Goal: Task Accomplishment & Management: Manage account settings

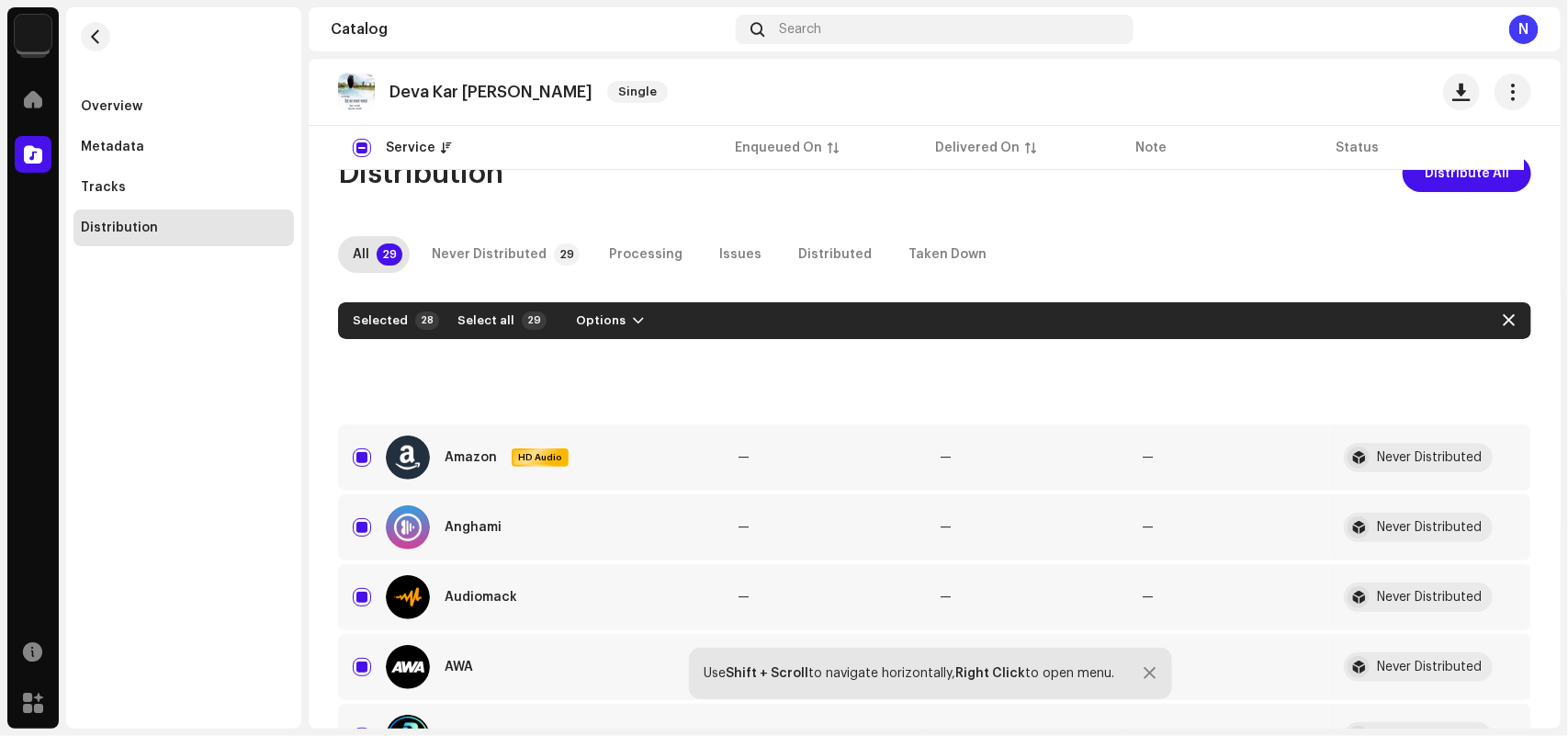
scroll to position [574, 0]
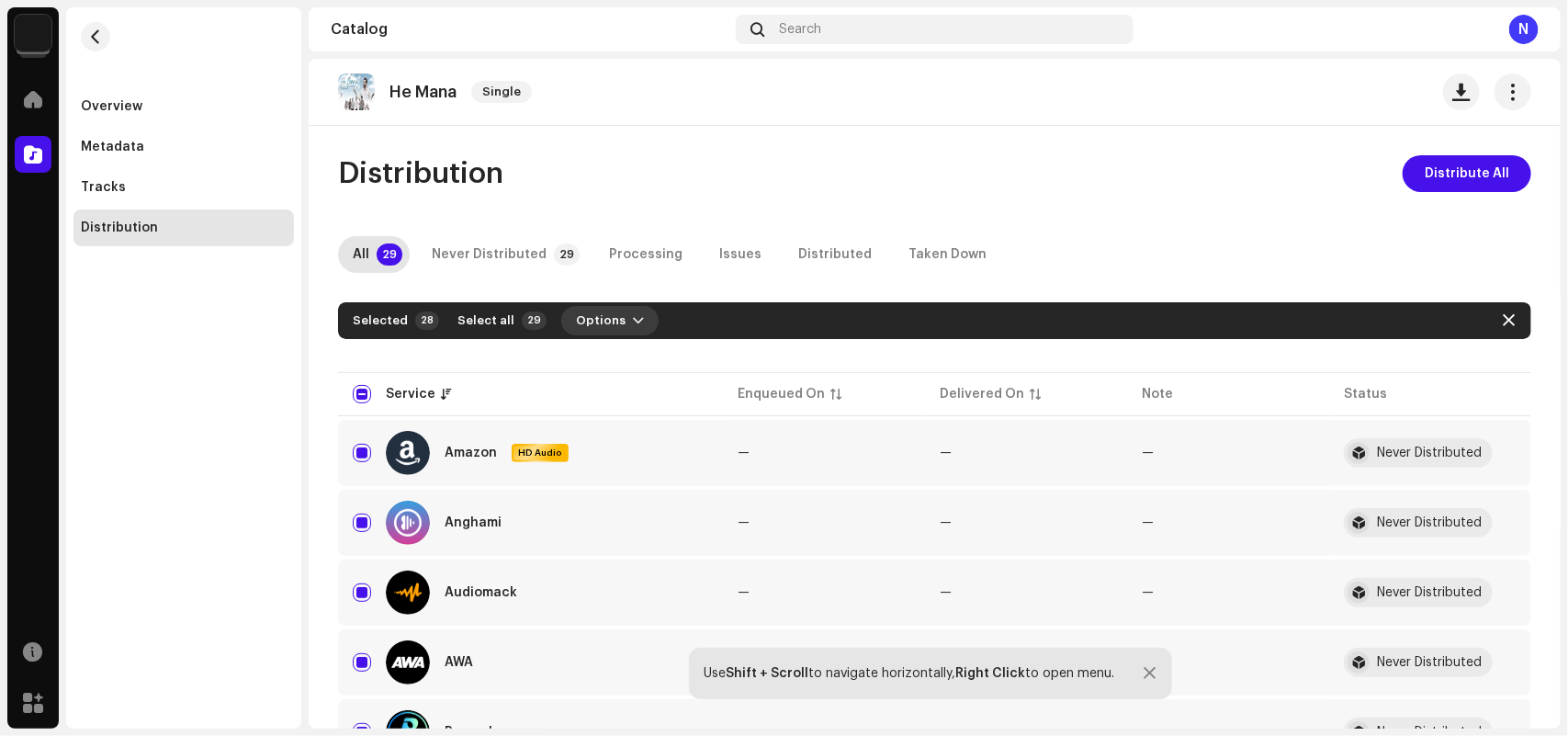
click at [606, 322] on span "Options" at bounding box center [600, 320] width 50 height 36
click at [604, 358] on span "Distribute" at bounding box center [597, 362] width 65 height 15
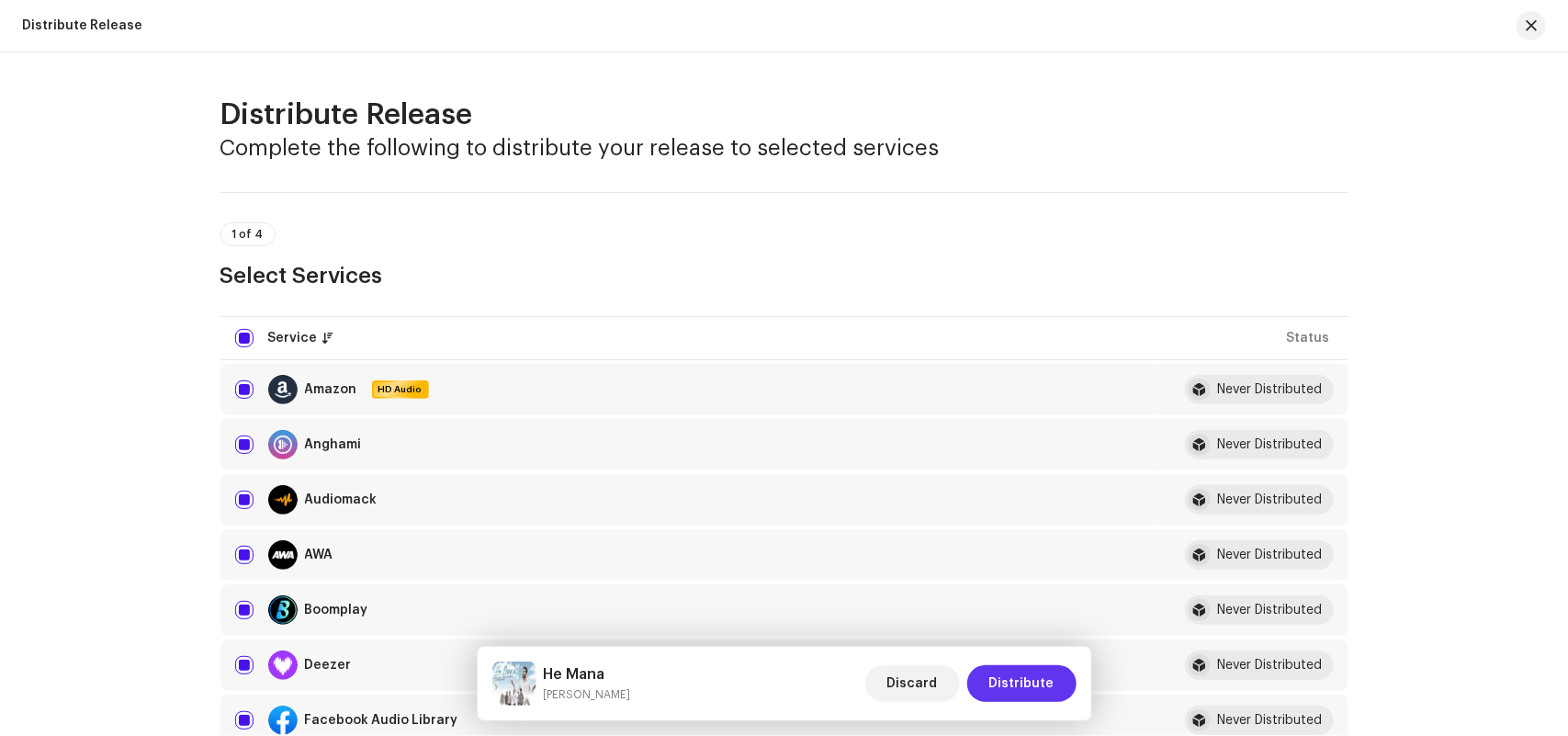
click at [1022, 678] on span "Distribute" at bounding box center [1022, 683] width 65 height 36
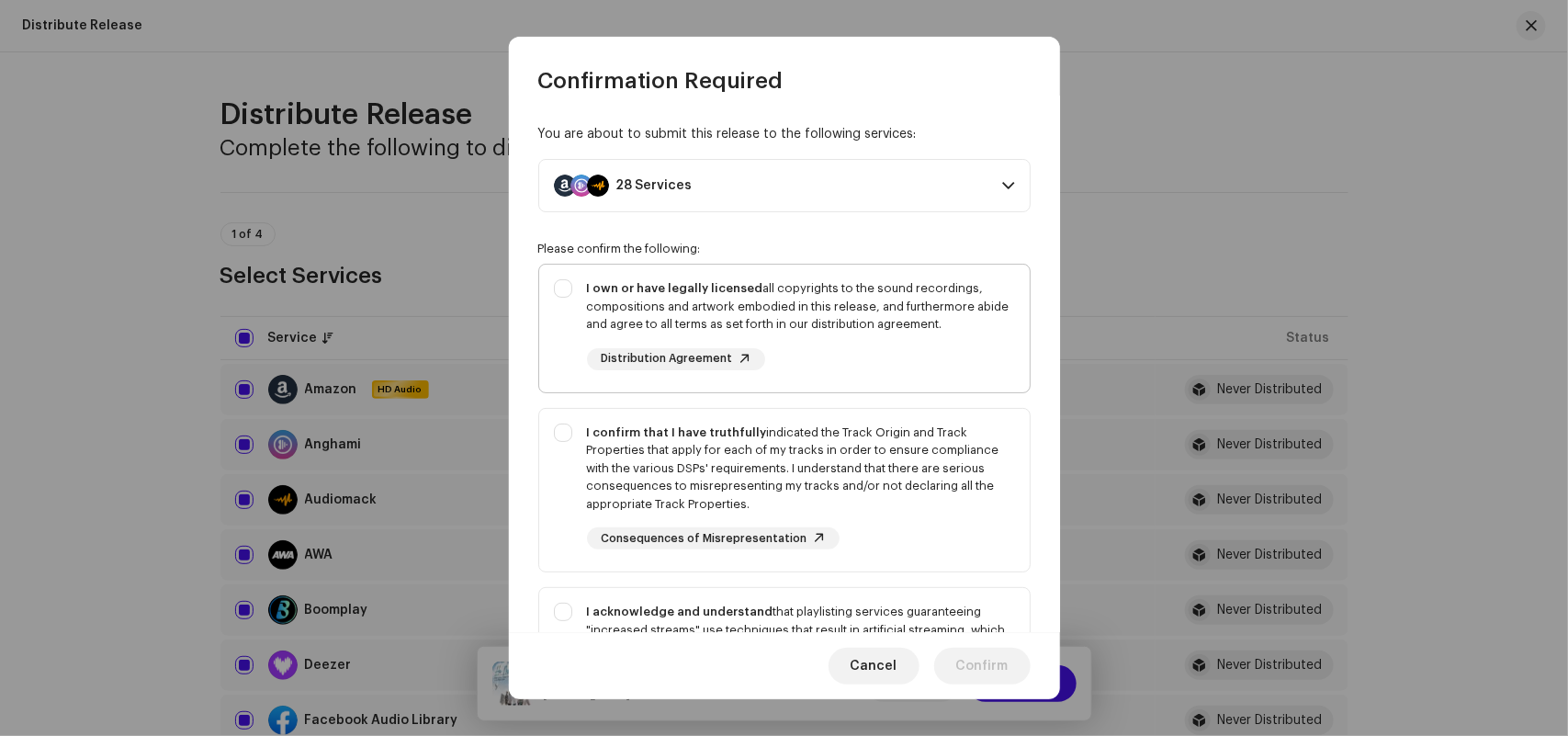
click at [781, 313] on div "I own or have legally licensed all copyrights to the sound recordings, composit…" at bounding box center [801, 307] width 428 height 54
checkbox input "true"
click at [675, 490] on div "I confirm that I have truthfully indicated the Track Origin and Track Propertie…" at bounding box center [801, 469] width 428 height 90
checkbox input "true"
click at [627, 601] on div "I acknowledge and understand that playlisting services guaranteeing "increased …" at bounding box center [784, 671] width 491 height 167
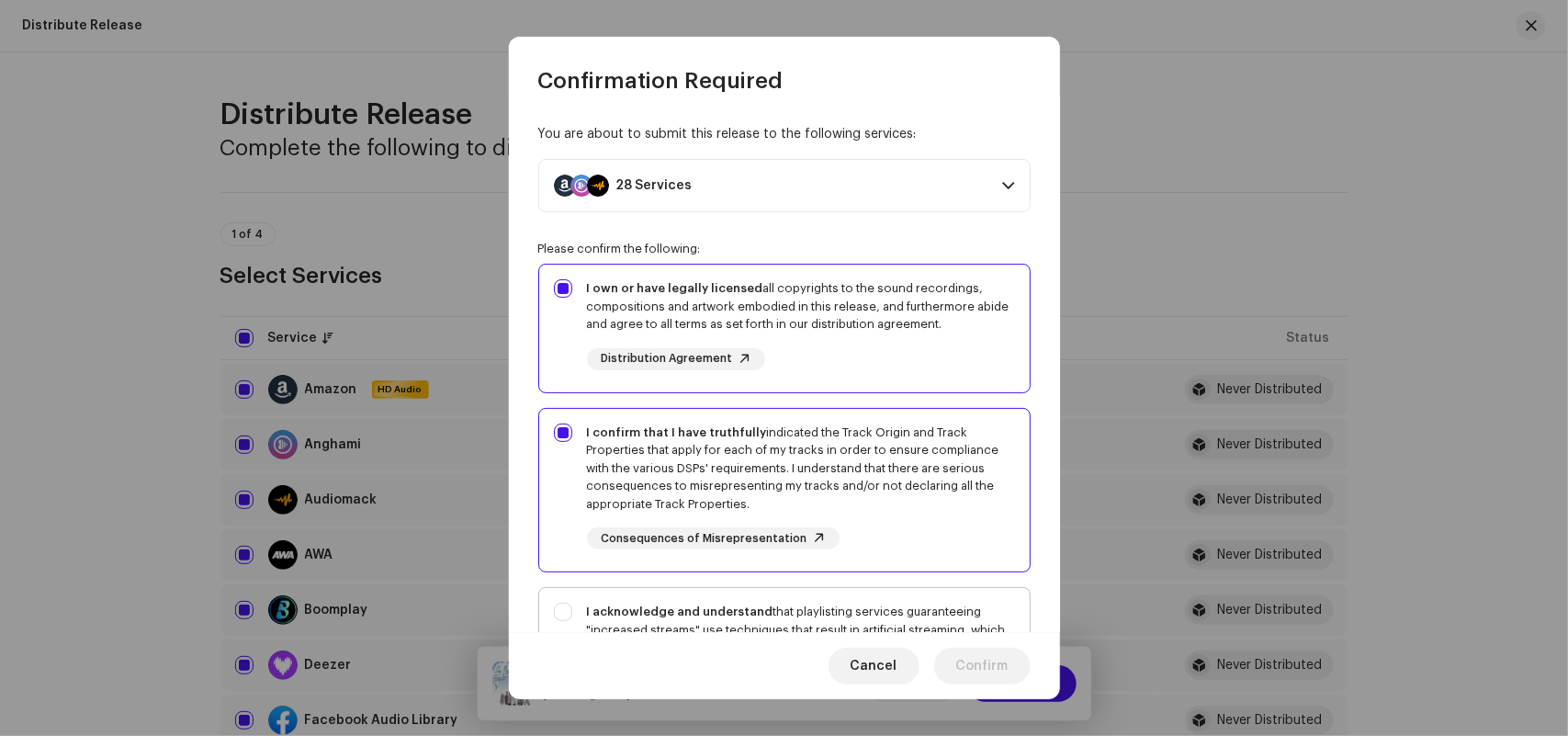
checkbox input "true"
click at [971, 666] on span "Confirm" at bounding box center [983, 665] width 52 height 36
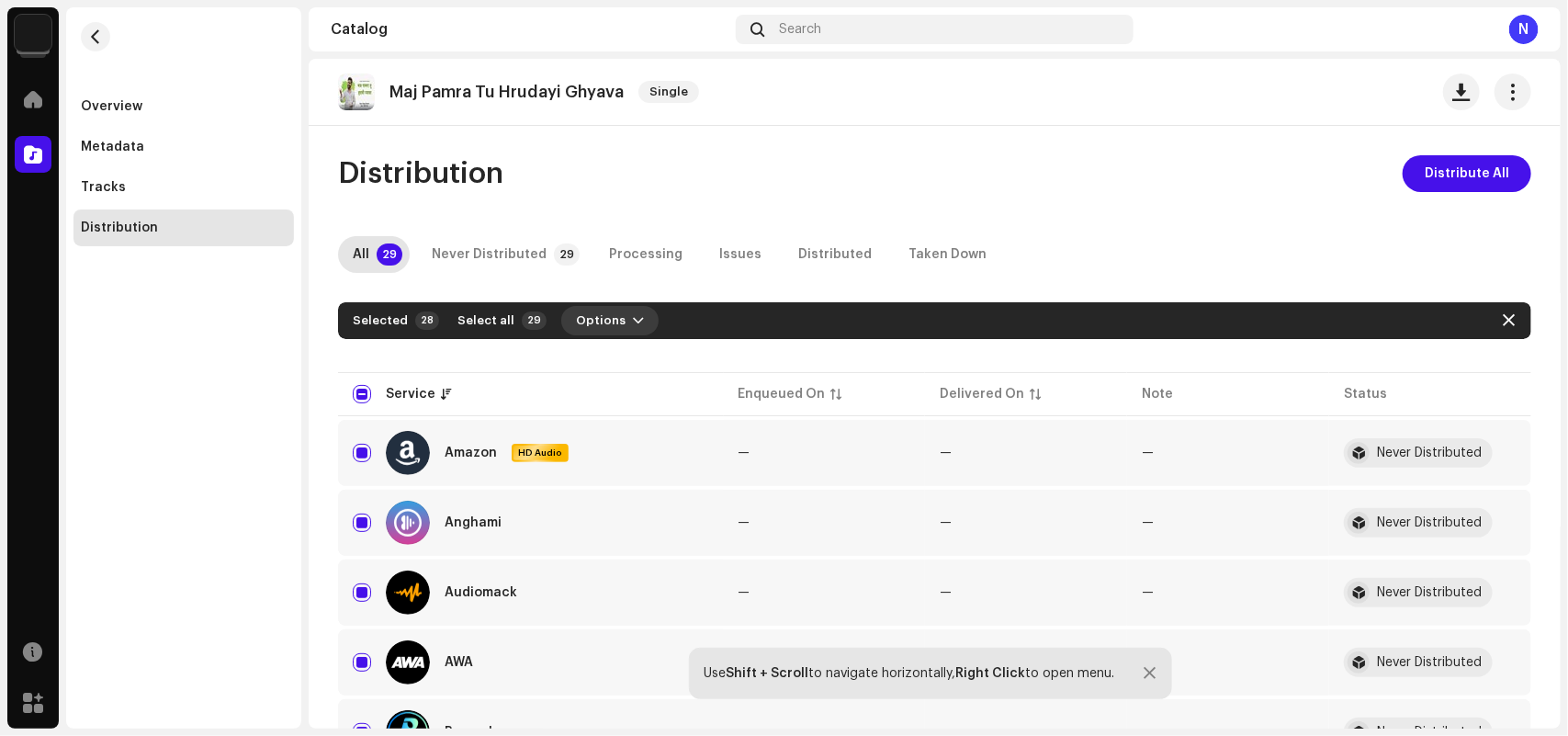
click at [615, 309] on button "Options" at bounding box center [610, 320] width 97 height 29
click at [625, 337] on div "Distribute" at bounding box center [650, 362] width 202 height 53
click at [621, 360] on span "Distribute" at bounding box center [597, 362] width 65 height 15
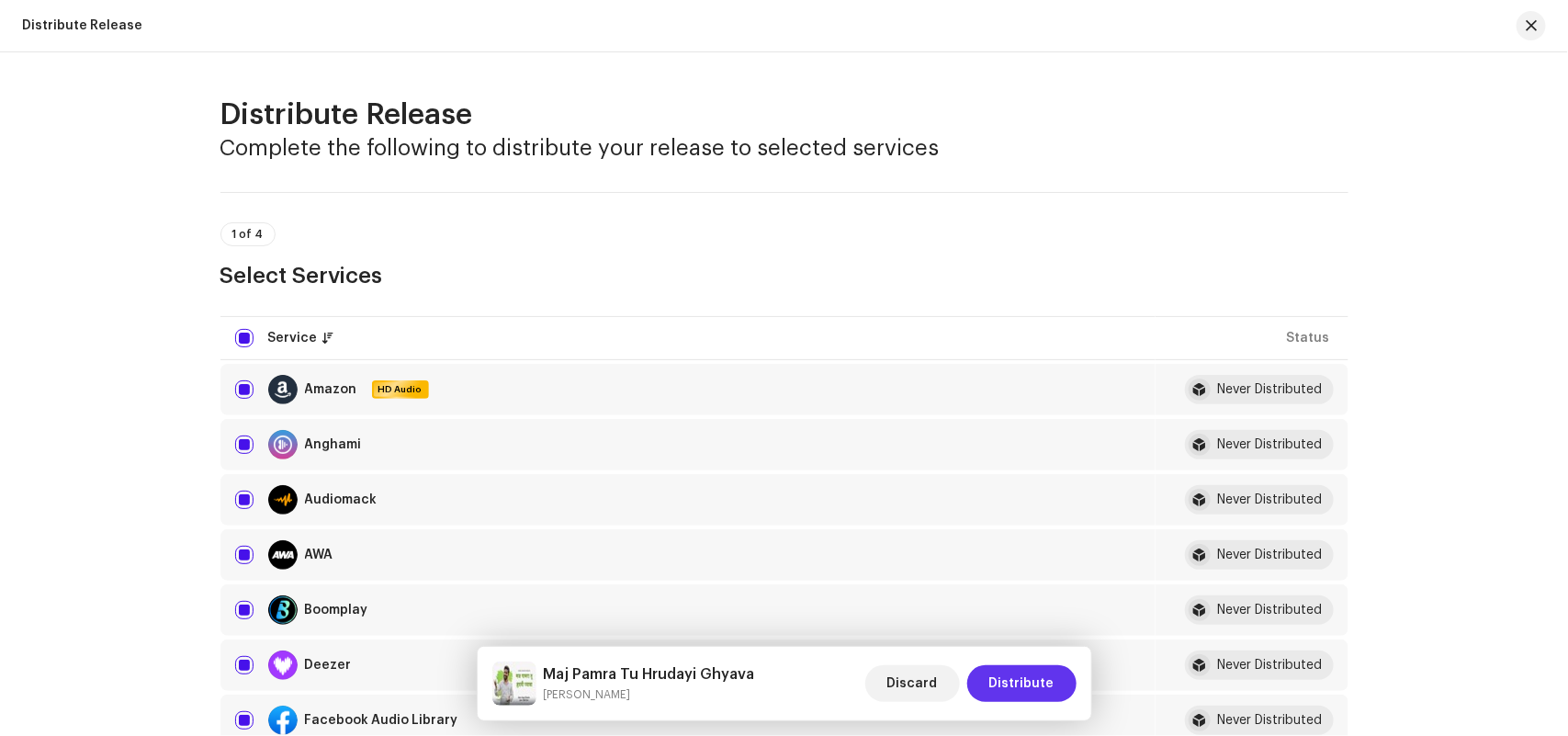
click at [1007, 675] on span "Distribute" at bounding box center [1022, 683] width 65 height 36
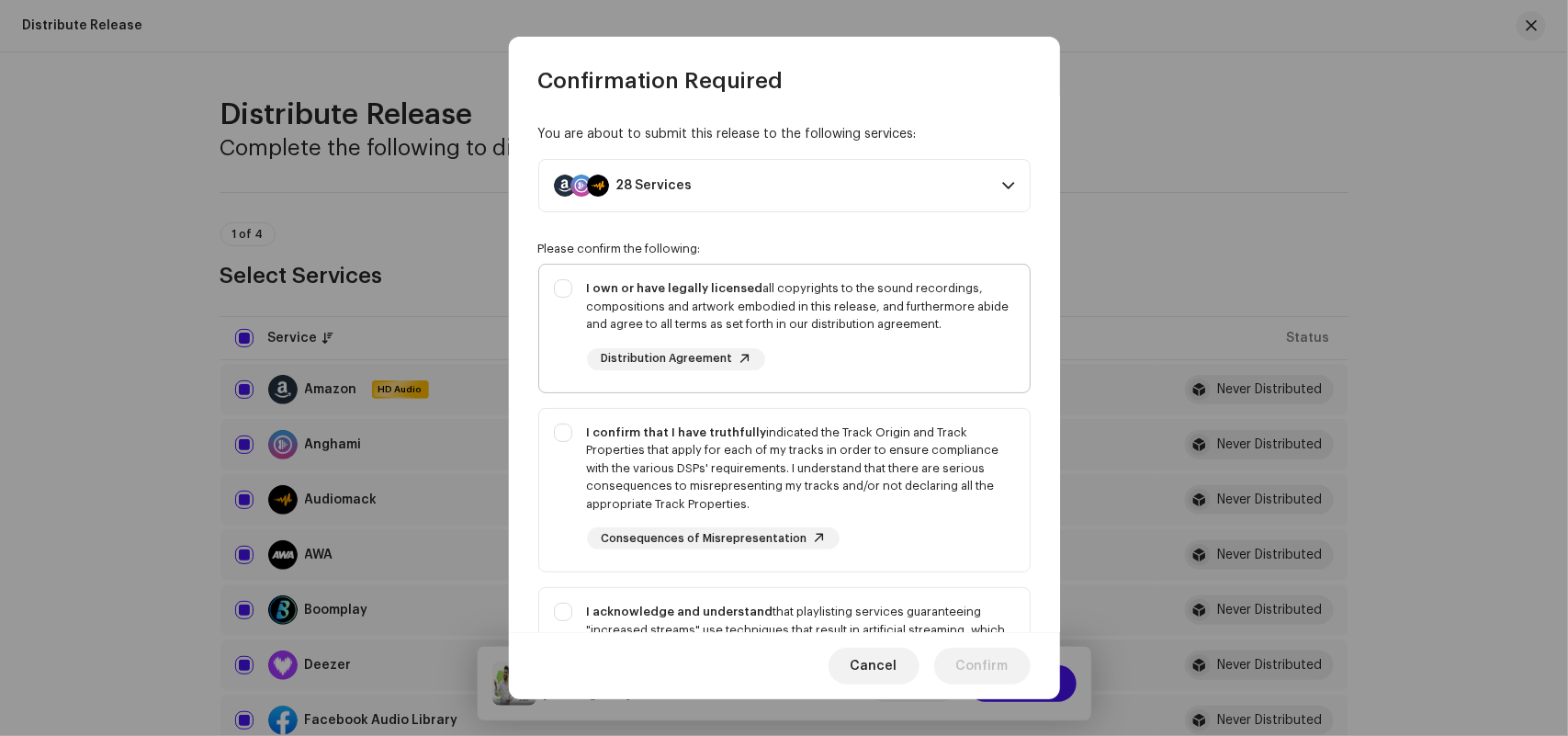
click at [808, 296] on div "I own or have legally licensed all copyrights to the sound recordings, composit…" at bounding box center [801, 307] width 428 height 54
checkbox input "true"
click at [742, 421] on div "I confirm that I have truthfully indicated the Track Origin and Track Propertie…" at bounding box center [784, 486] width 491 height 156
checkbox input "true"
click at [687, 586] on p-selectbutton "I own or have legally licensed all copyrights to the sound recordings, composit…" at bounding box center [784, 513] width 492 height 499
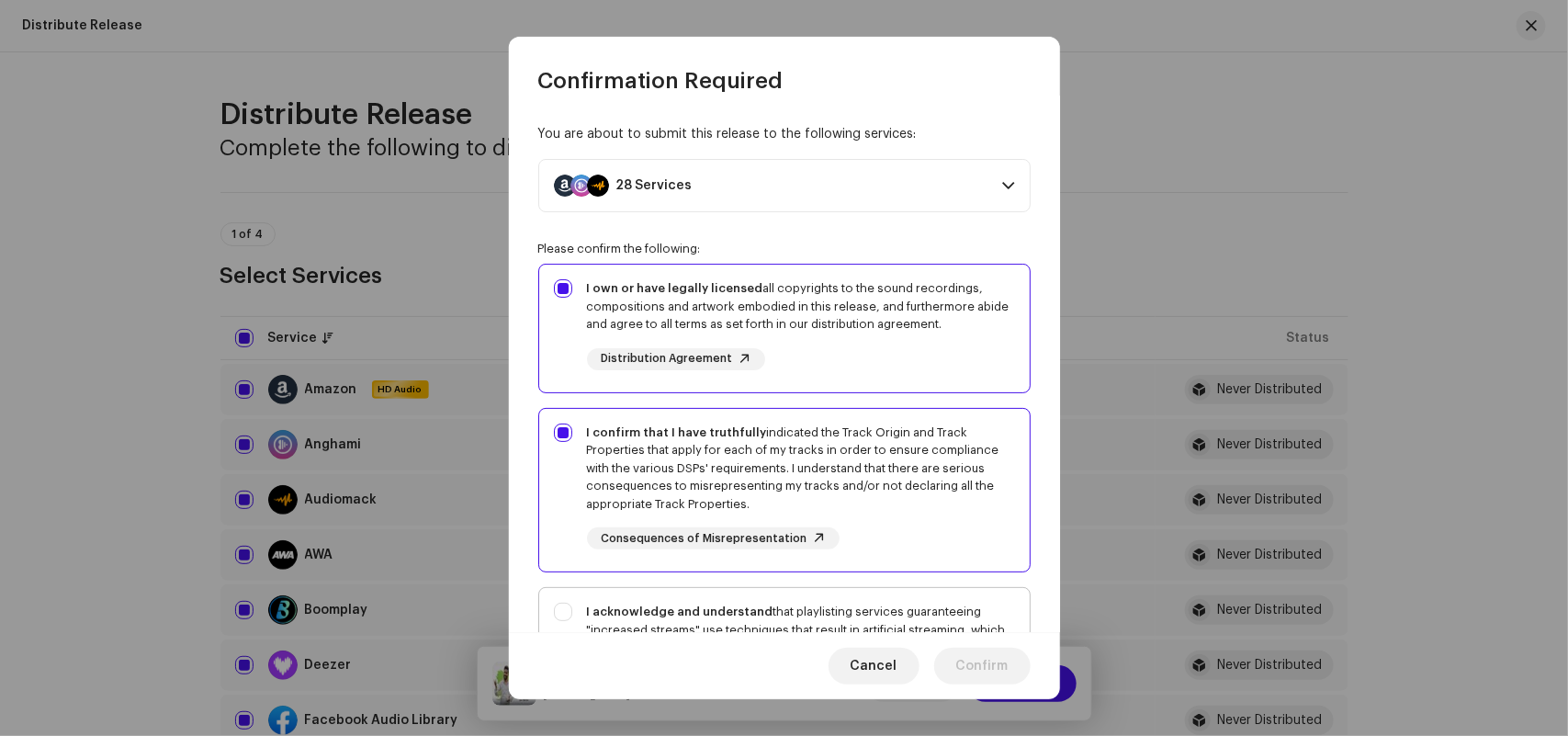
click at [717, 599] on div "I acknowledge and understand that playlisting services guaranteeing "increased …" at bounding box center [784, 671] width 491 height 167
checkbox input "true"
click at [973, 658] on span "Confirm" at bounding box center [983, 665] width 52 height 36
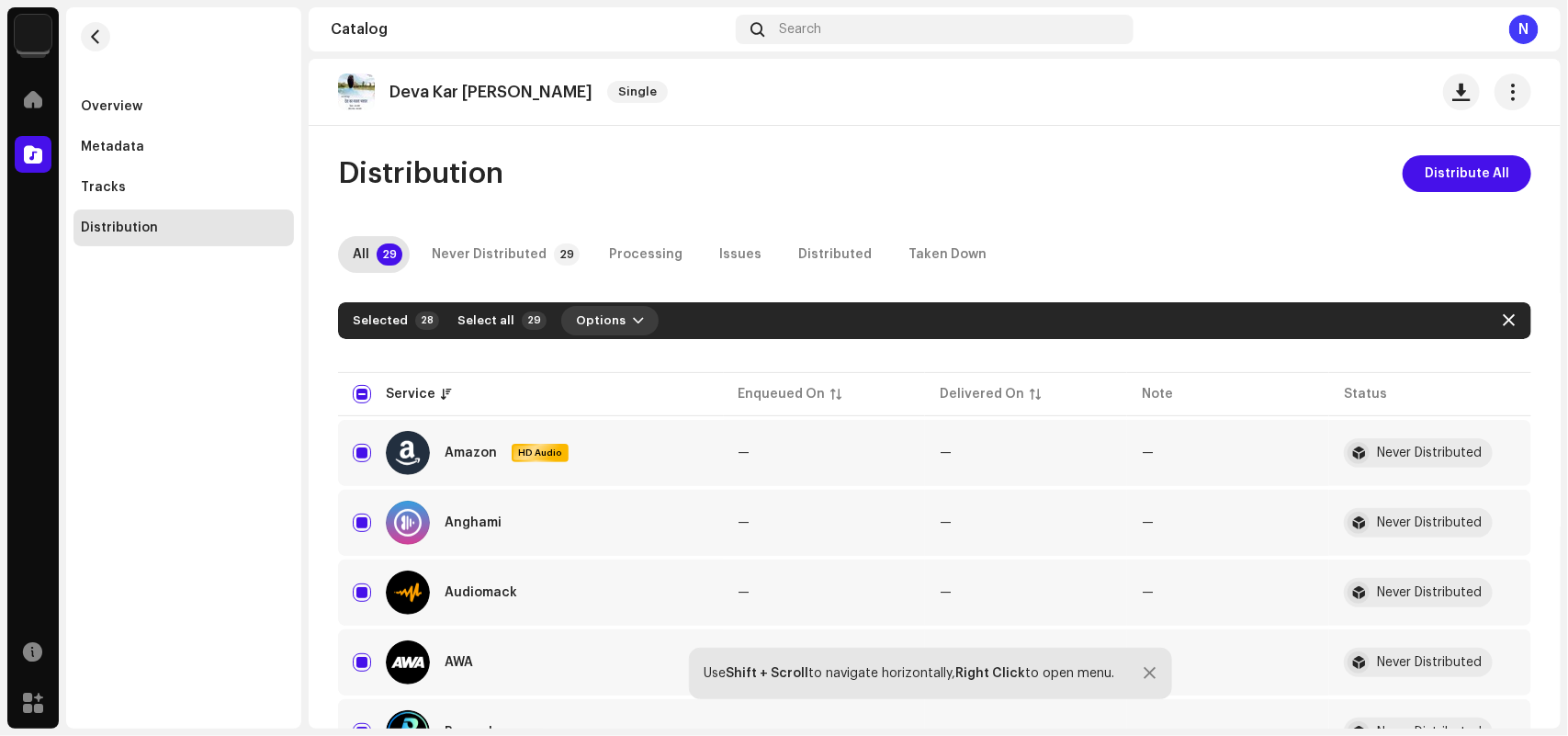
click at [586, 322] on span "Options" at bounding box center [600, 320] width 50 height 36
click at [603, 354] on div "Distribute" at bounding box center [650, 361] width 185 height 36
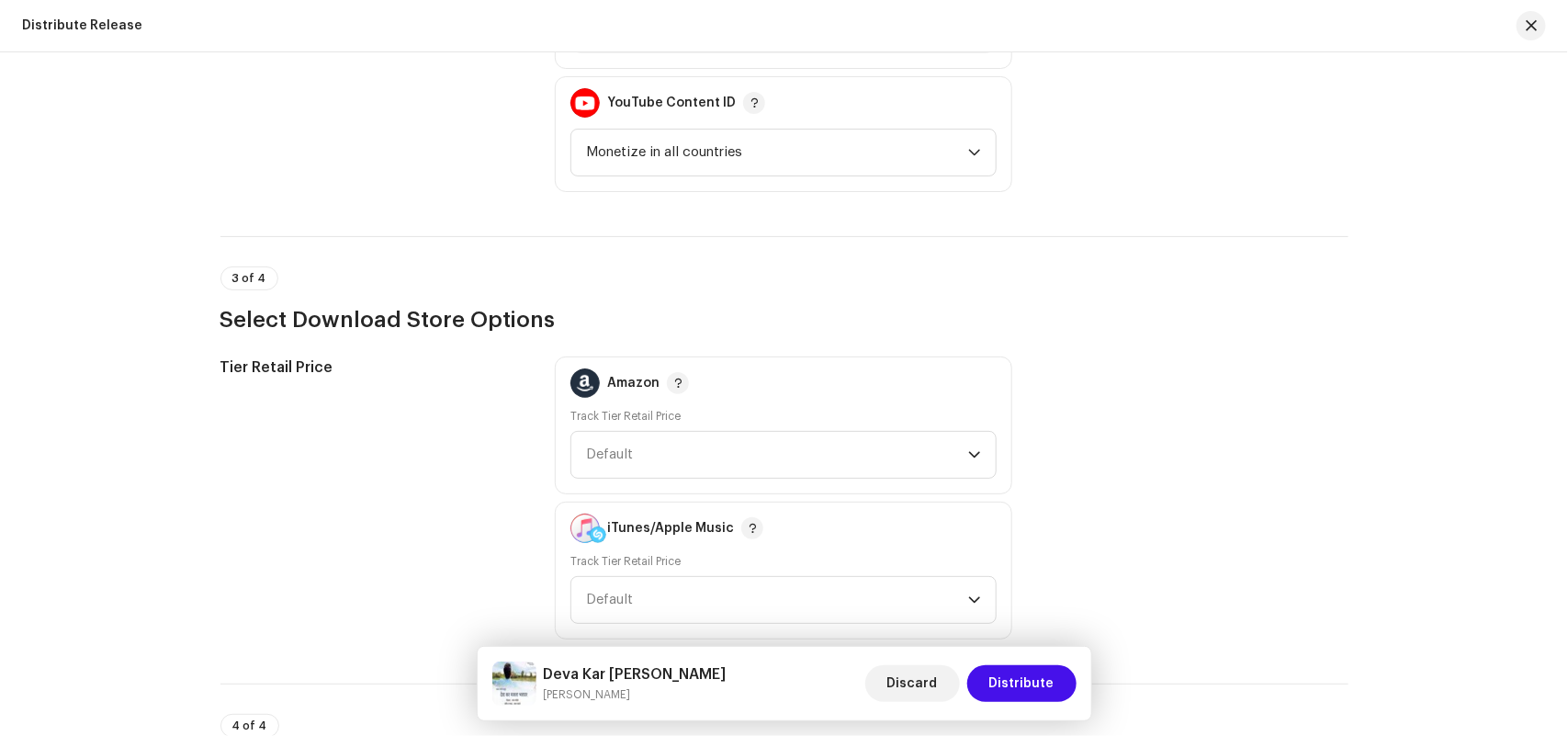
scroll to position [2843, 0]
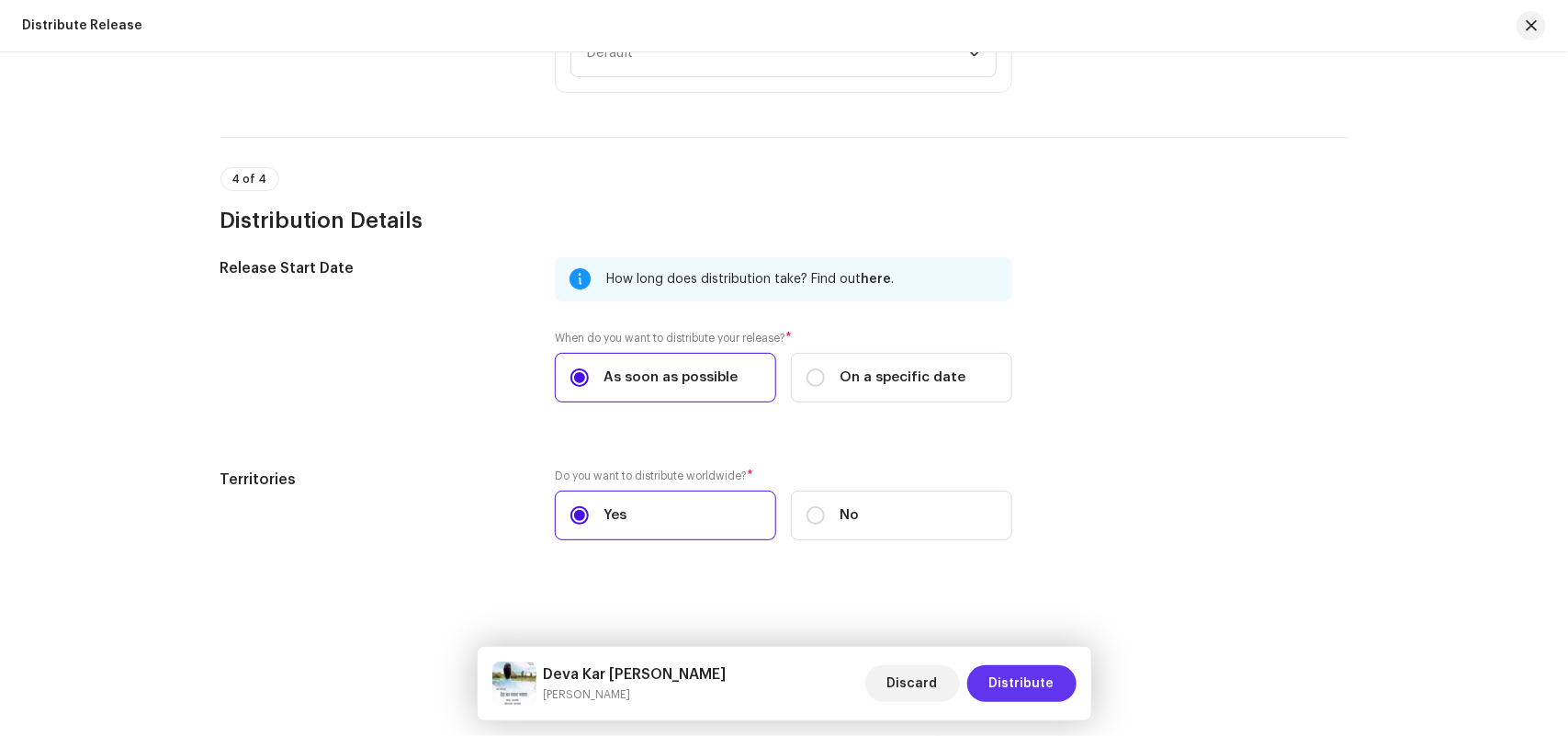
click at [1014, 677] on span "Distribute" at bounding box center [1022, 683] width 65 height 36
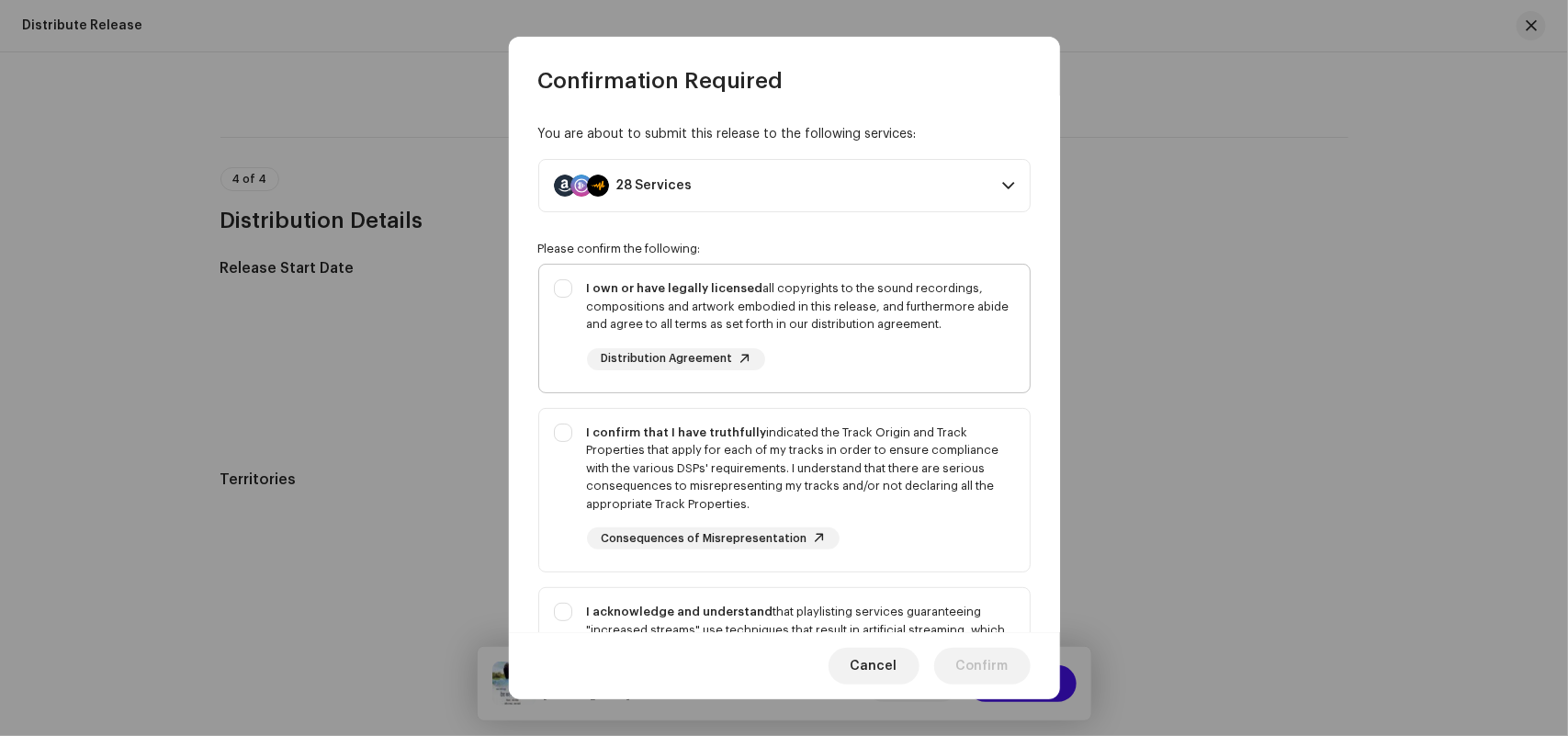
click at [763, 325] on div "I own or have legally licensed all copyrights to the sound recordings, composit…" at bounding box center [801, 307] width 428 height 54
checkbox input "true"
drag, startPoint x: 689, startPoint y: 467, endPoint x: 696, endPoint y: 546, distance: 79.3
click at [689, 467] on div "I confirm that I have truthfully indicated the Track Origin and Track Propertie…" at bounding box center [801, 469] width 428 height 90
checkbox input "true"
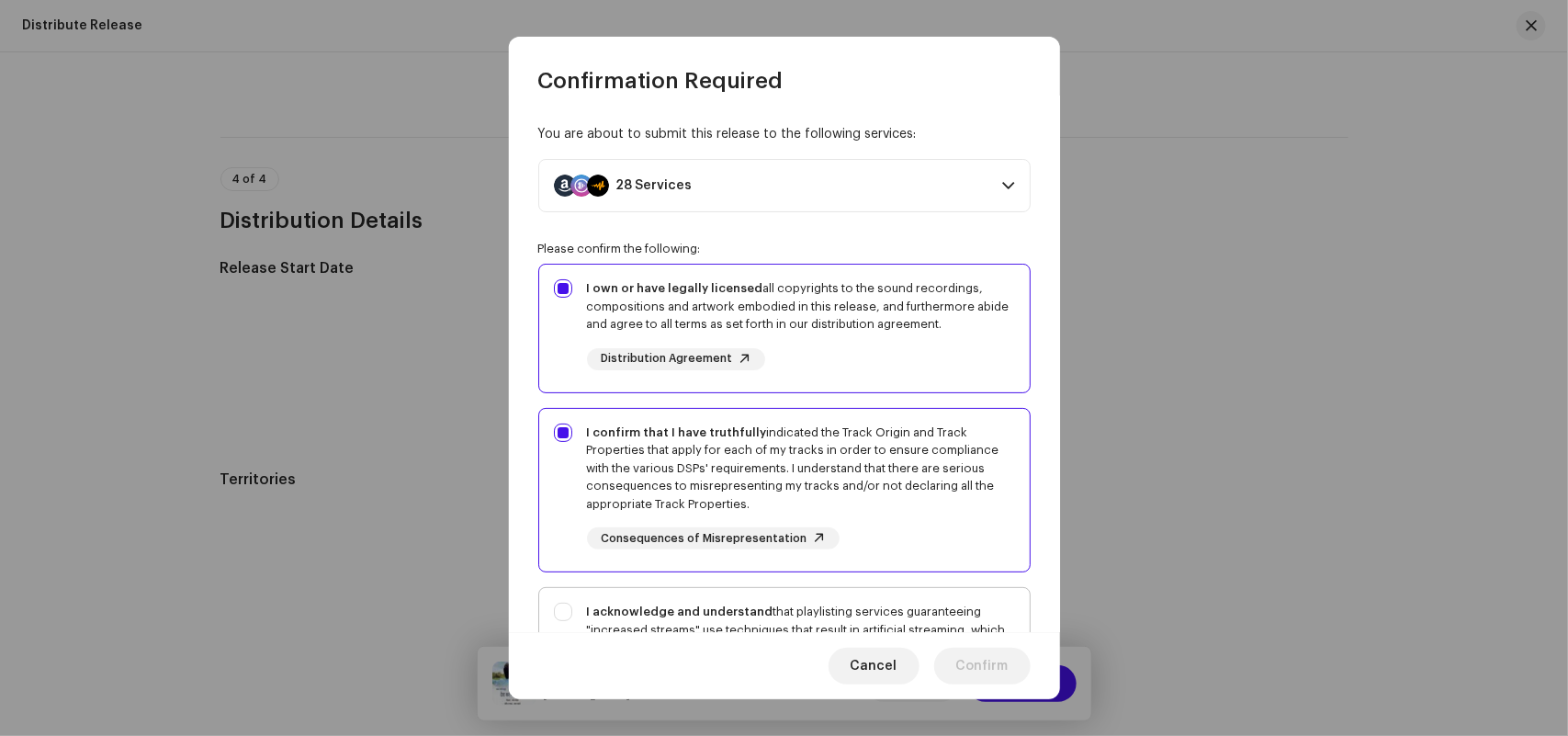
click at [663, 608] on strong "I acknowledge and understand" at bounding box center [680, 611] width 186 height 12
checkbox input "true"
click at [1006, 666] on span "Confirm" at bounding box center [983, 665] width 52 height 36
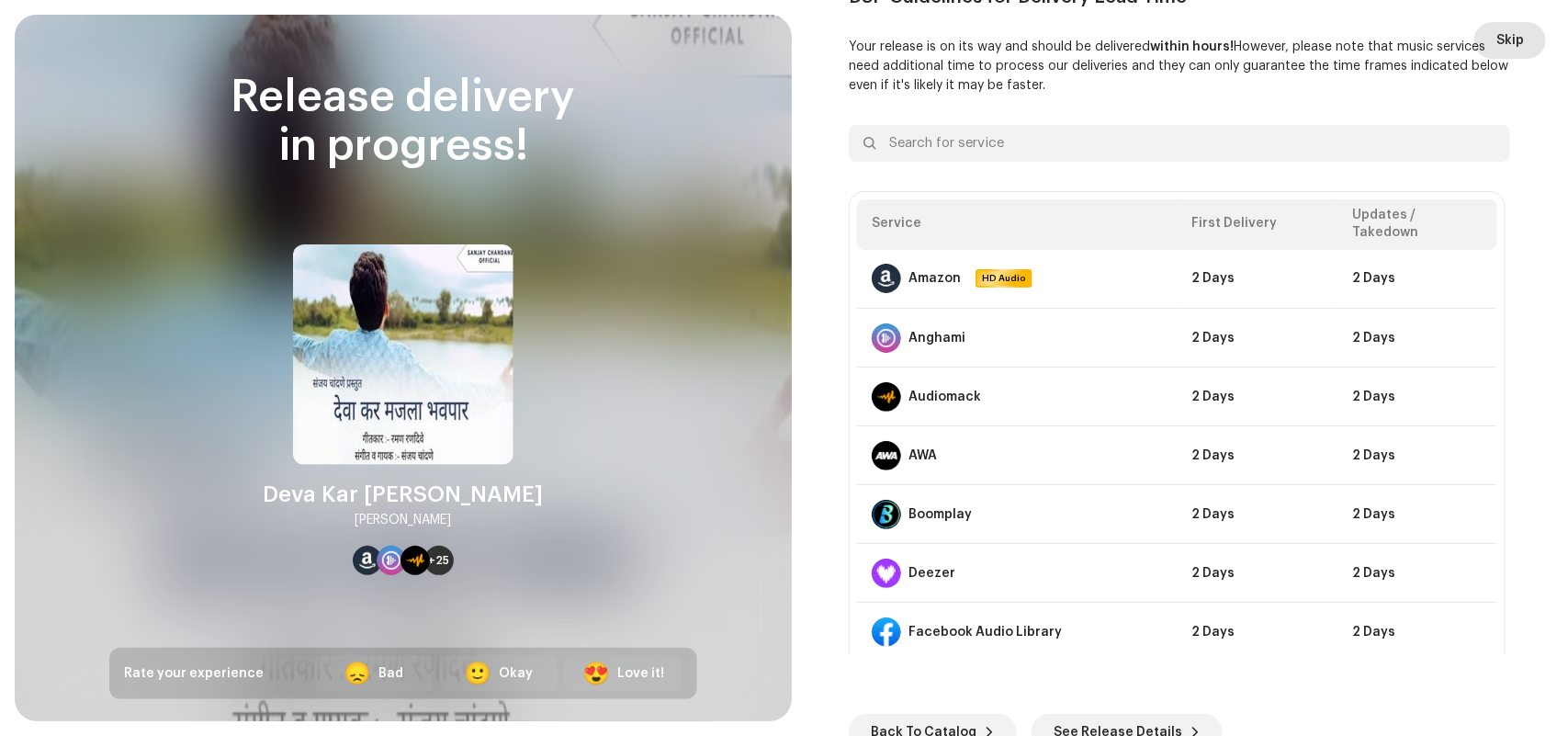
click at [1496, 35] on span "Skip" at bounding box center [1509, 40] width 27 height 36
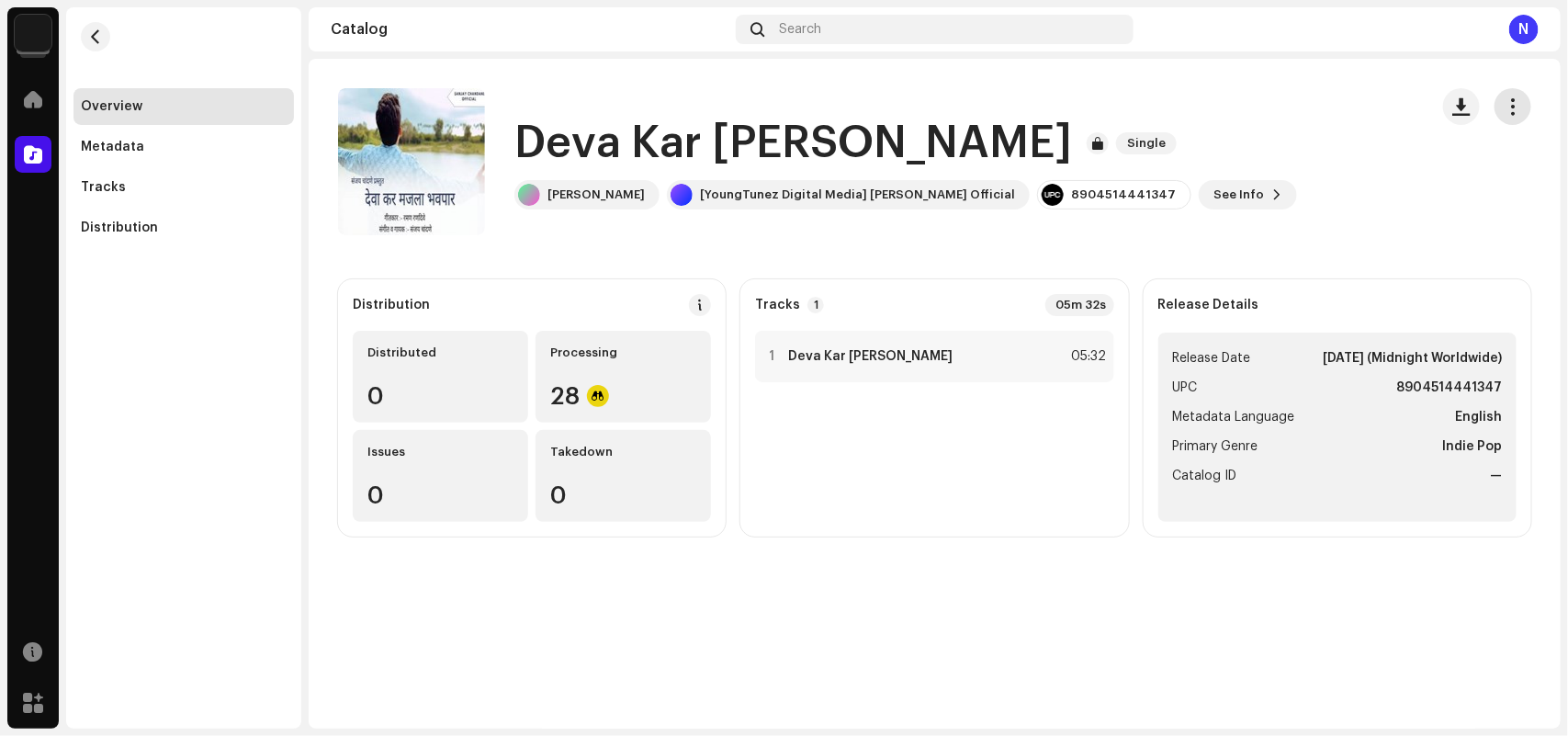
click at [1516, 103] on span "button" at bounding box center [1513, 107] width 18 height 15
click at [1508, 101] on span "button" at bounding box center [1513, 107] width 18 height 15
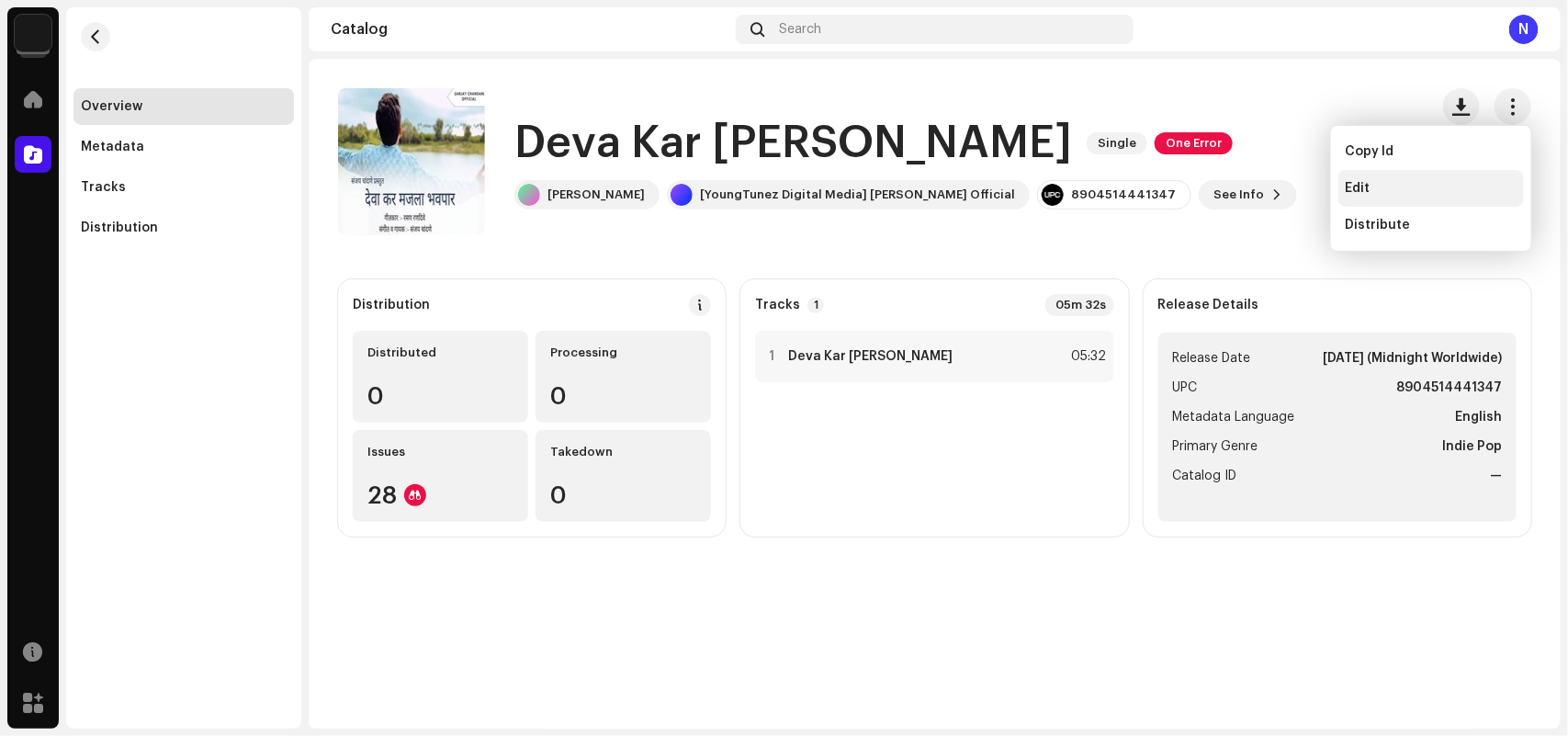
click at [1388, 181] on div "Edit" at bounding box center [1431, 189] width 171 height 15
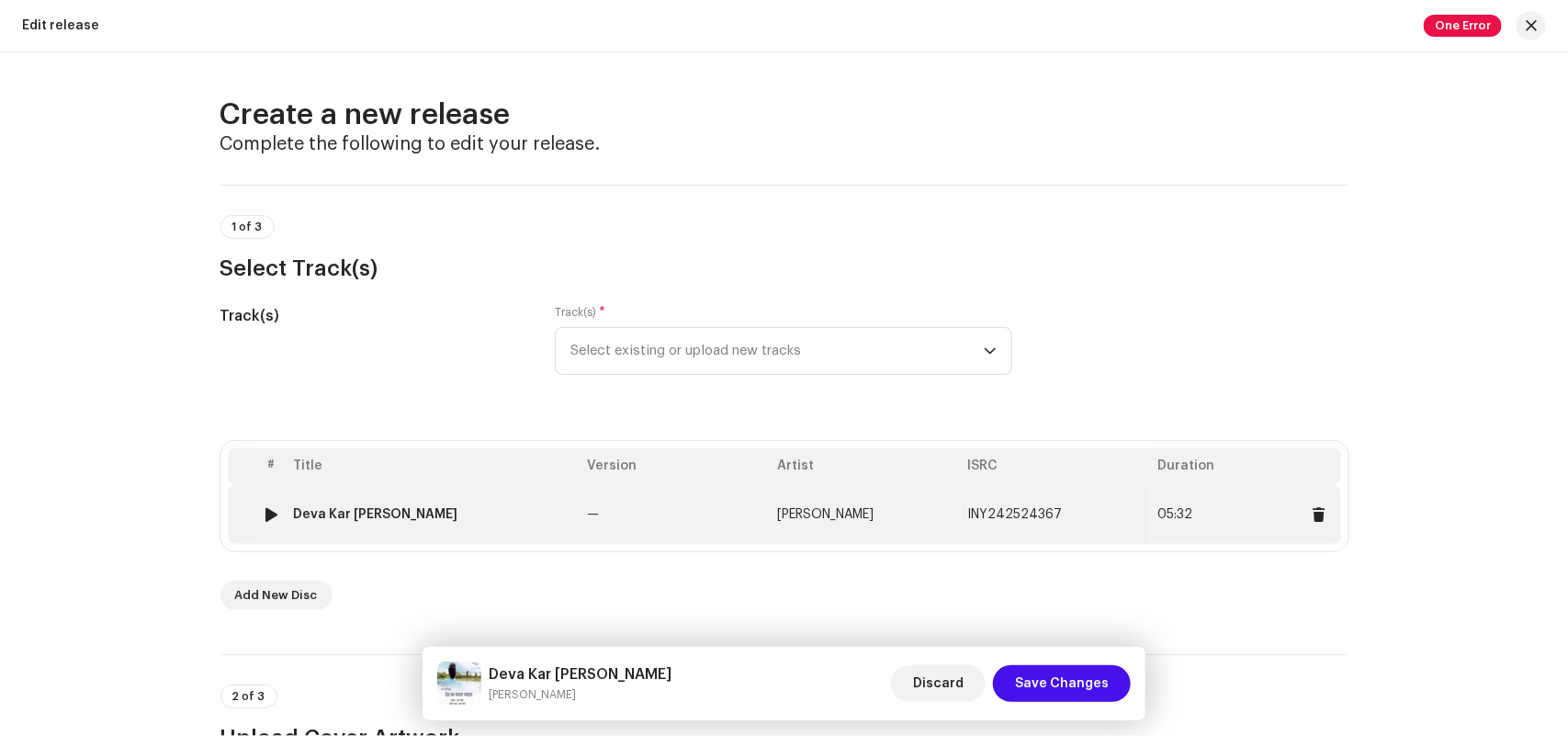
click at [382, 512] on div "Deva Kar [PERSON_NAME]" at bounding box center [376, 514] width 165 height 15
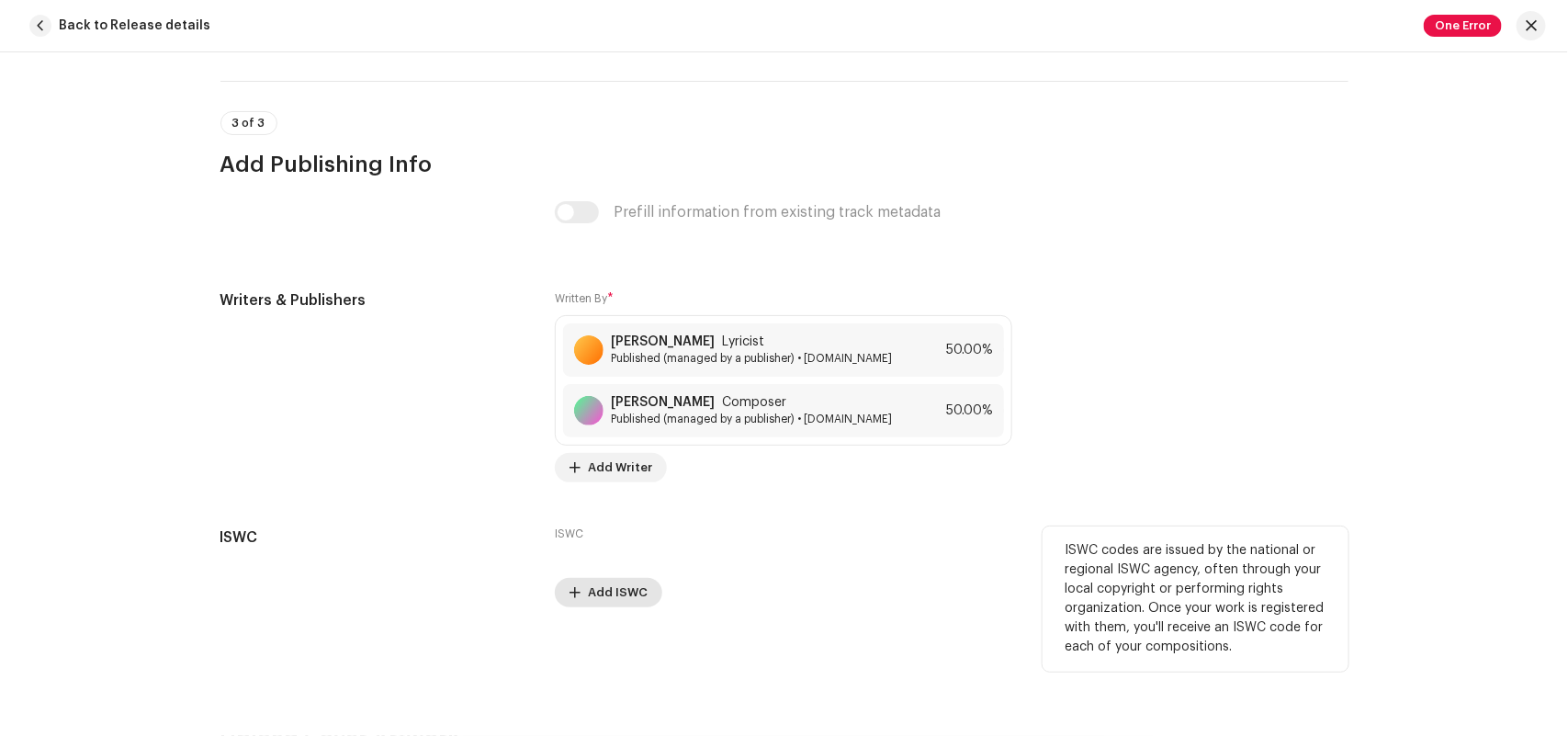
scroll to position [3749, 0]
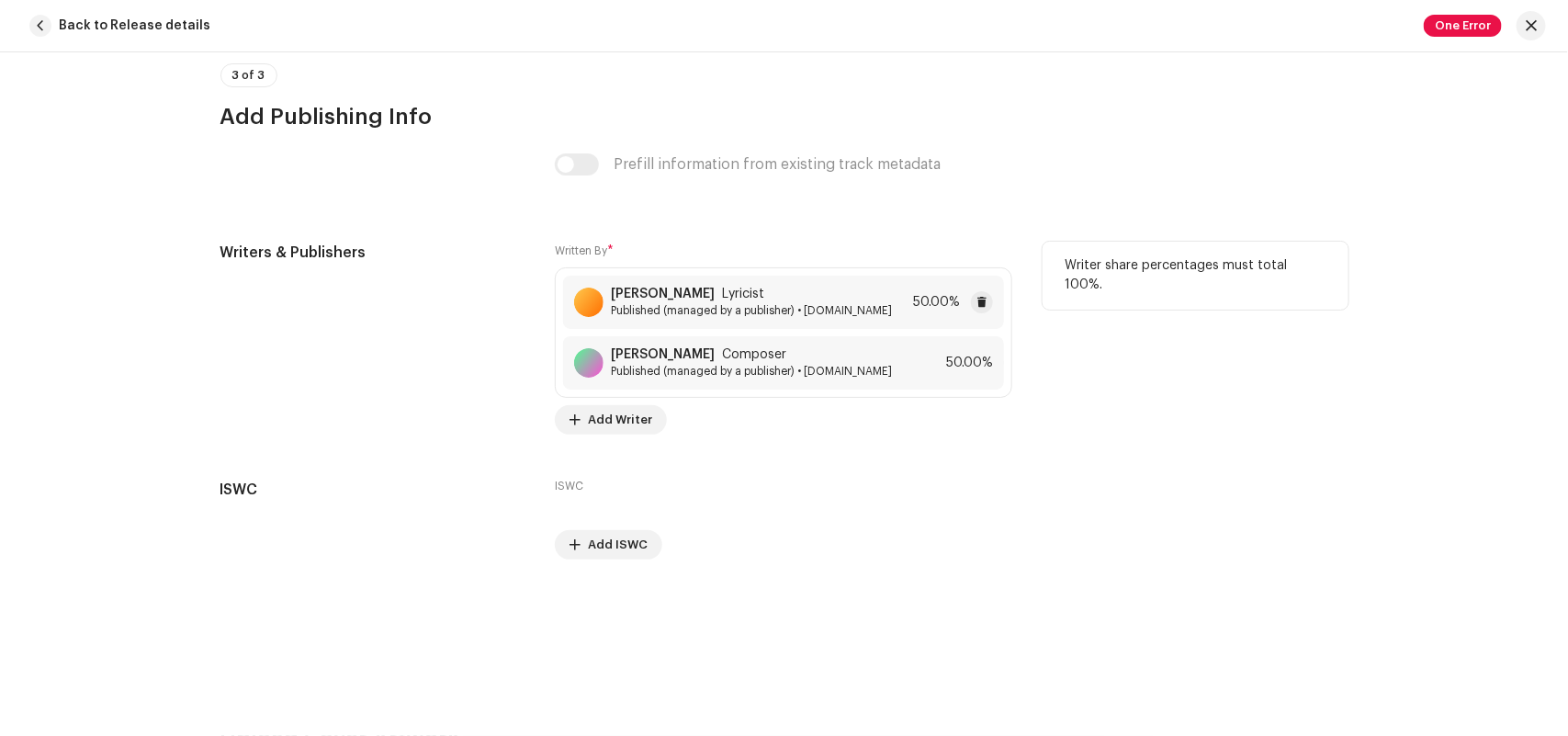
click at [626, 303] on span "Published (managed by a publisher) • [DOMAIN_NAME]" at bounding box center [751, 310] width 281 height 15
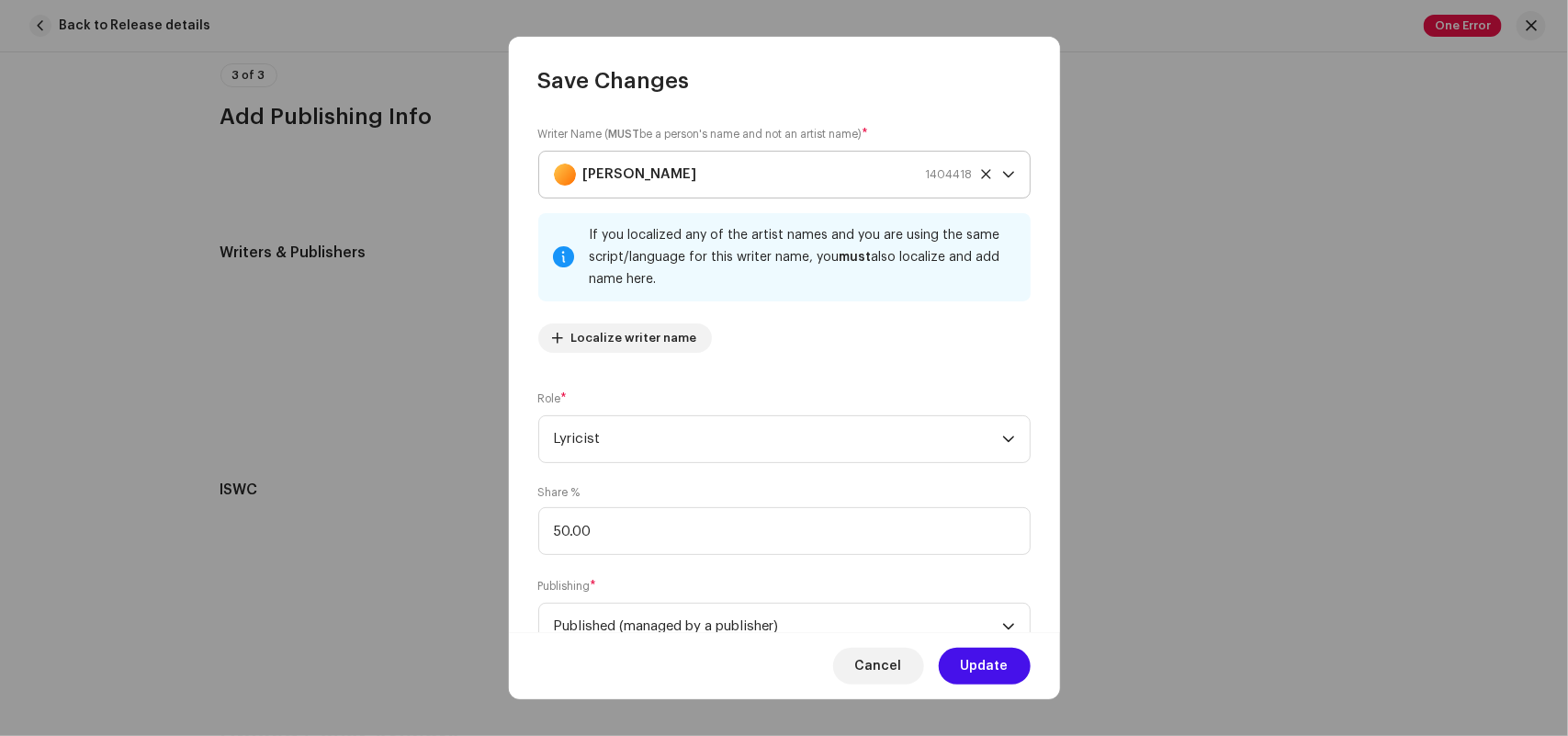
click at [676, 172] on div "[PERSON_NAME] 1404418" at bounding box center [763, 174] width 419 height 46
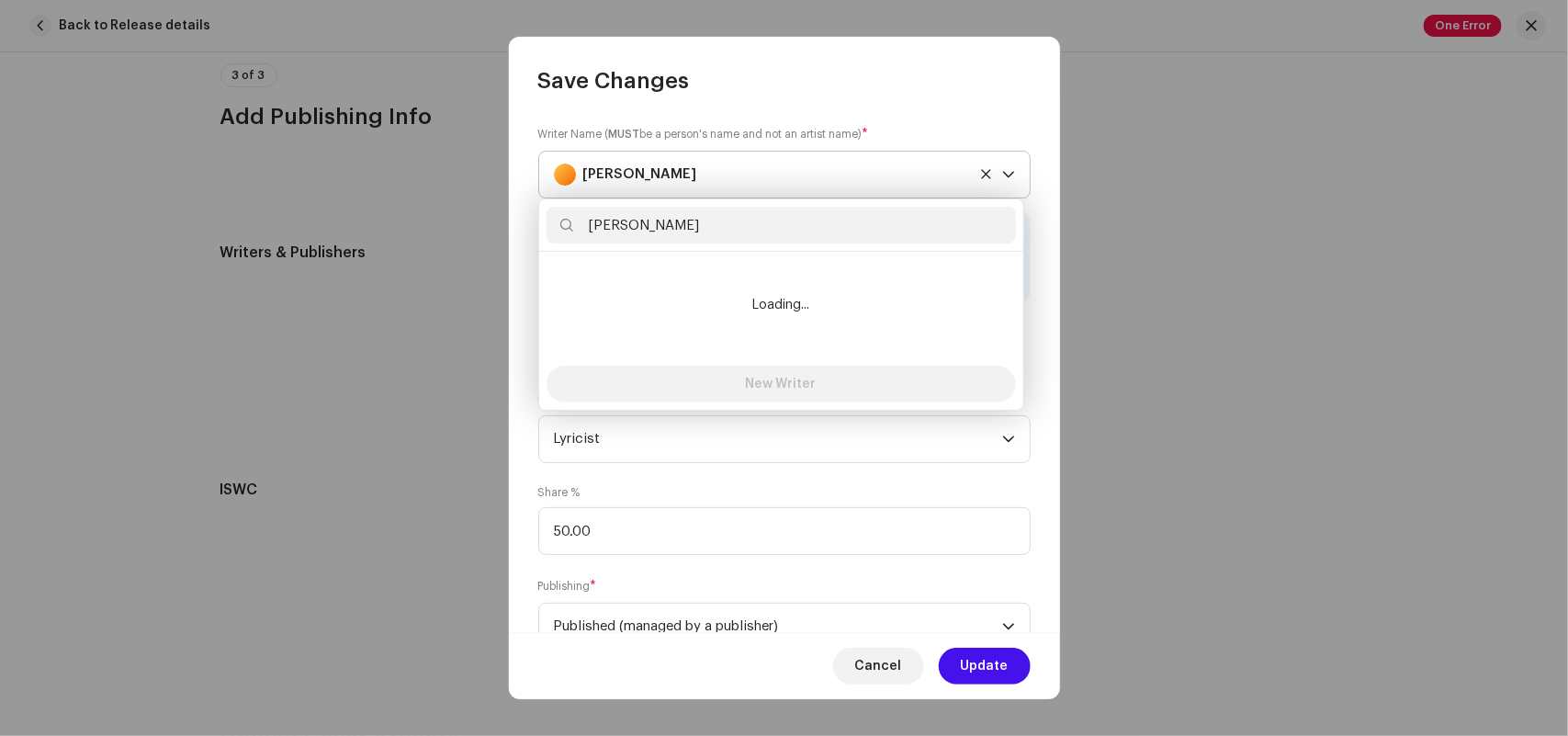
type input "[PERSON_NAME]"
click at [676, 172] on div "[PERSON_NAME]" at bounding box center [763, 174] width 419 height 46
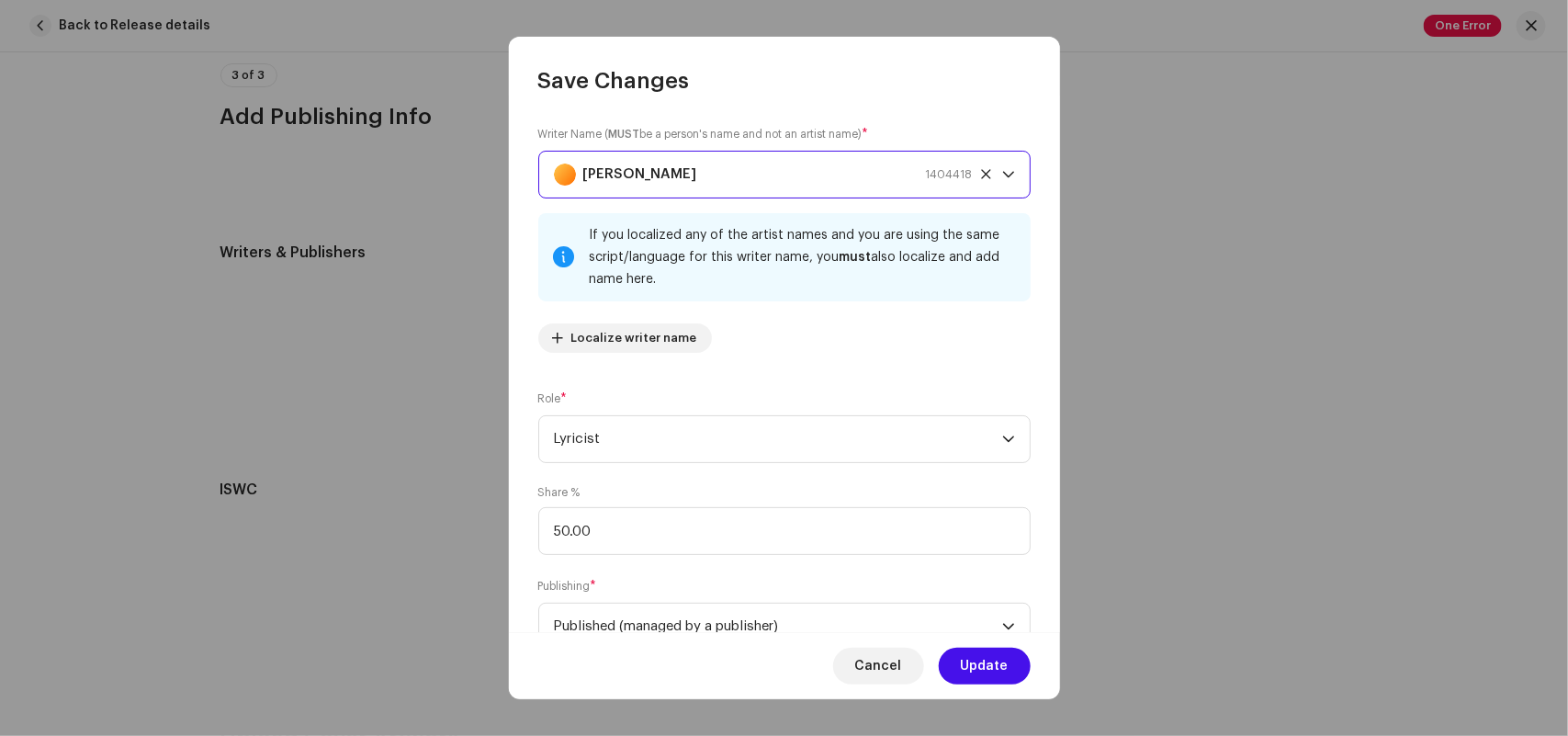
click at [685, 180] on div "[PERSON_NAME] 1404418" at bounding box center [763, 174] width 419 height 46
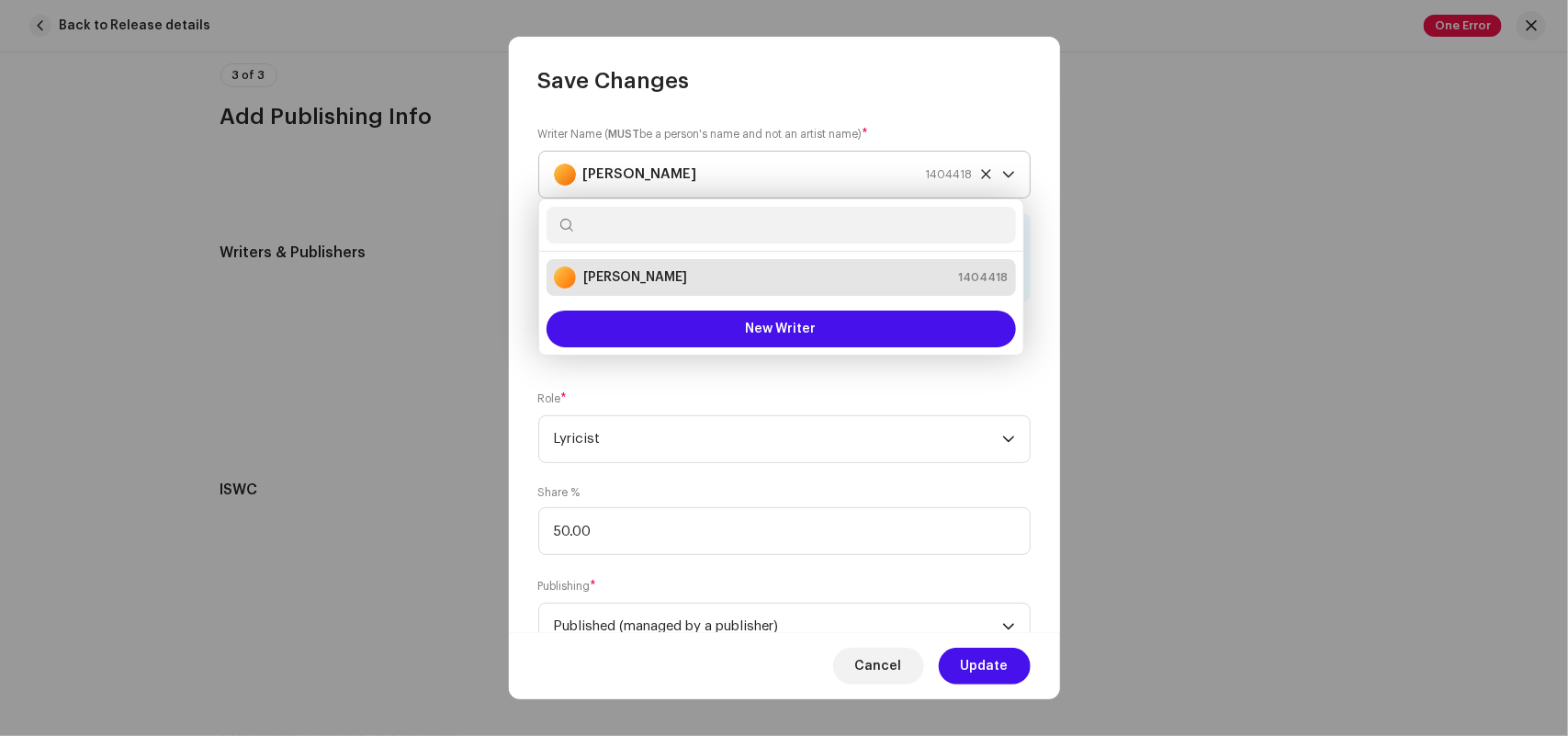
click at [981, 173] on icon at bounding box center [985, 174] width 9 height 9
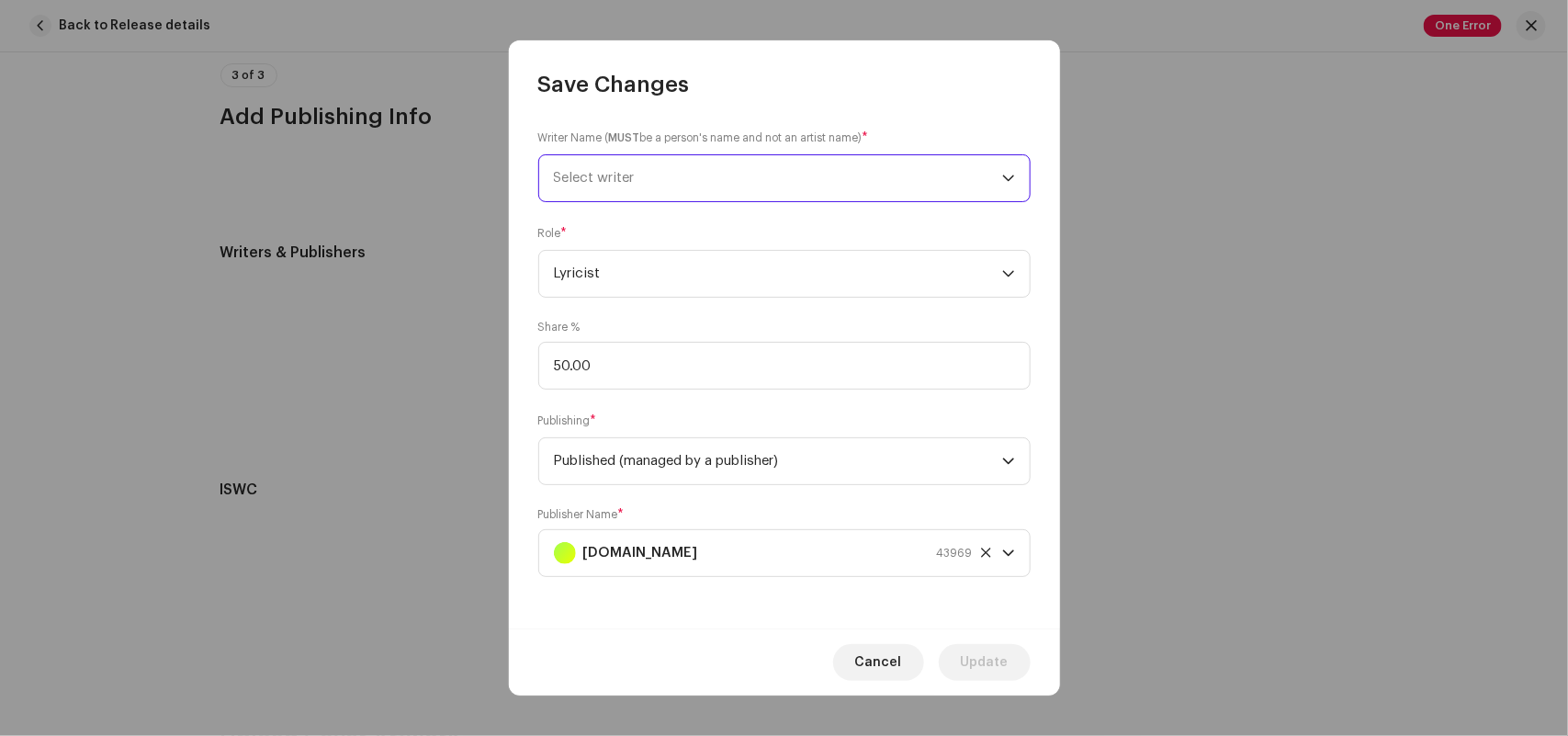
click at [741, 175] on span "Select writer" at bounding box center [777, 178] width 448 height 46
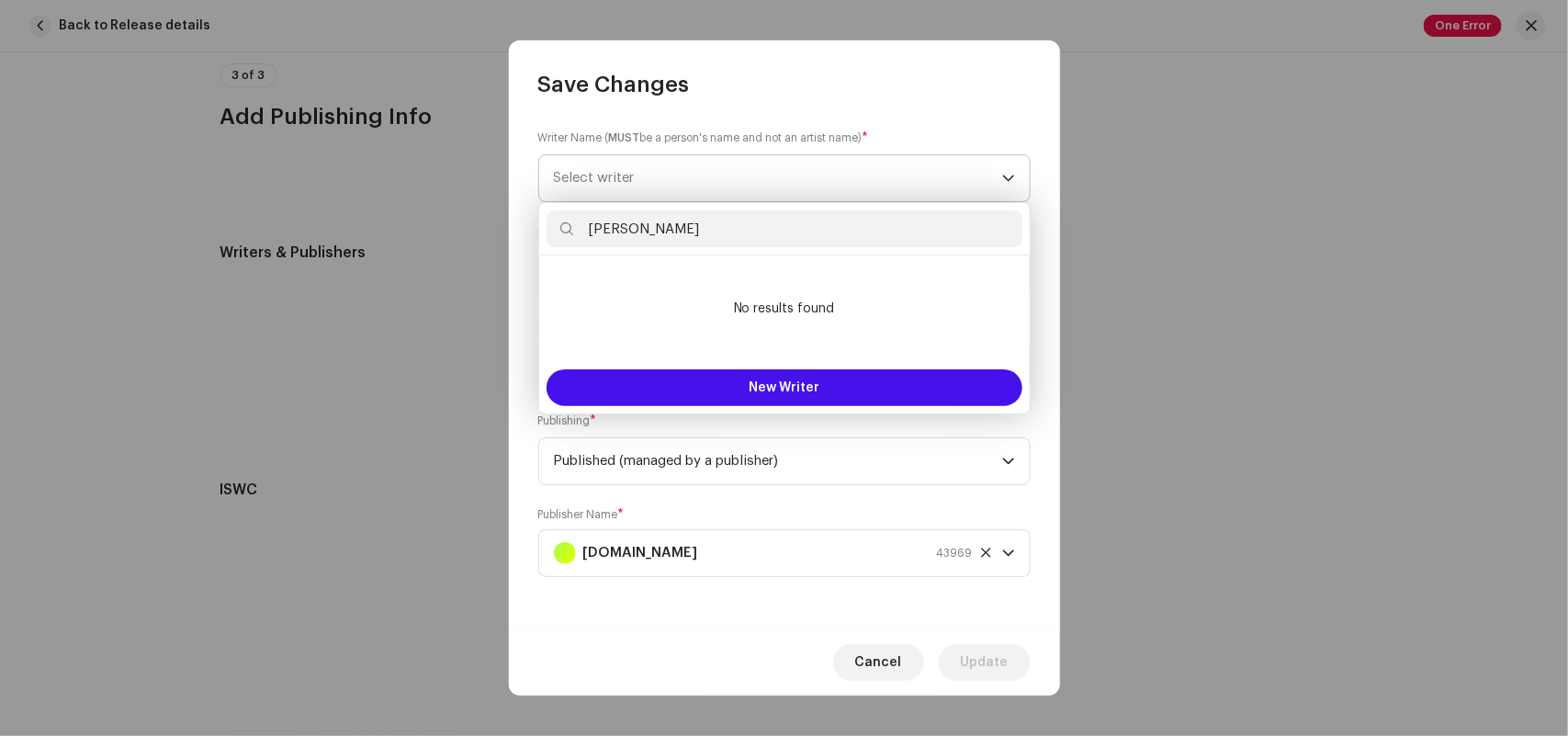
type input "[PERSON_NAME]"
click at [741, 175] on span "Select writer" at bounding box center [777, 178] width 448 height 46
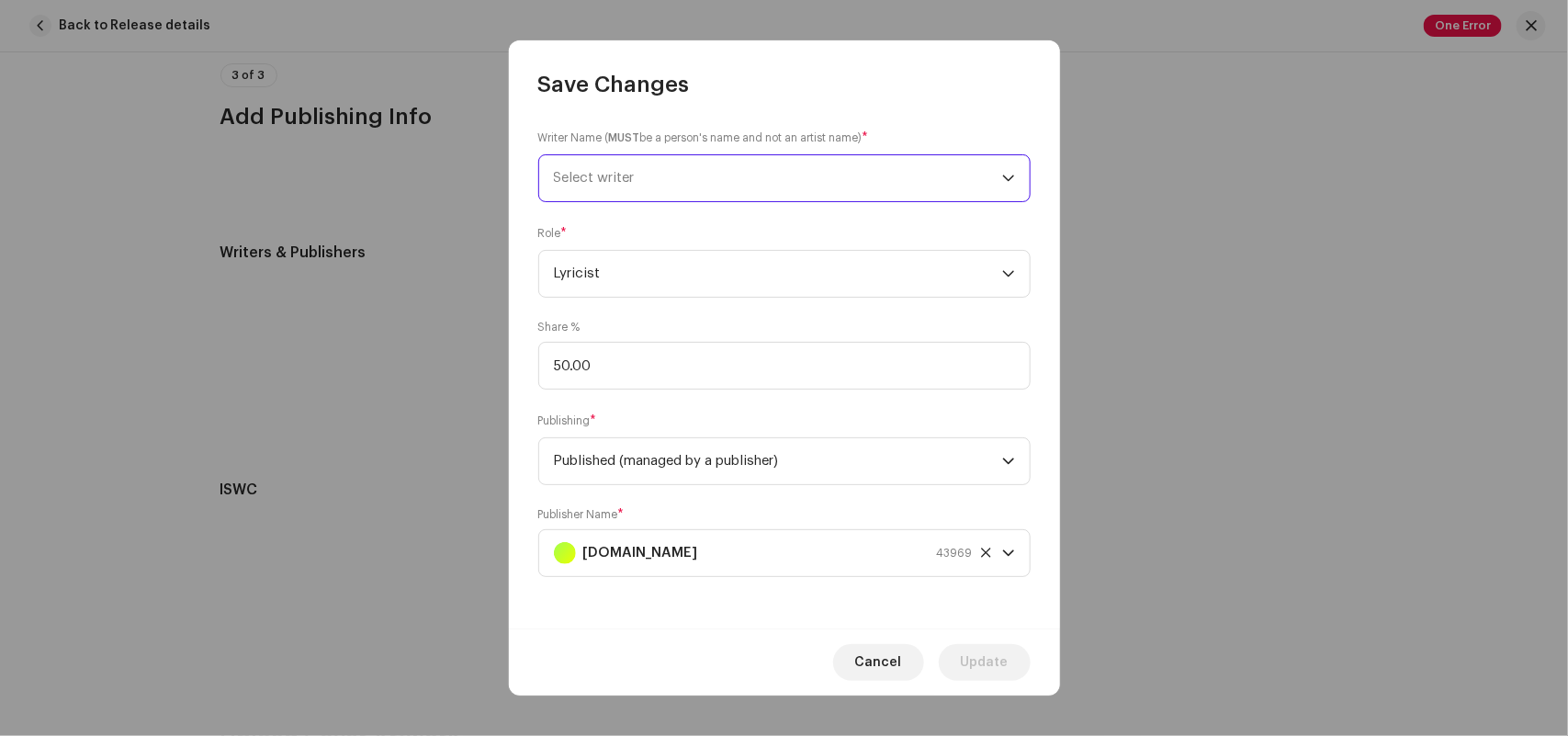
click at [732, 180] on span "Select writer" at bounding box center [777, 178] width 448 height 46
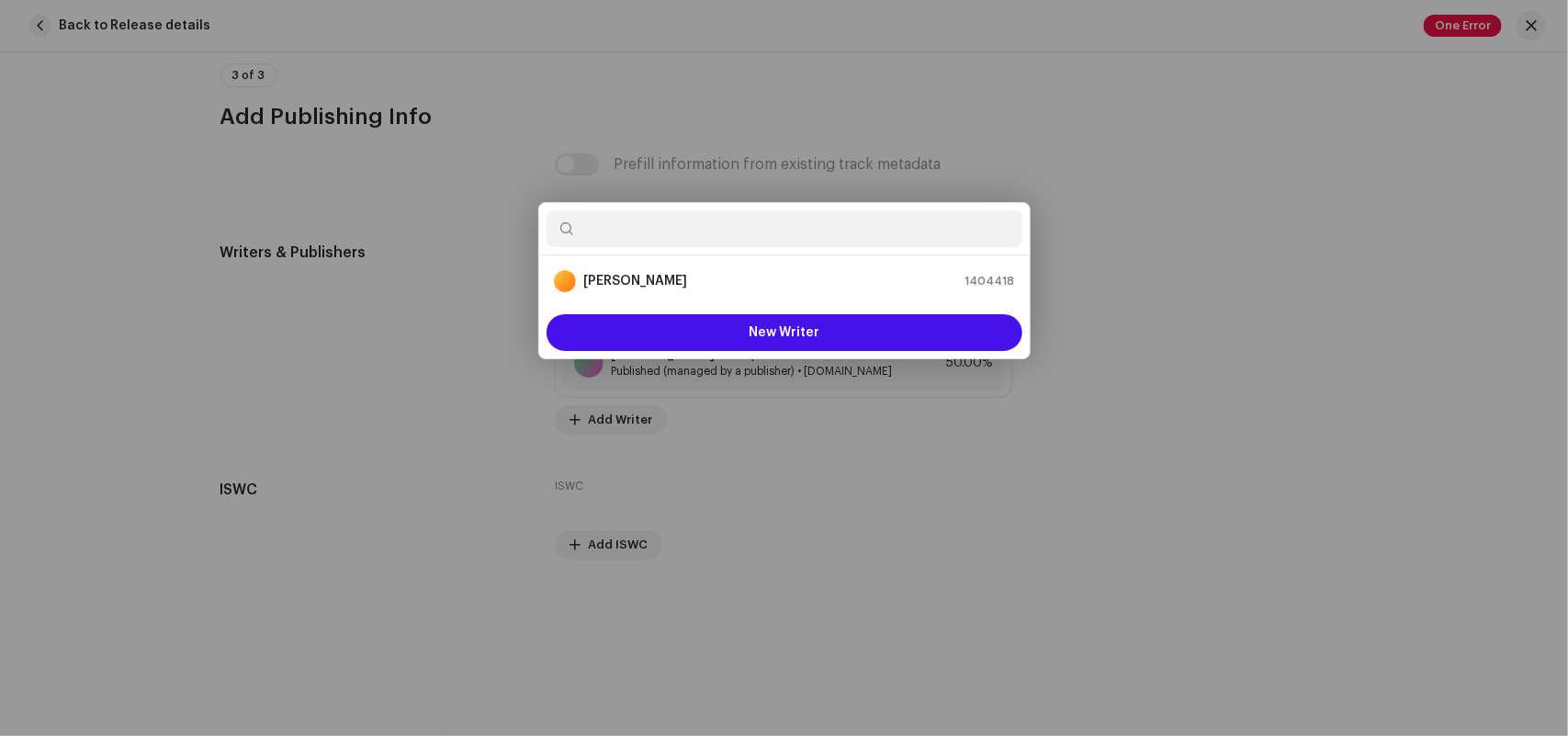
click at [1189, 420] on div "Save Changes Writer Name ( MUST be a person's name and not an artist name) * Se…" at bounding box center [784, 368] width 1568 height 736
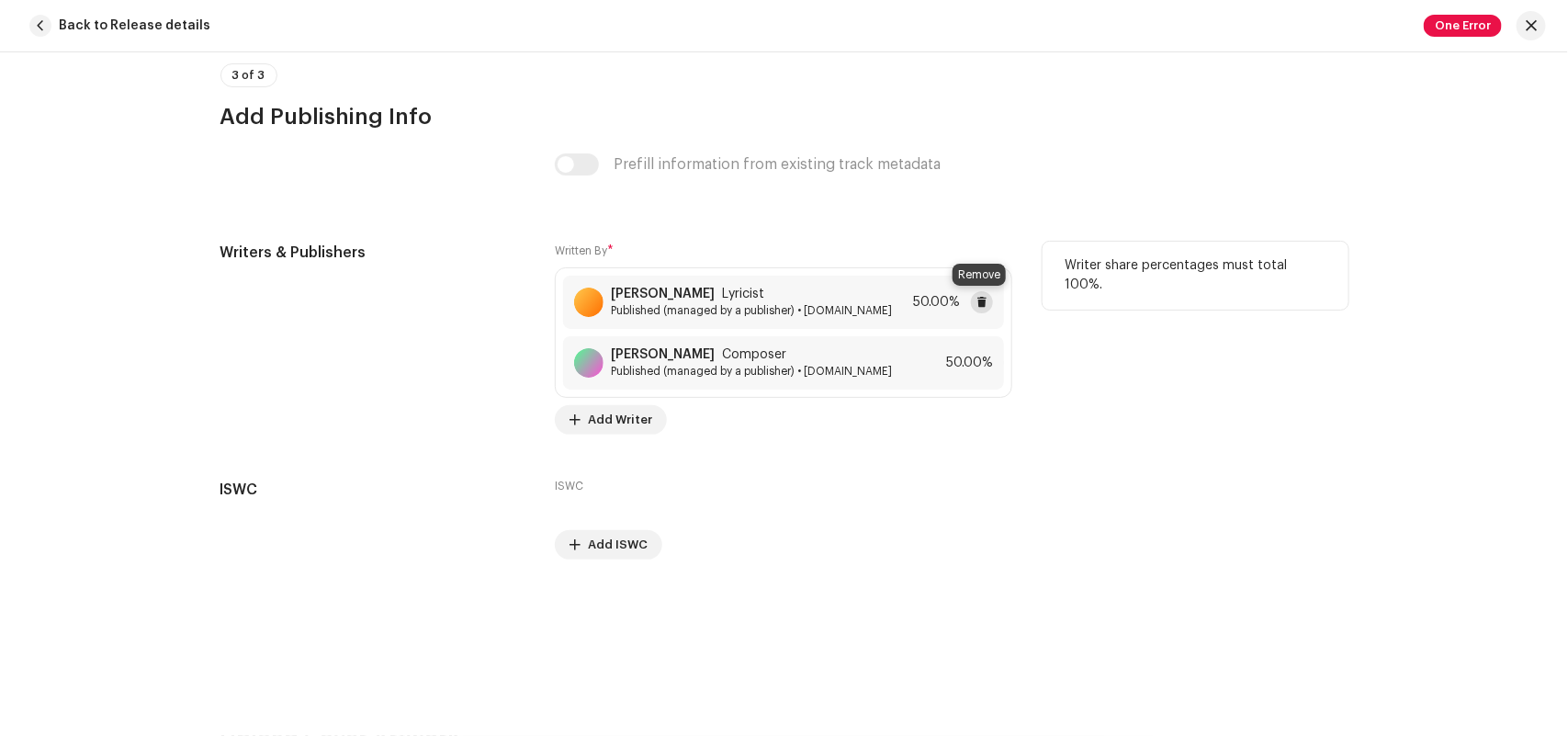
click at [980, 296] on span at bounding box center [982, 302] width 11 height 15
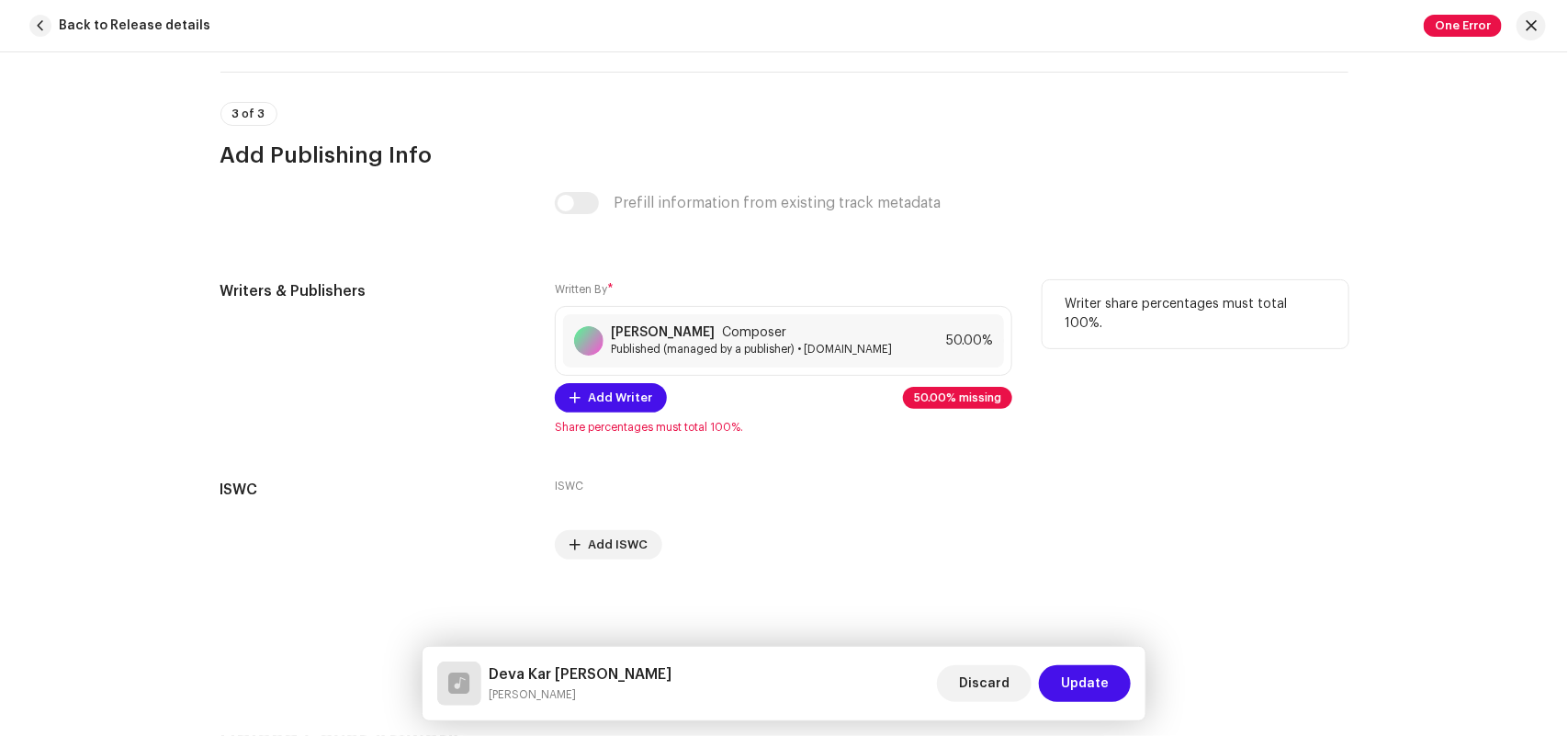
scroll to position [3709, 0]
click at [617, 395] on span "Add Writer" at bounding box center [620, 397] width 65 height 36
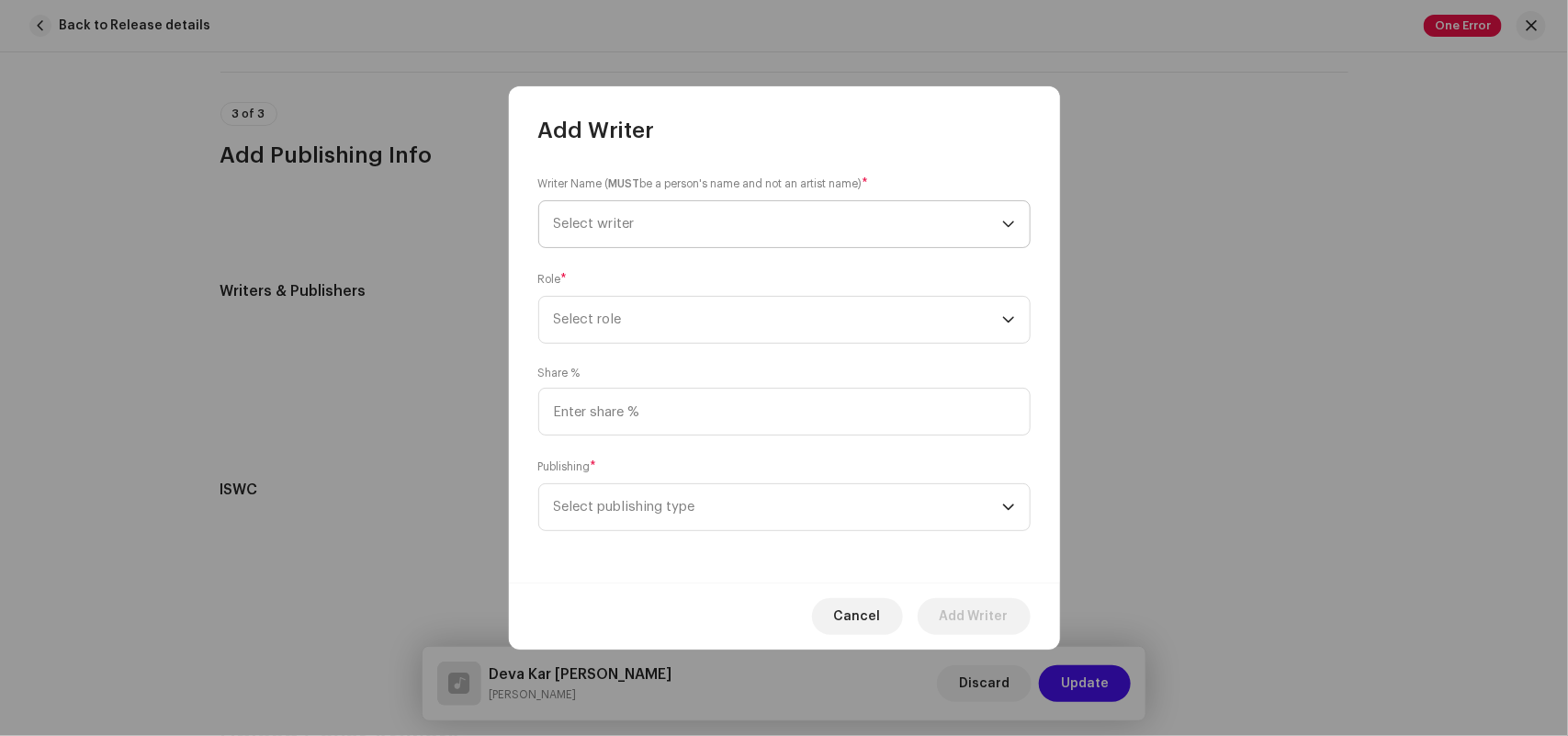
click at [622, 219] on span "Select writer" at bounding box center [594, 224] width 80 height 14
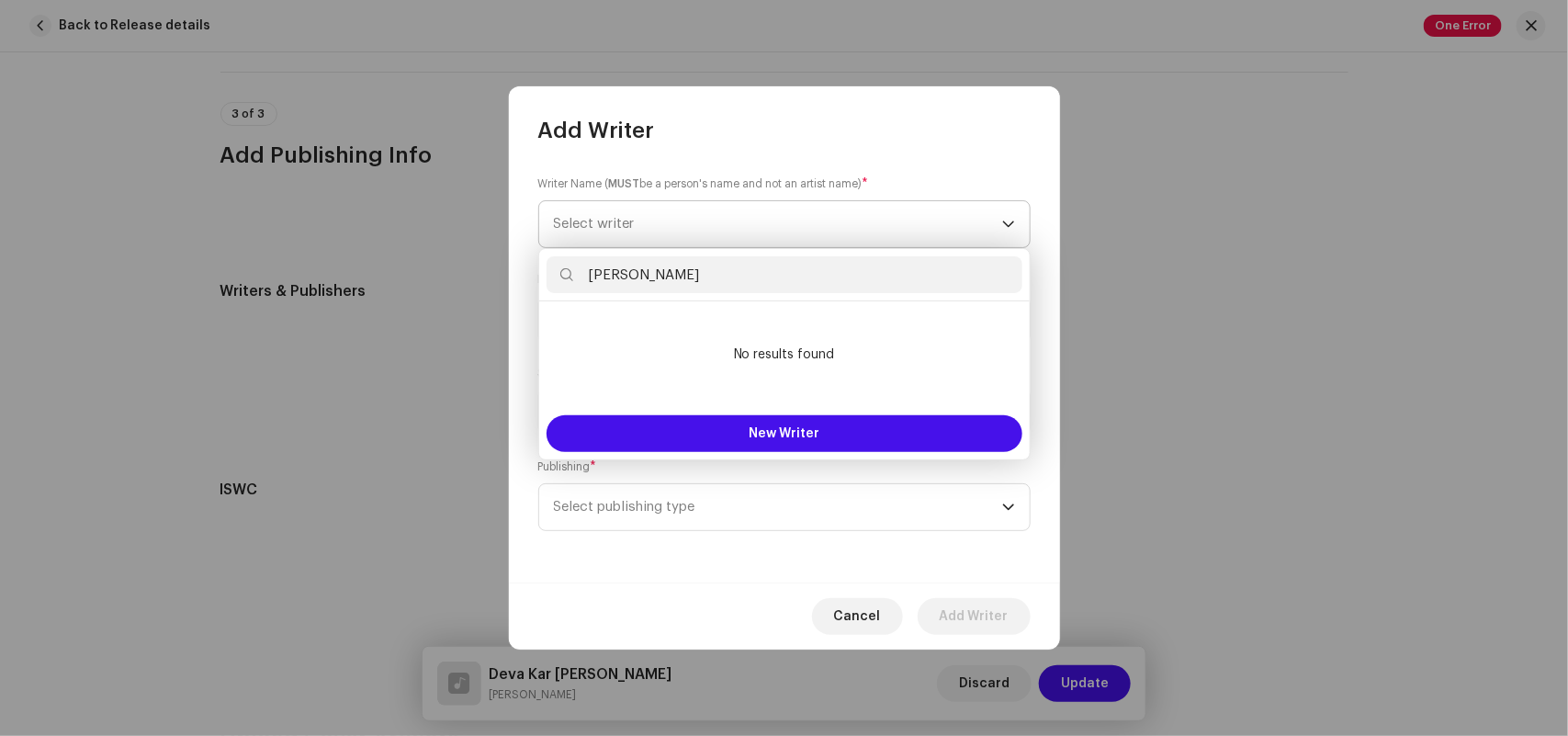
type input "[PERSON_NAME]"
click at [622, 219] on span "Select writer" at bounding box center [594, 224] width 80 height 14
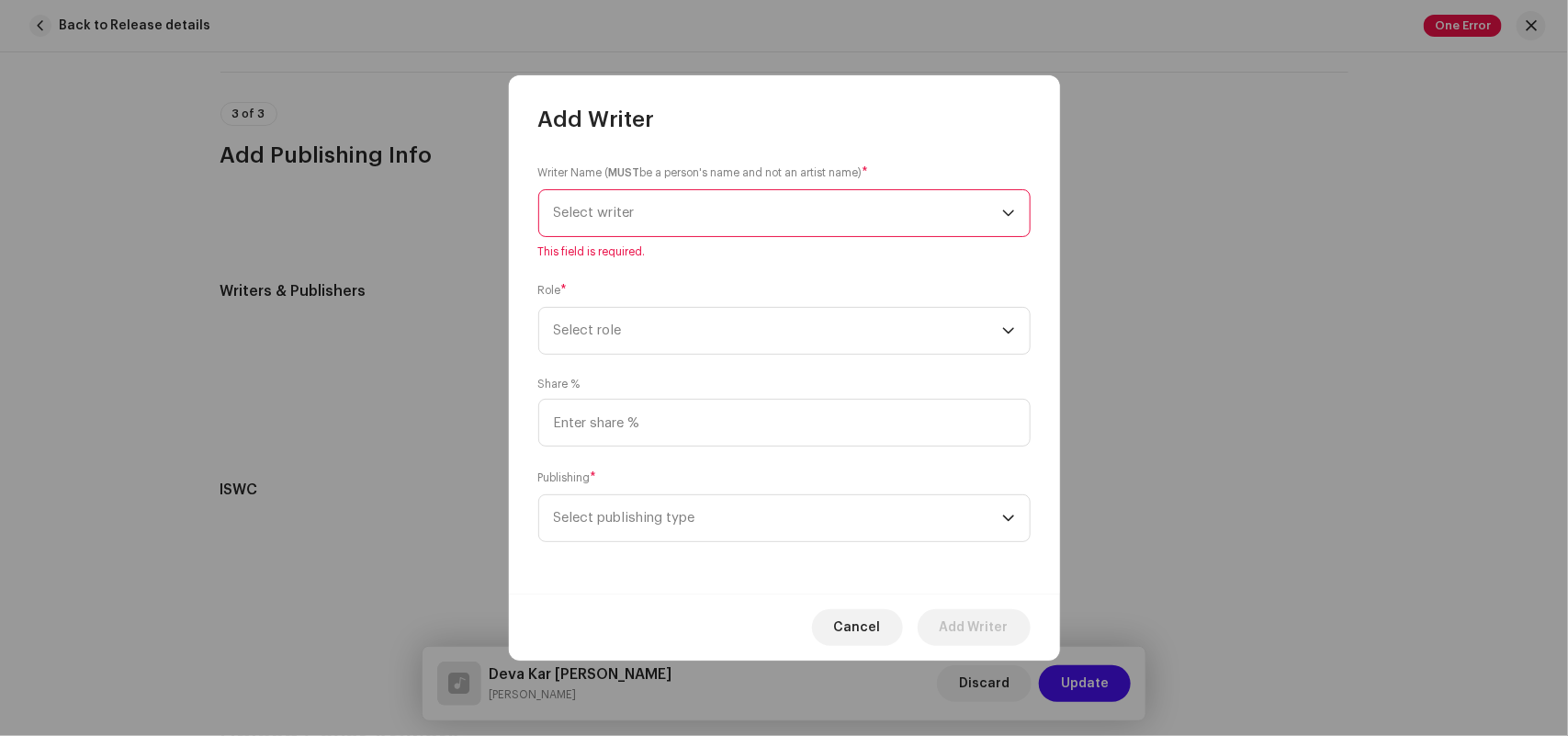
click at [623, 222] on span "Select writer" at bounding box center [777, 212] width 448 height 46
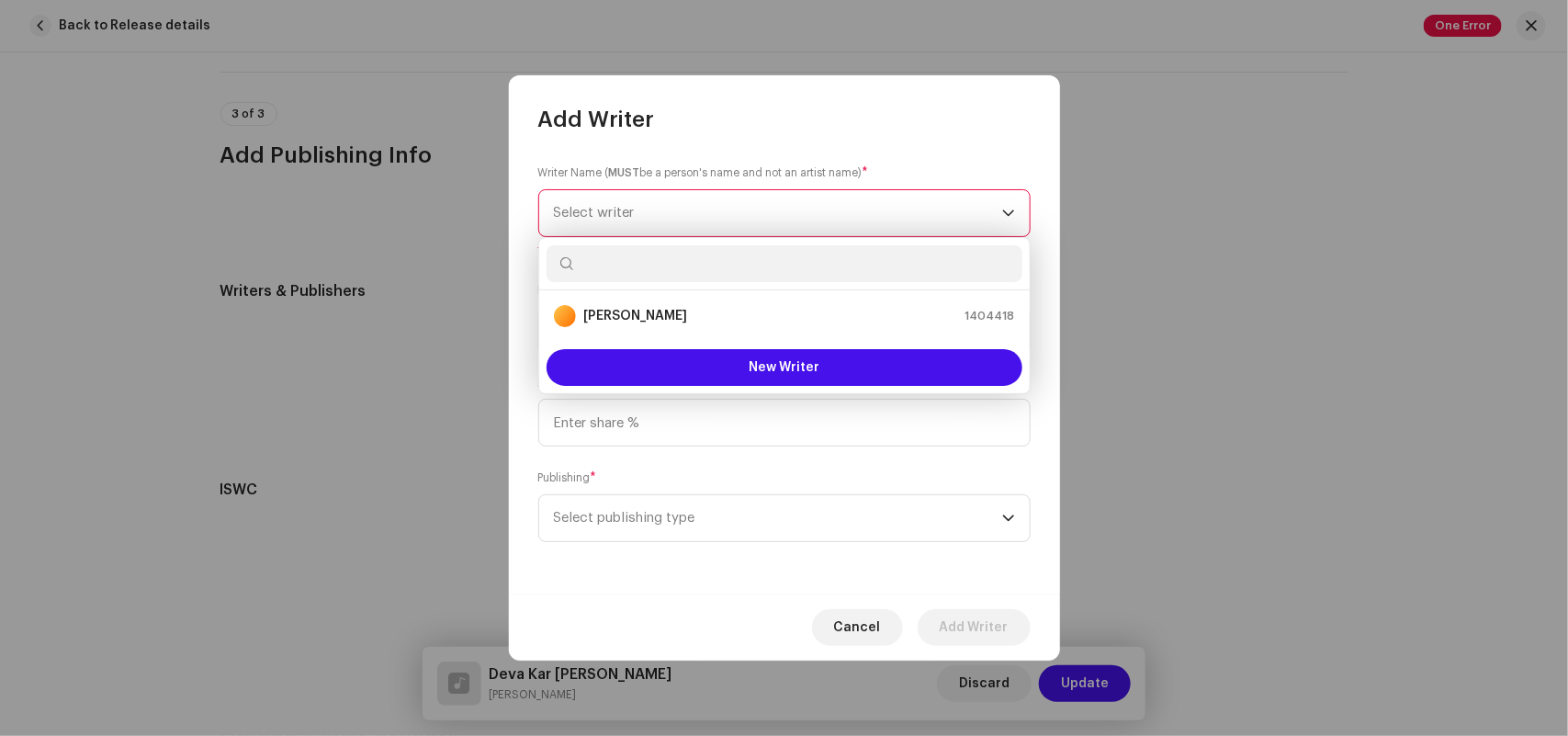
click at [654, 271] on input "text" at bounding box center [784, 263] width 476 height 36
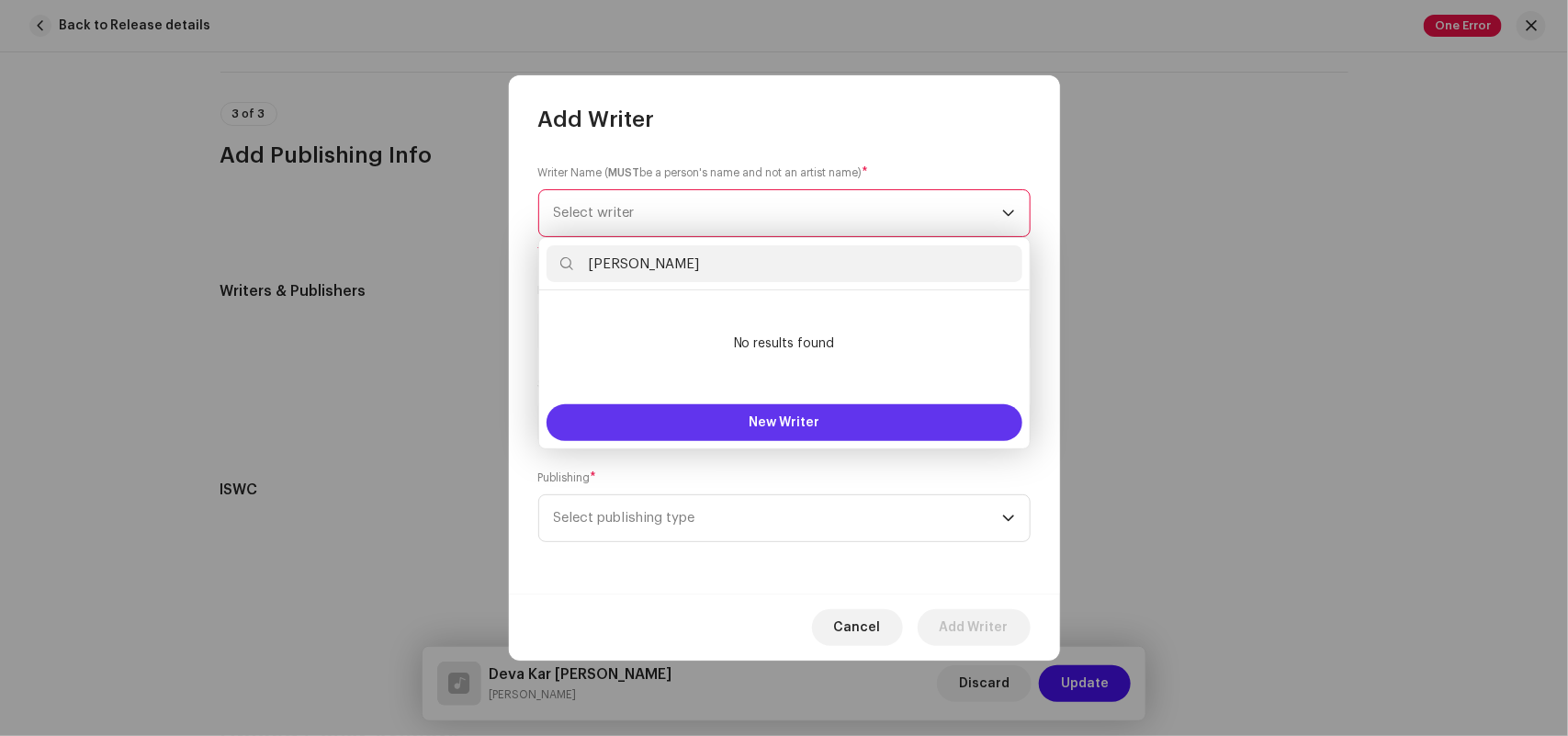
type input "[PERSON_NAME]"
click at [710, 410] on button "New Writer" at bounding box center [784, 422] width 476 height 36
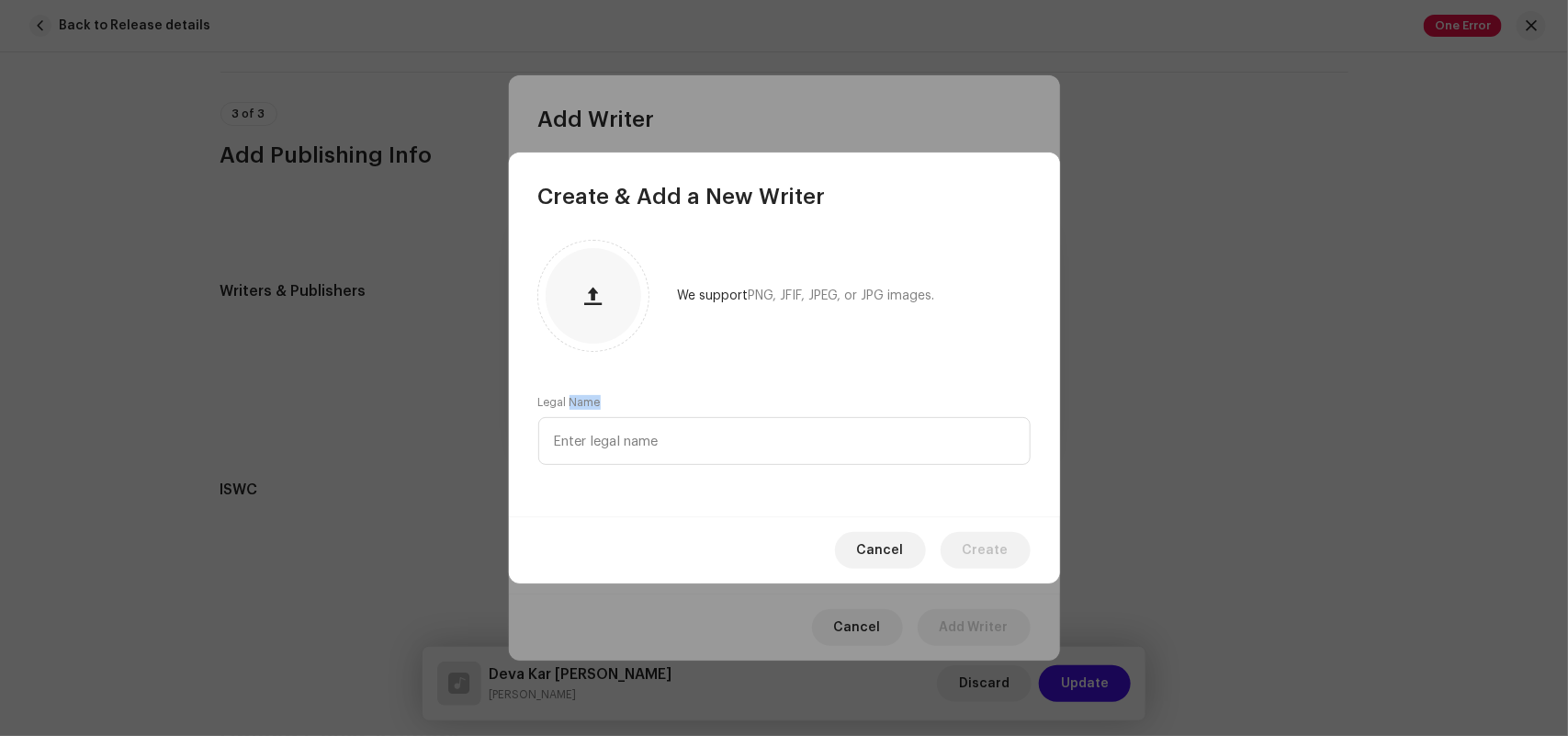
click at [712, 410] on div "Legal Name" at bounding box center [784, 429] width 492 height 70
click at [668, 440] on input "text" at bounding box center [784, 440] width 492 height 48
paste input "[PERSON_NAME]"
type input "[PERSON_NAME]"
click at [981, 561] on span "Create" at bounding box center [985, 550] width 46 height 36
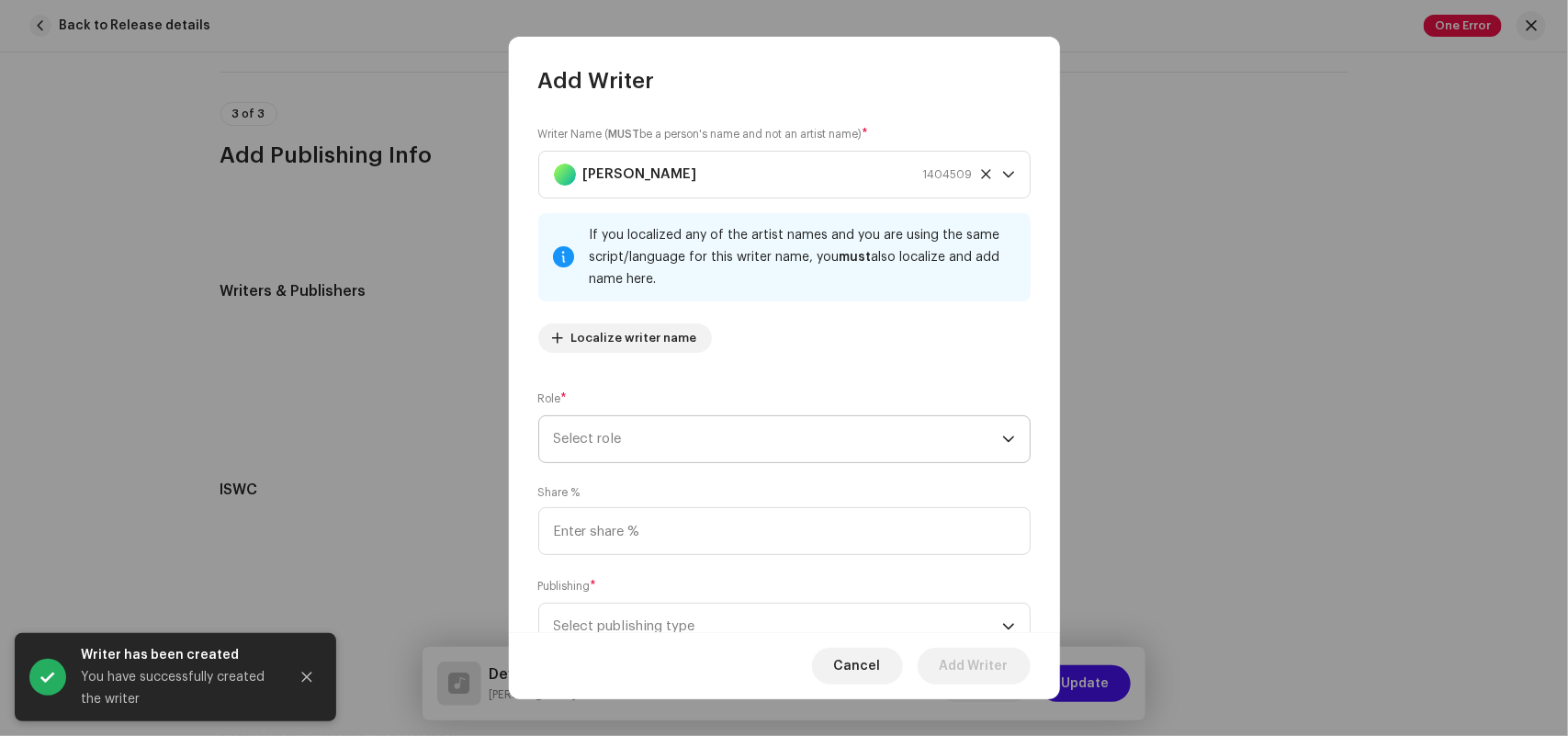
click at [616, 442] on span "Select role" at bounding box center [777, 439] width 448 height 46
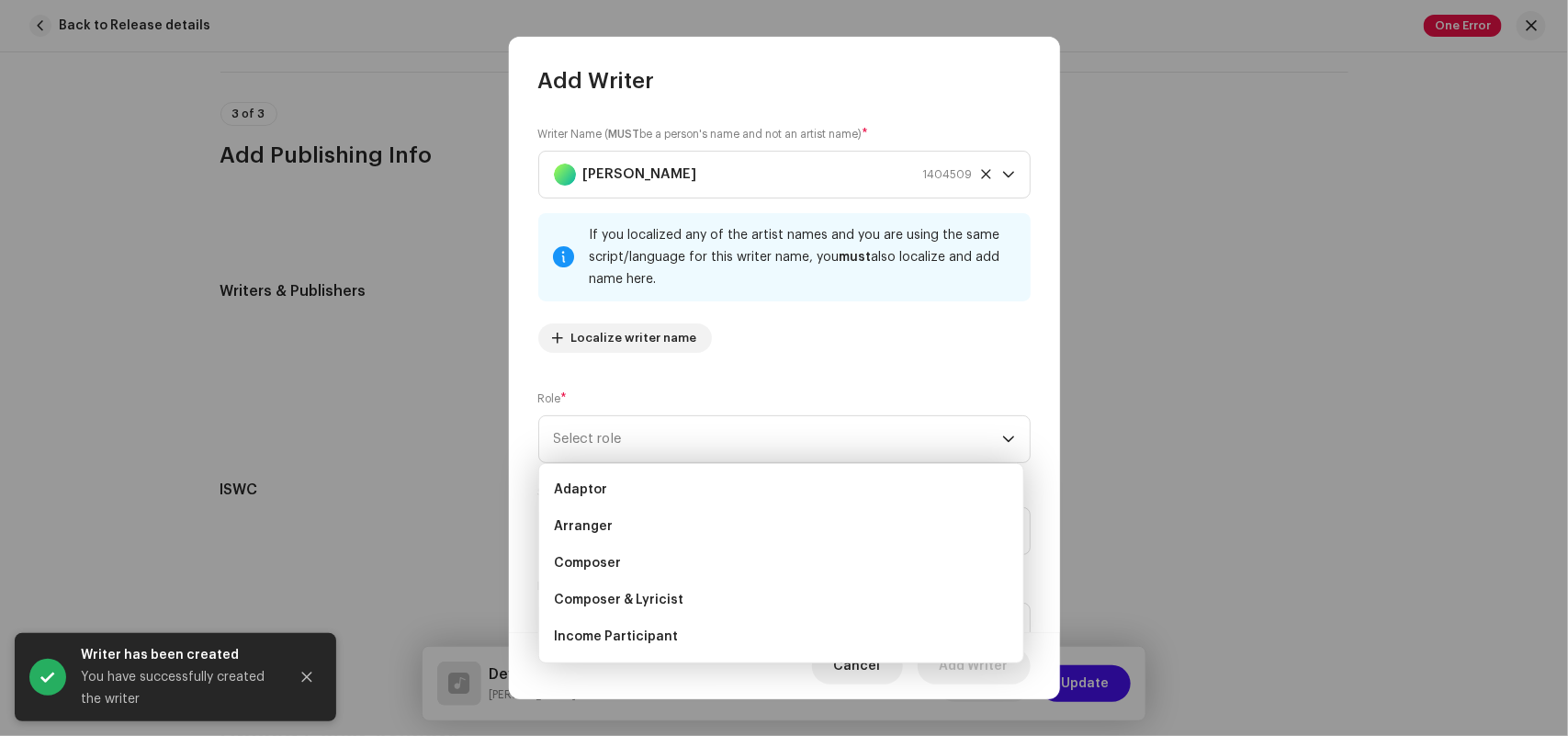
scroll to position [183, 0]
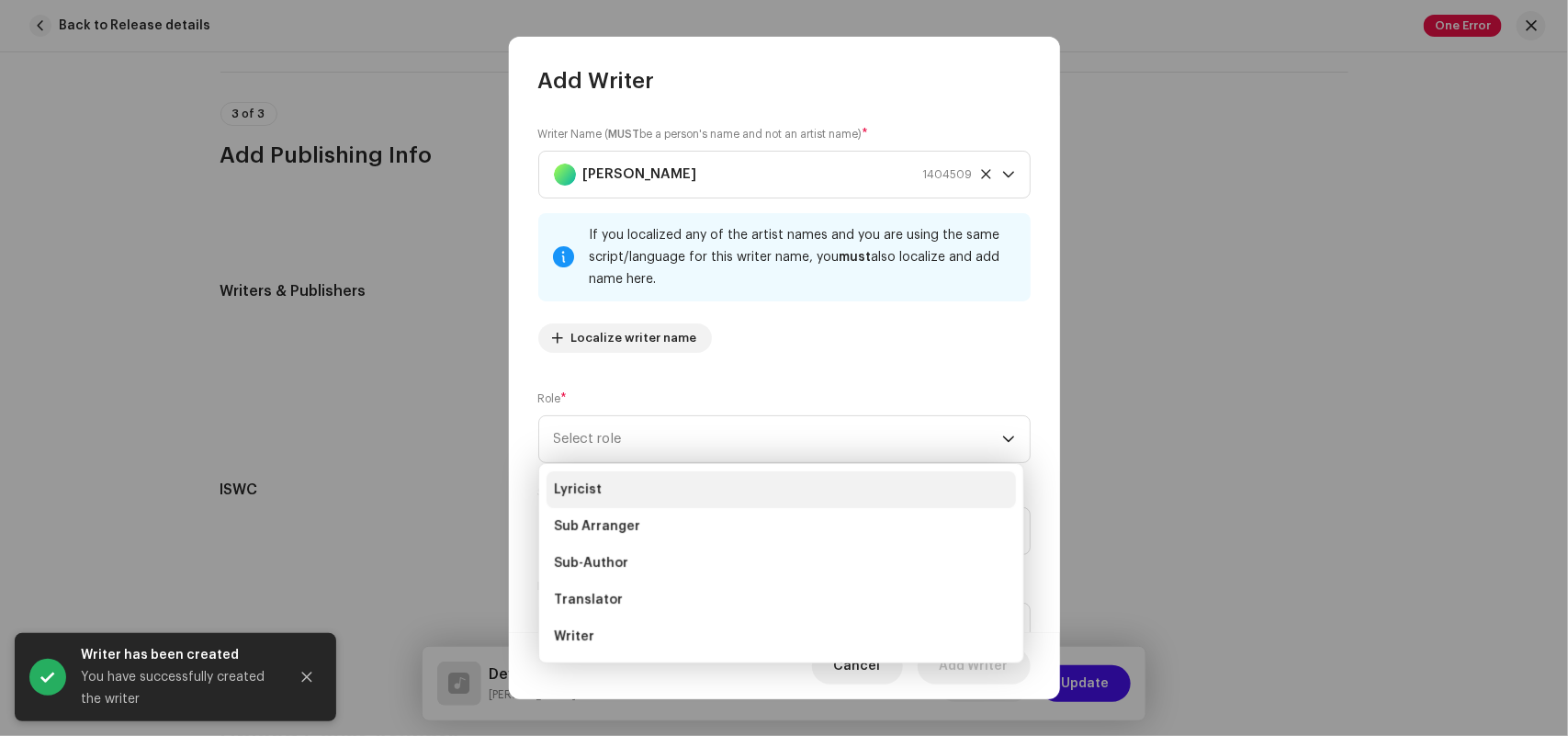
click at [601, 492] on li "Lyricist" at bounding box center [781, 489] width 469 height 36
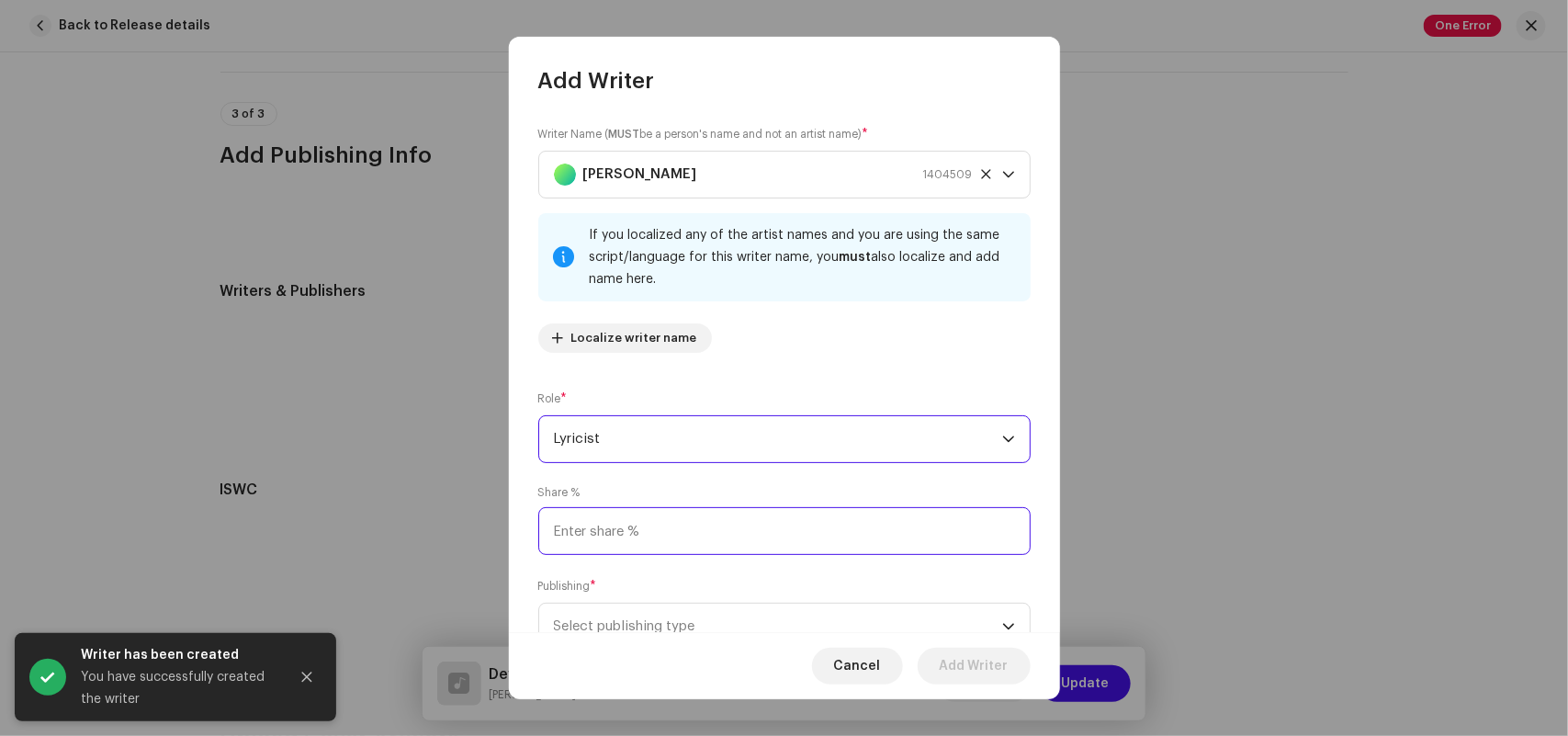
click at [595, 542] on input at bounding box center [784, 530] width 492 height 48
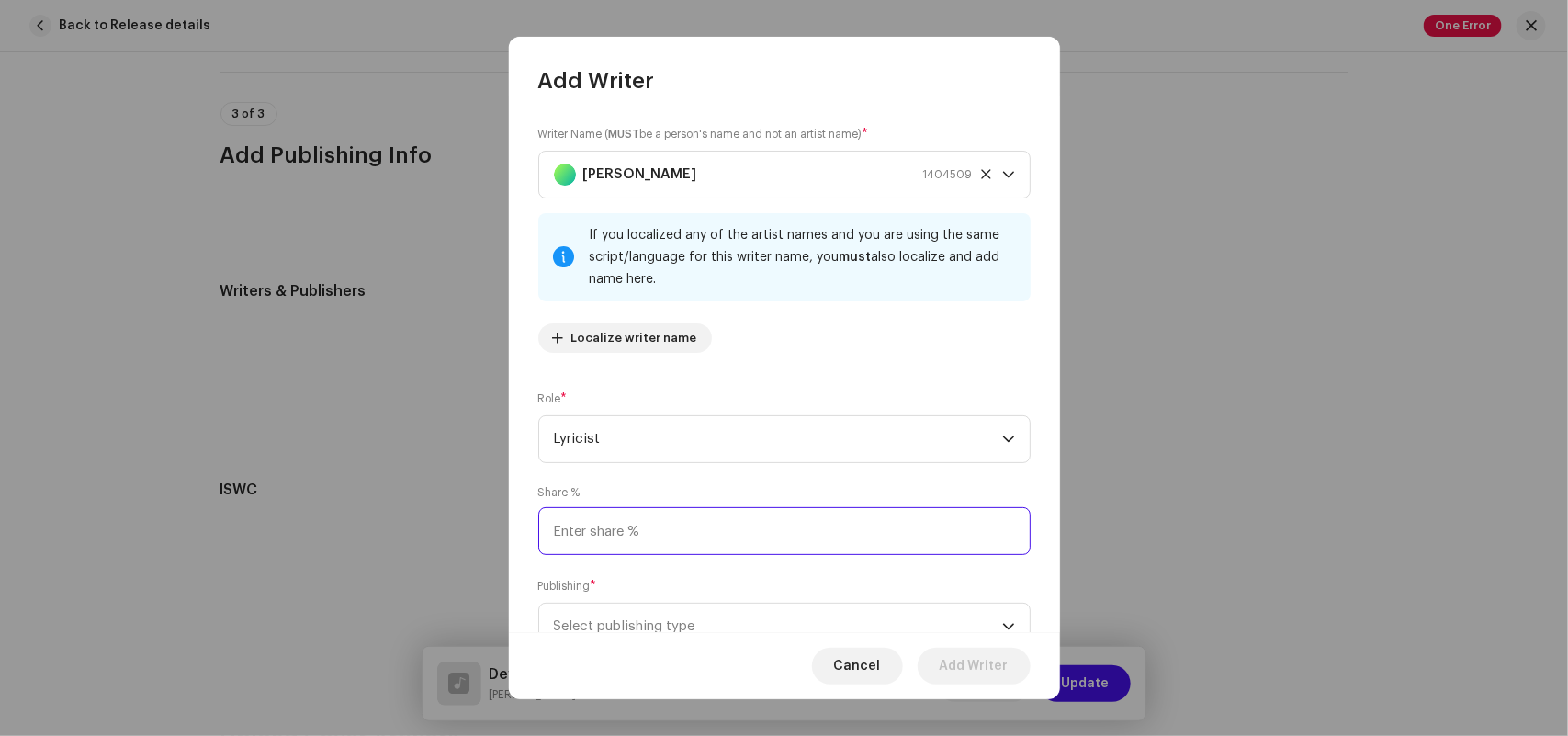
click at [597, 540] on input at bounding box center [784, 530] width 492 height 48
type input "50.00"
click at [584, 618] on span "Select publishing type" at bounding box center [777, 626] width 448 height 46
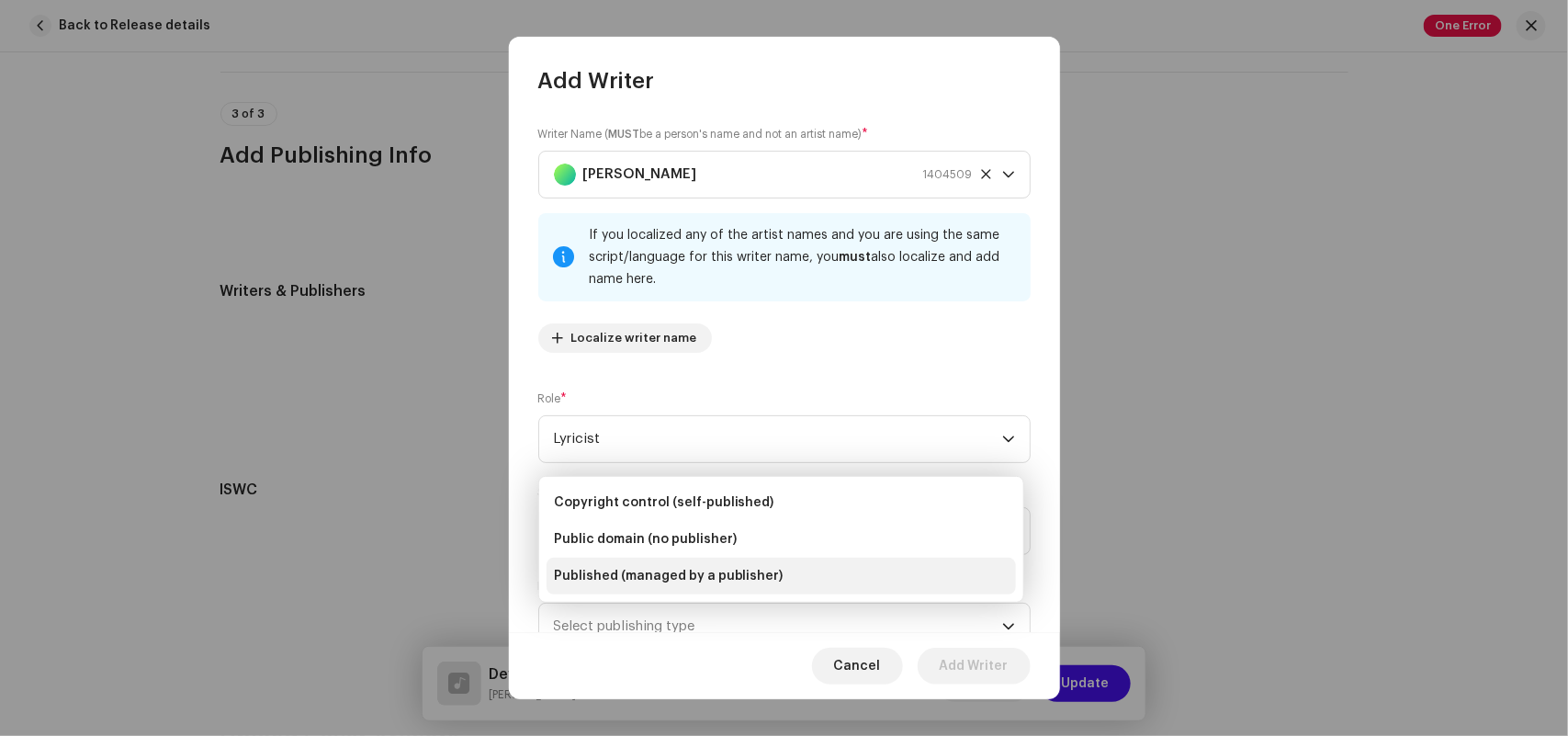
click at [597, 574] on span "Published (managed by a publisher)" at bounding box center [669, 576] width 230 height 19
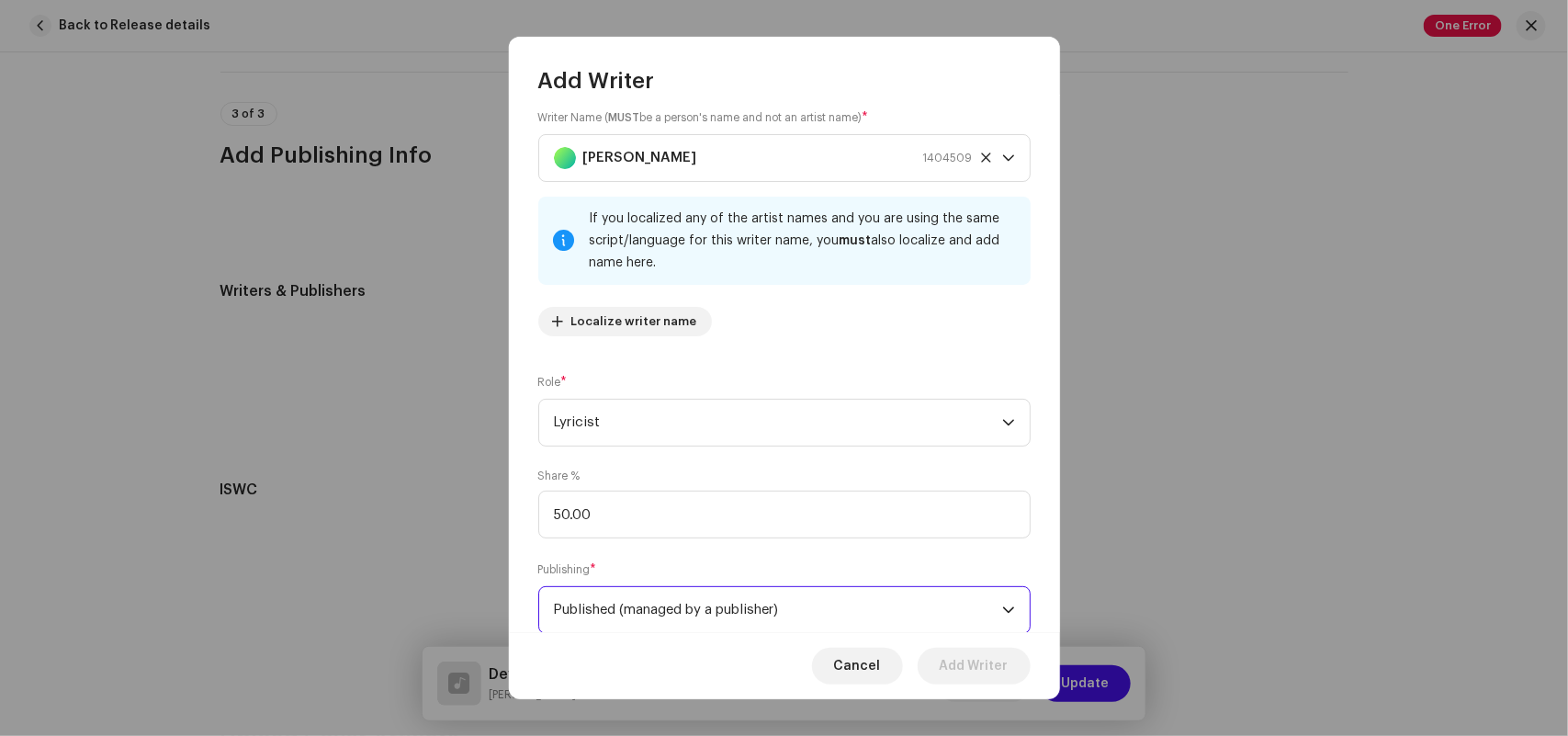
scroll to position [162, 0]
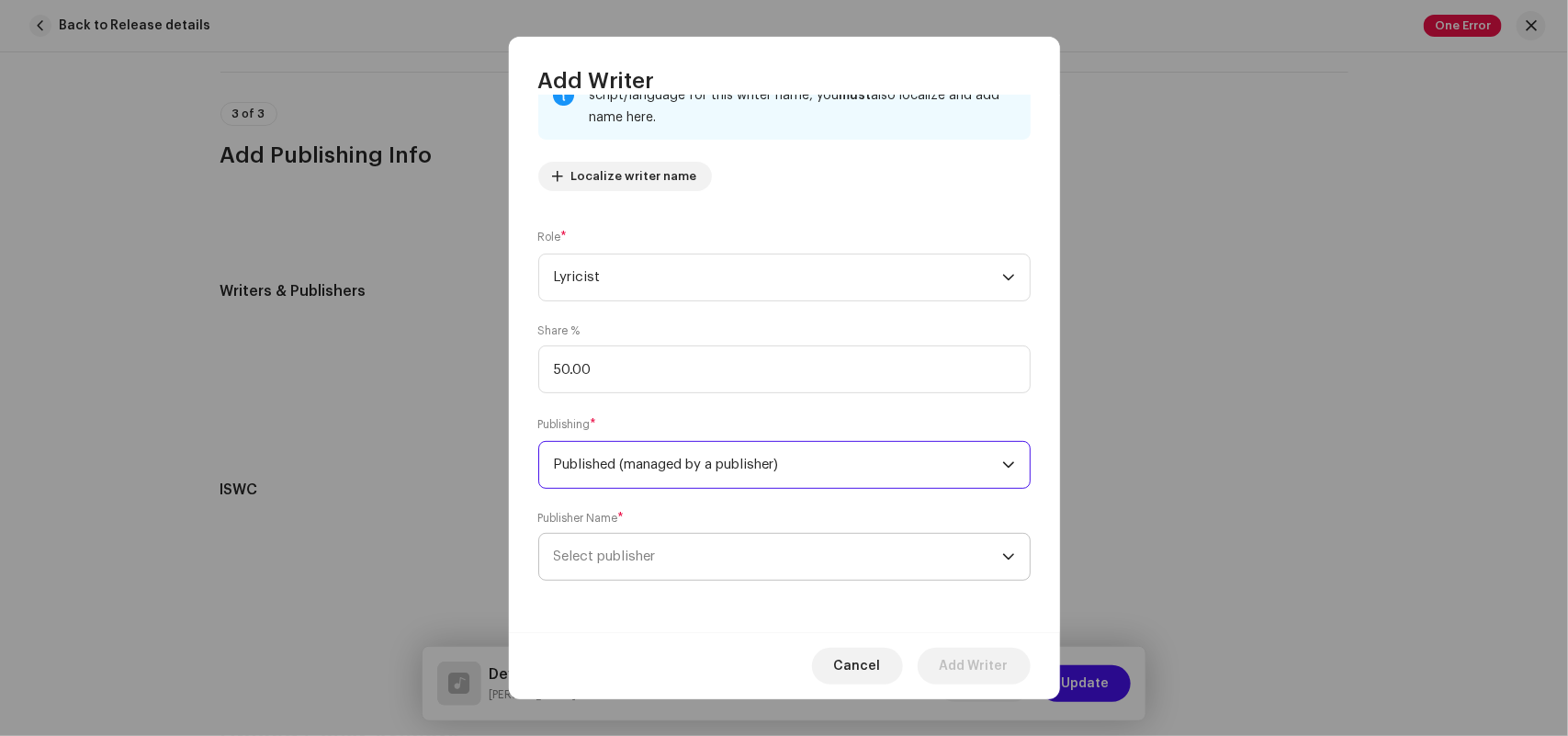
click at [637, 560] on span "Select publisher" at bounding box center [604, 556] width 102 height 14
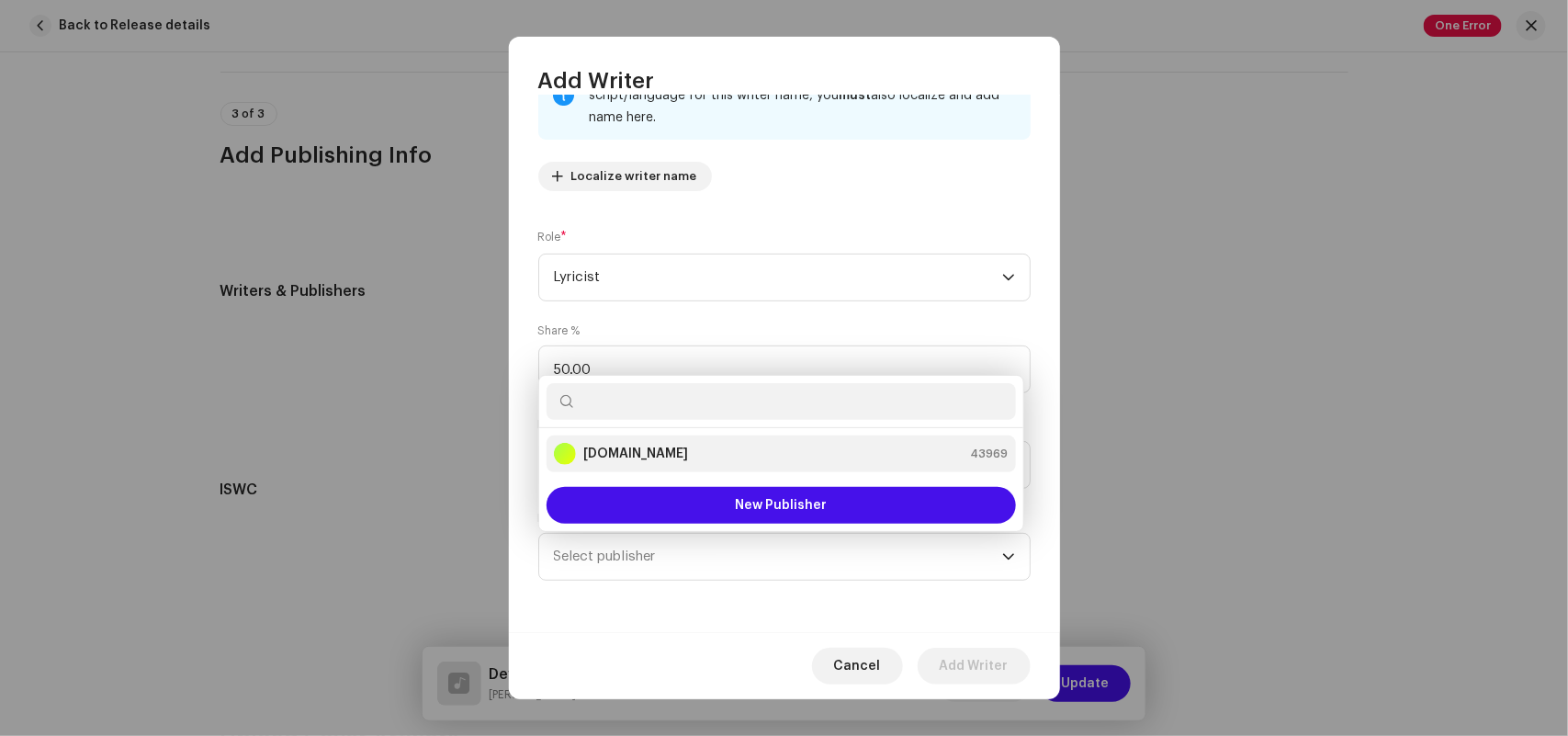
click at [593, 446] on strong "[DOMAIN_NAME]" at bounding box center [636, 454] width 105 height 19
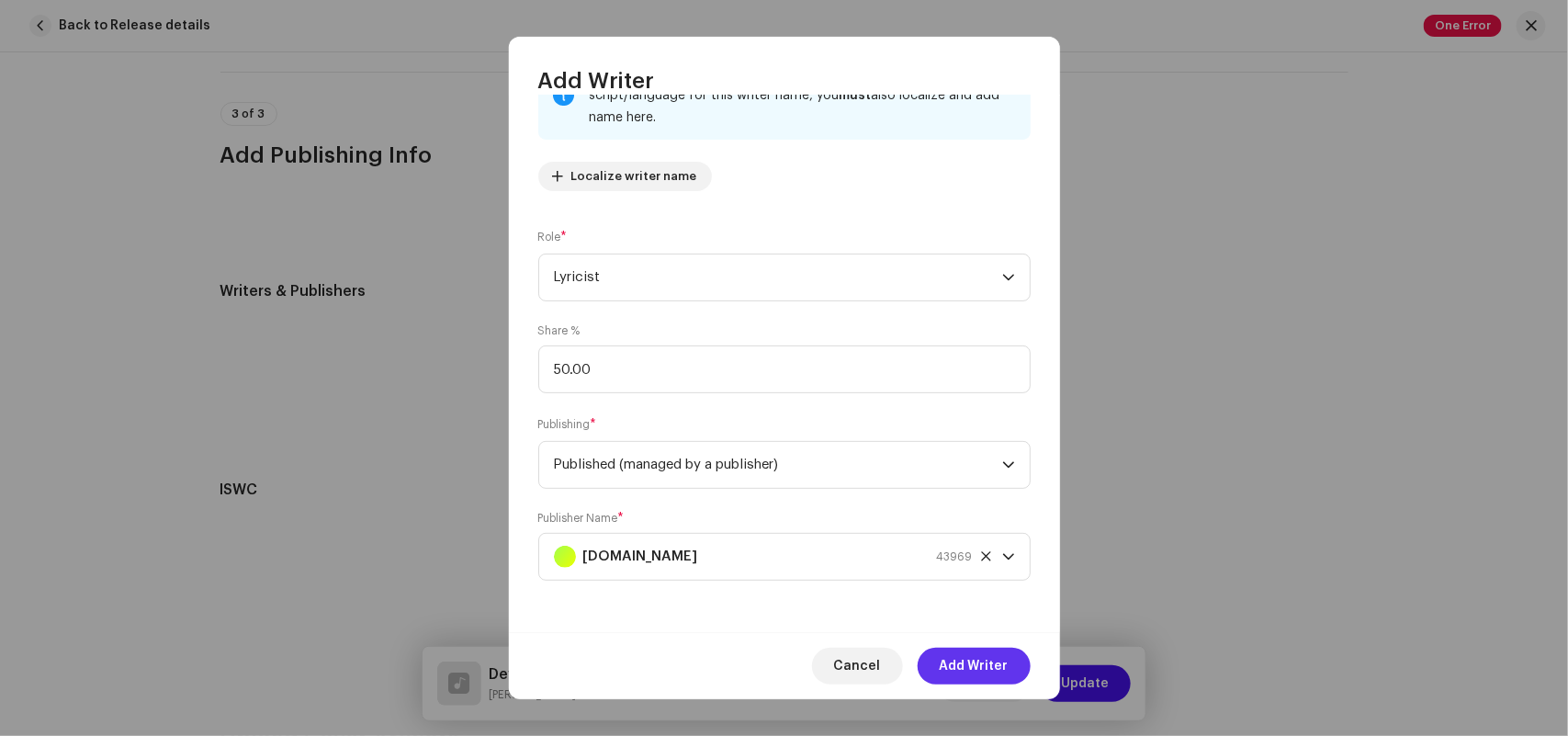
click at [959, 657] on span "Add Writer" at bounding box center [974, 665] width 69 height 36
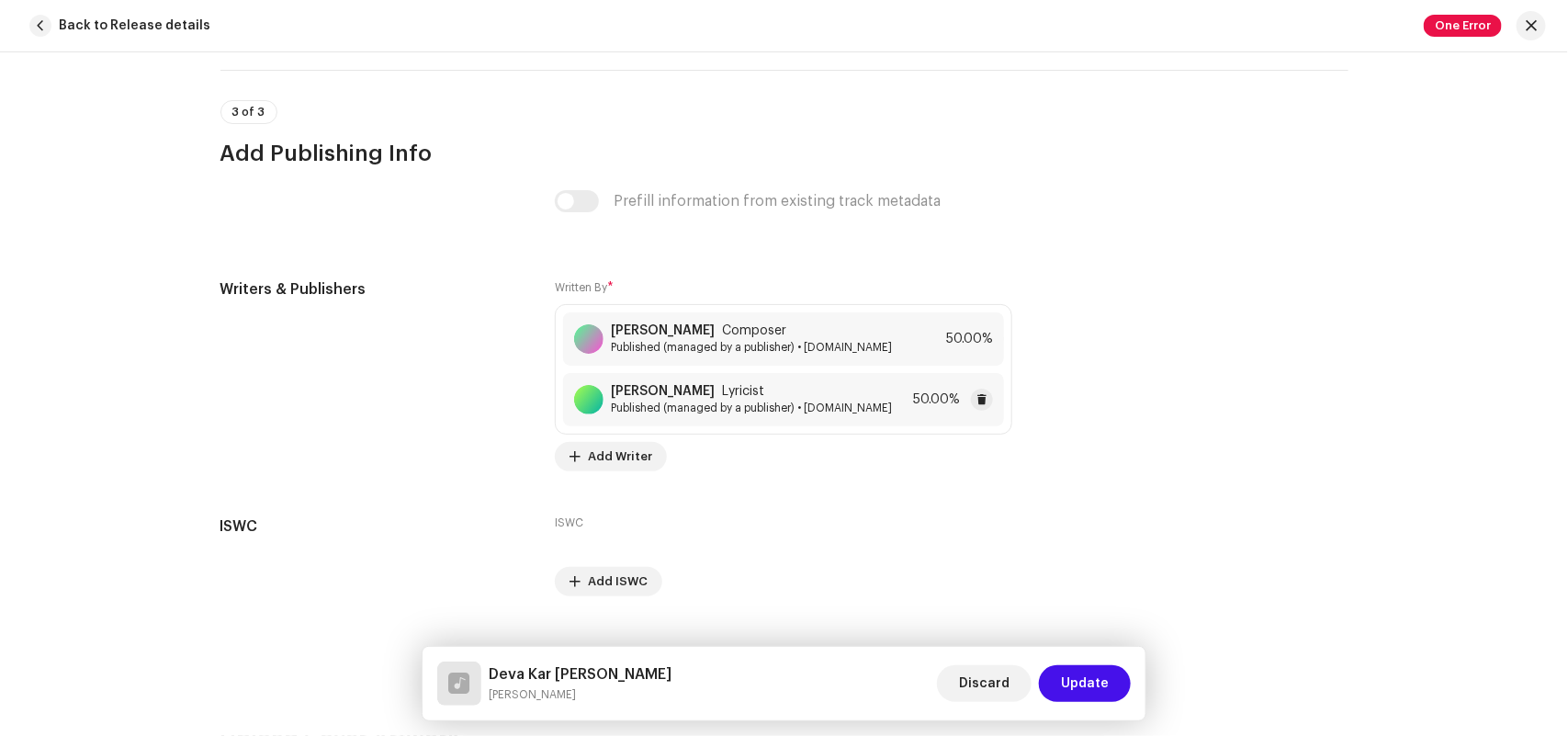
drag, startPoint x: 602, startPoint y: 390, endPoint x: 709, endPoint y: 393, distance: 107.0
click at [709, 393] on div "[PERSON_NAME] Lyricist Published (managed by a publisher) • [DOMAIN_NAME]" at bounding box center [733, 399] width 318 height 31
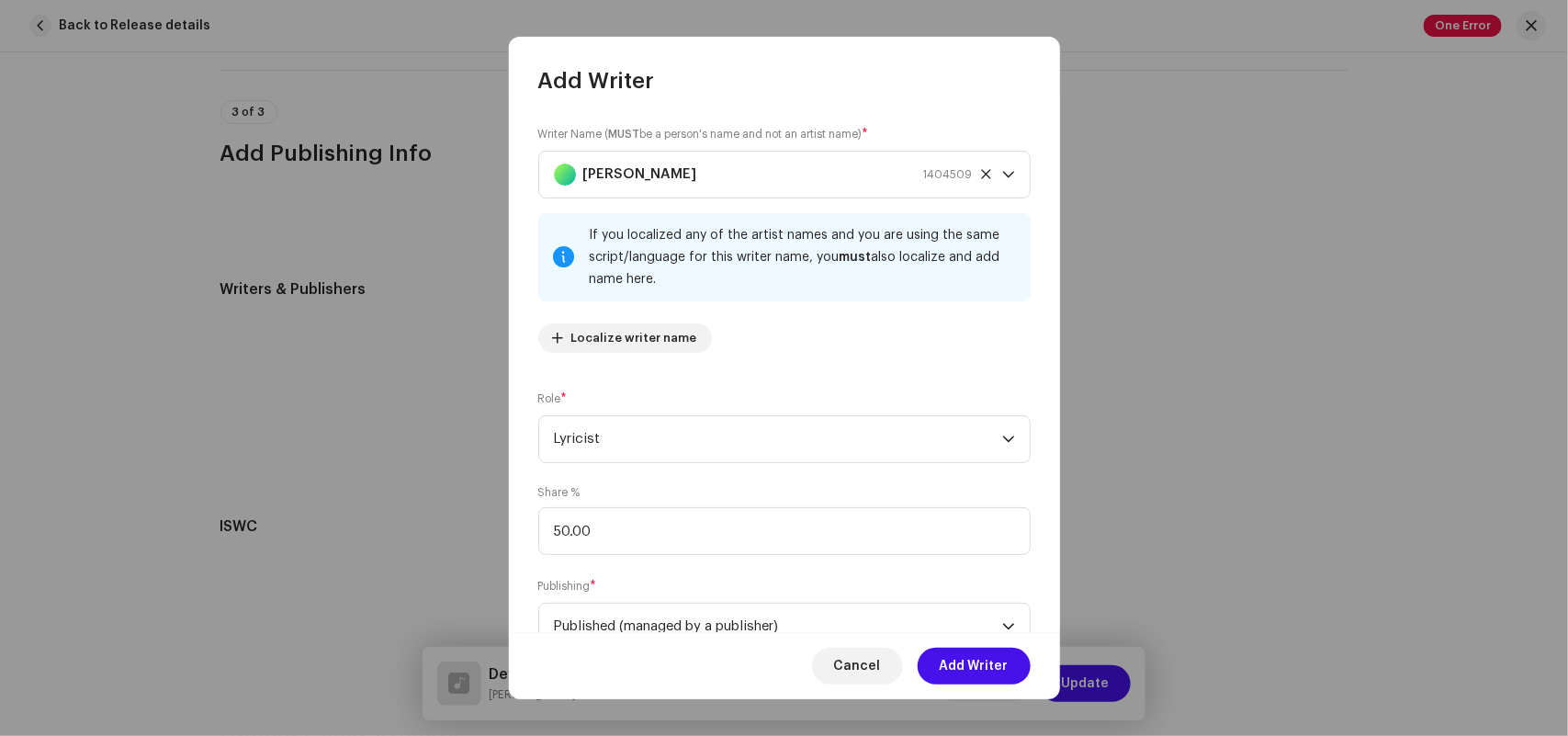
copy div "[PERSON_NAME]"
click at [691, 186] on strong "[PERSON_NAME]" at bounding box center [640, 174] width 114 height 46
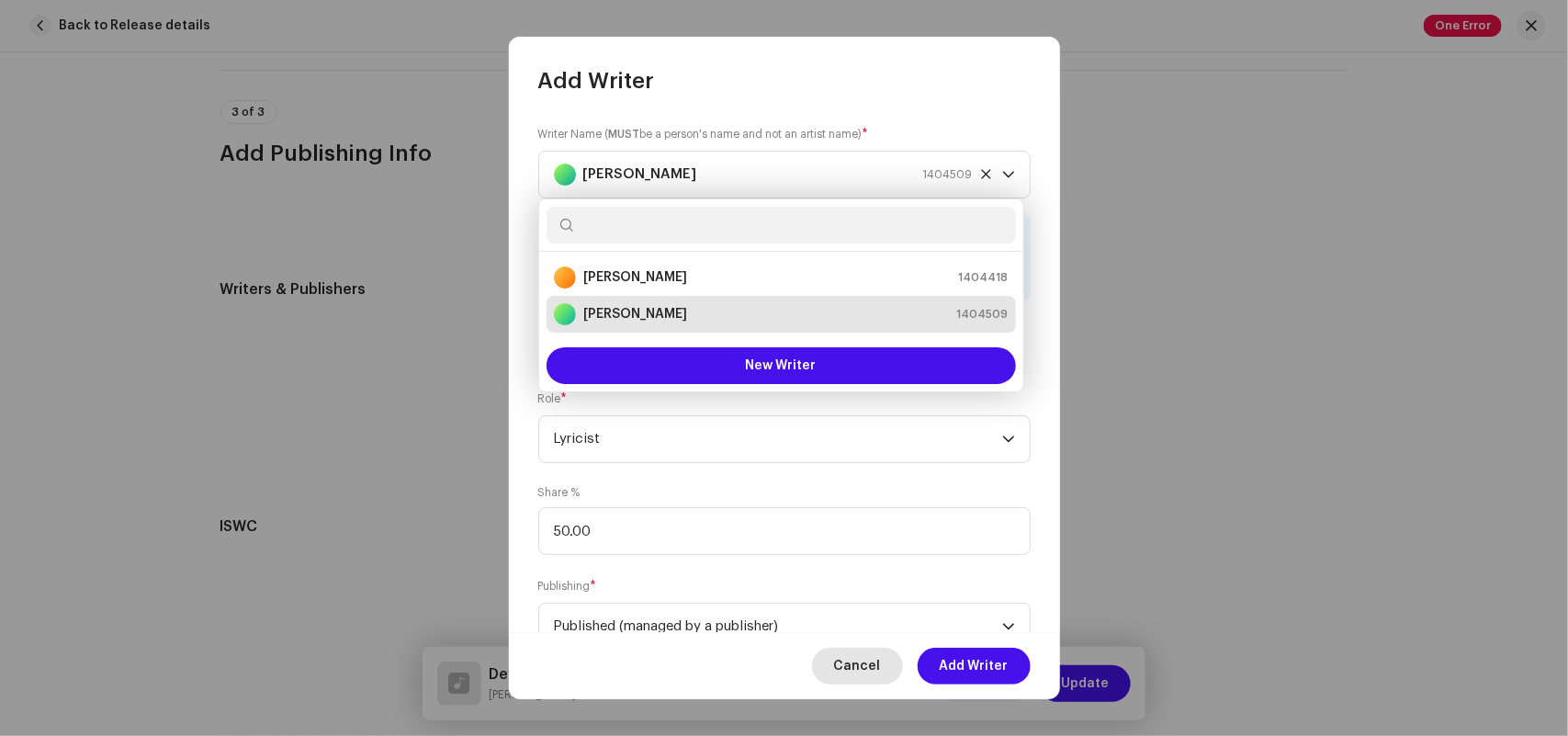
click at [864, 664] on span "Cancel" at bounding box center [857, 665] width 47 height 36
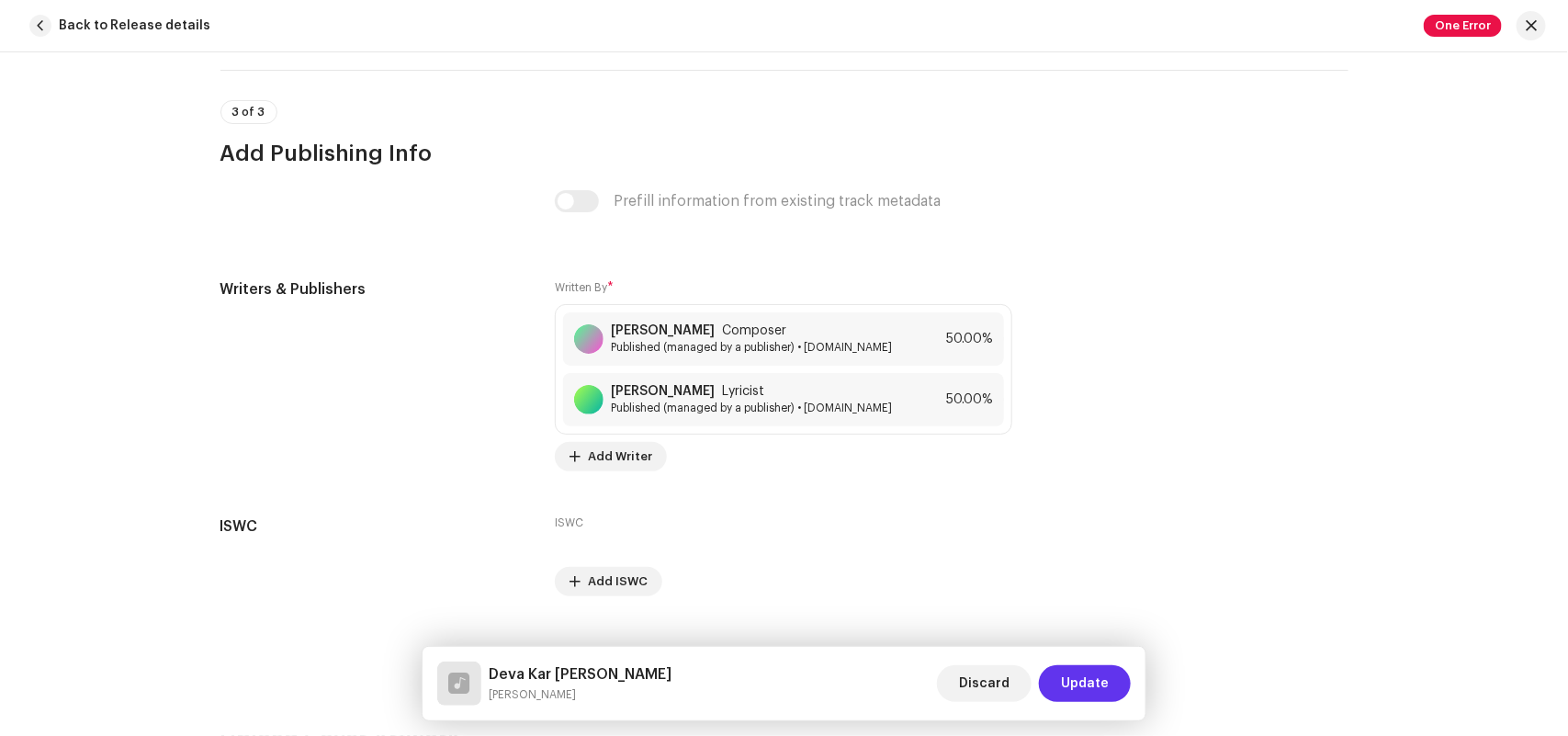
click at [1095, 671] on span "Update" at bounding box center [1085, 683] width 48 height 36
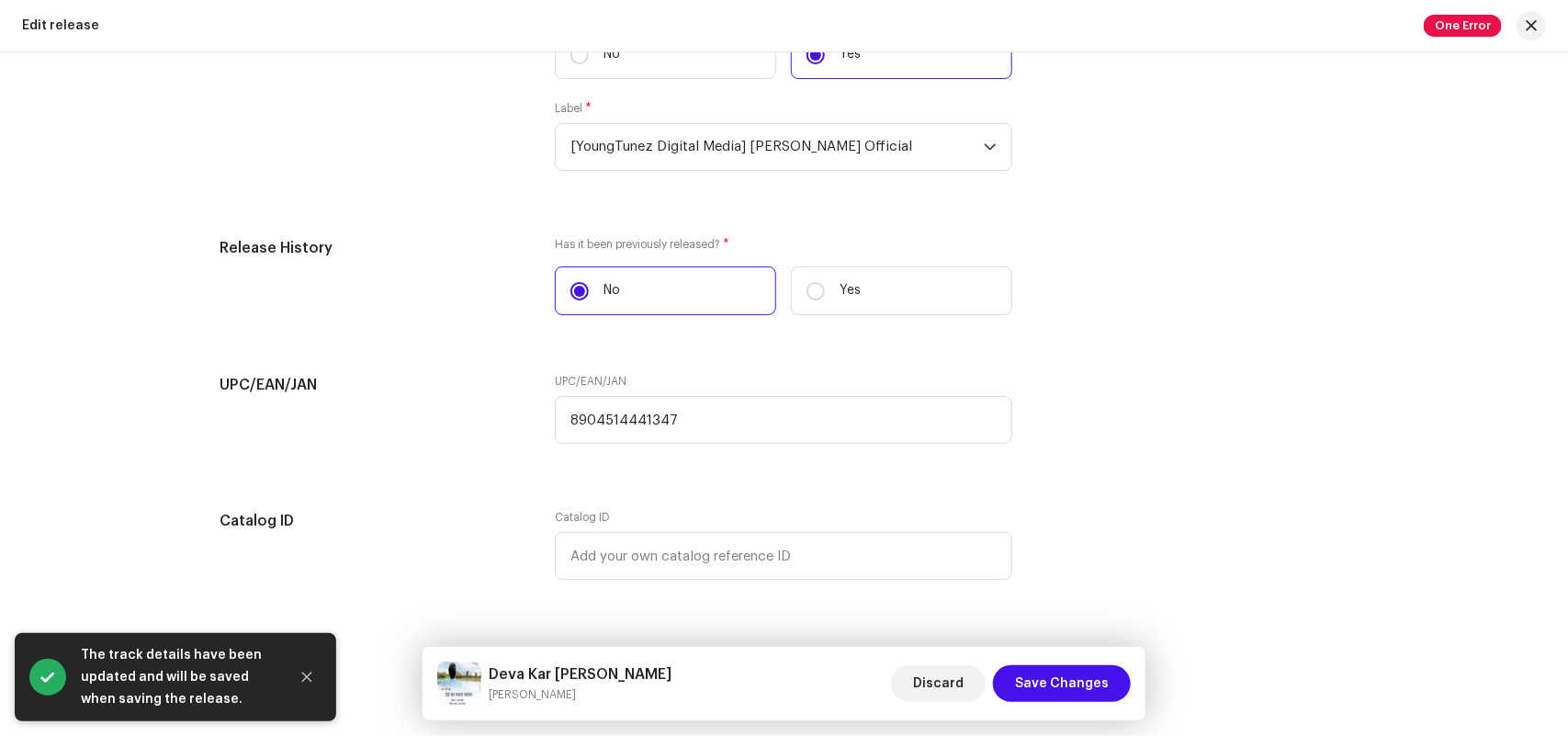
scroll to position [3001, 0]
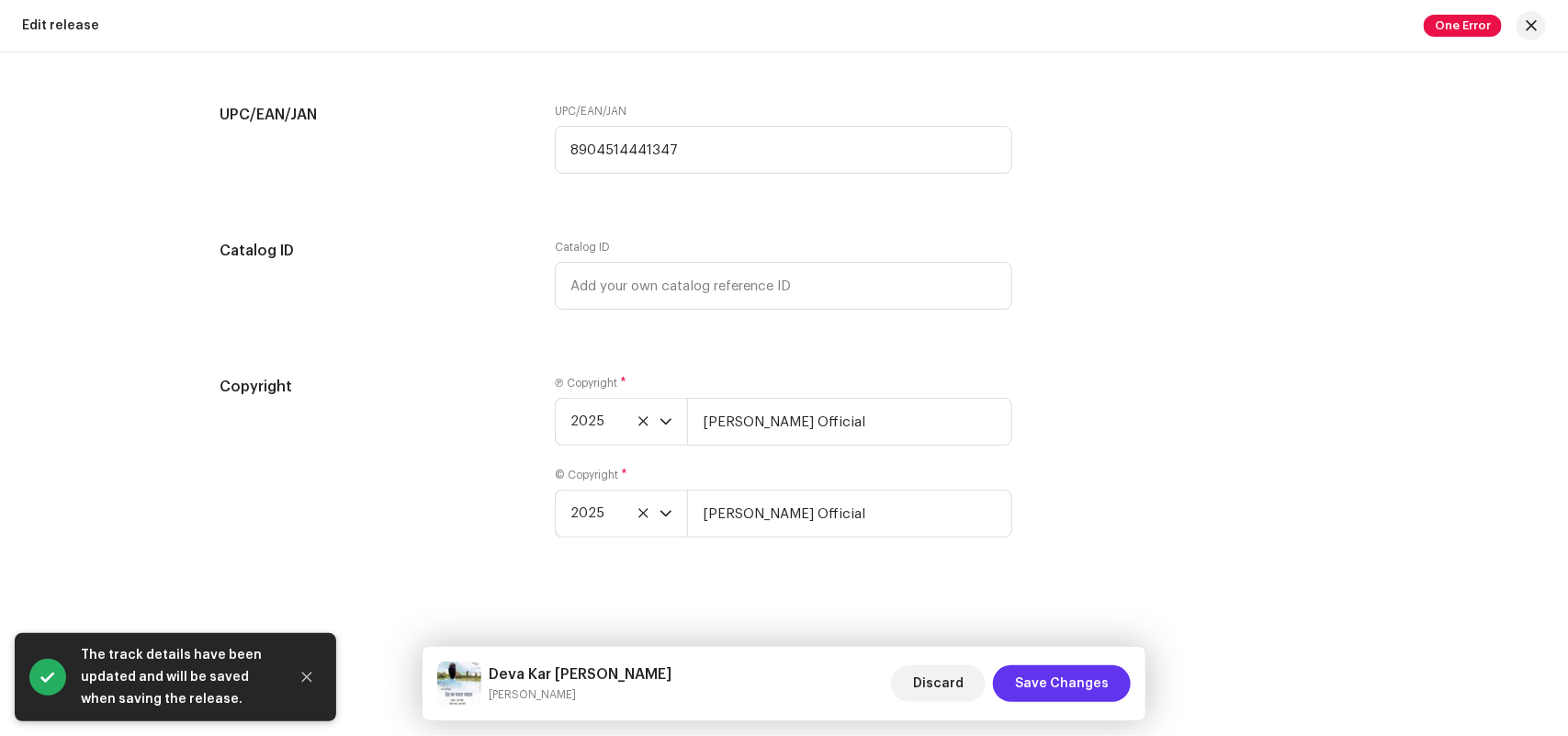
click at [1065, 685] on span "Save Changes" at bounding box center [1061, 683] width 94 height 36
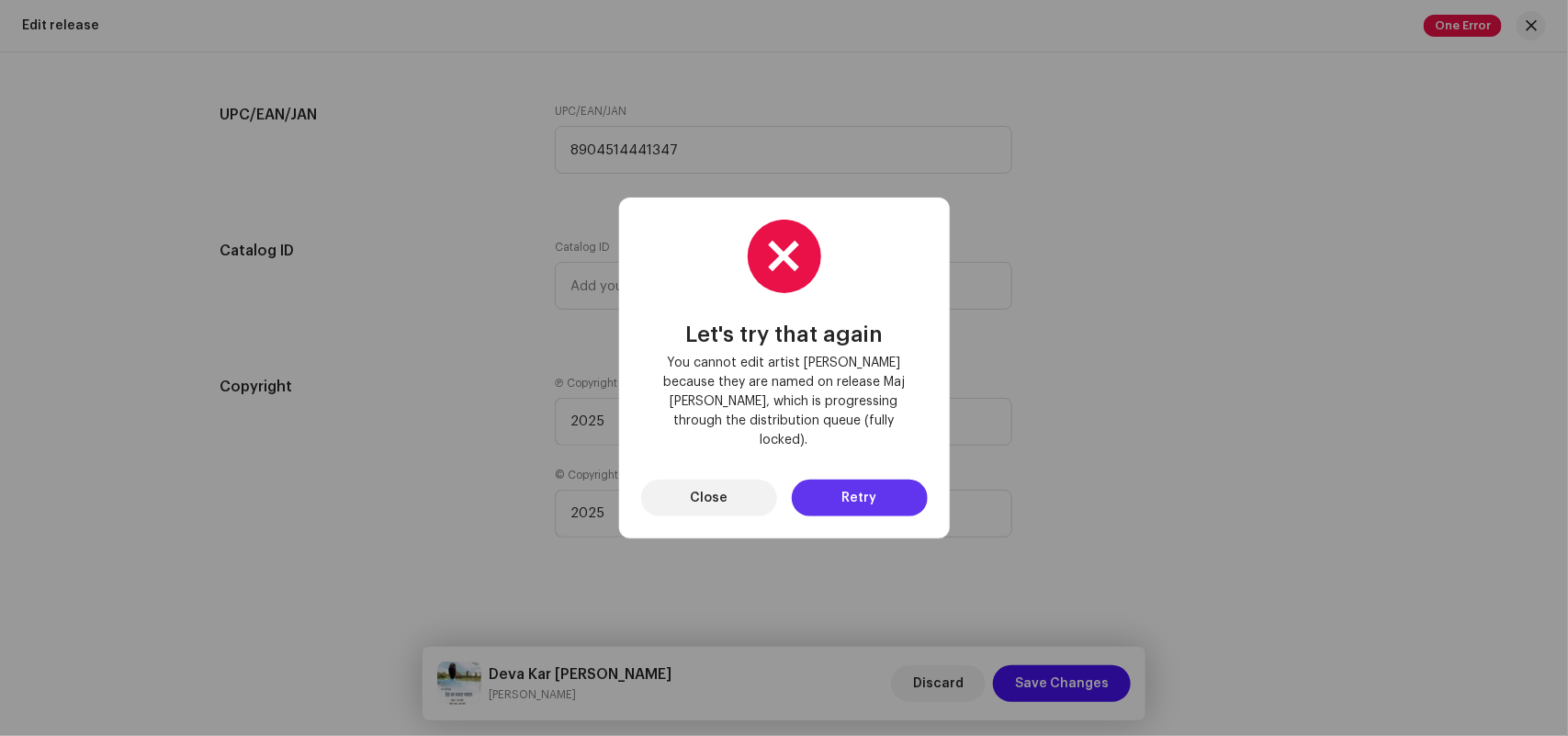
click at [843, 501] on span "Retry" at bounding box center [859, 498] width 35 height 36
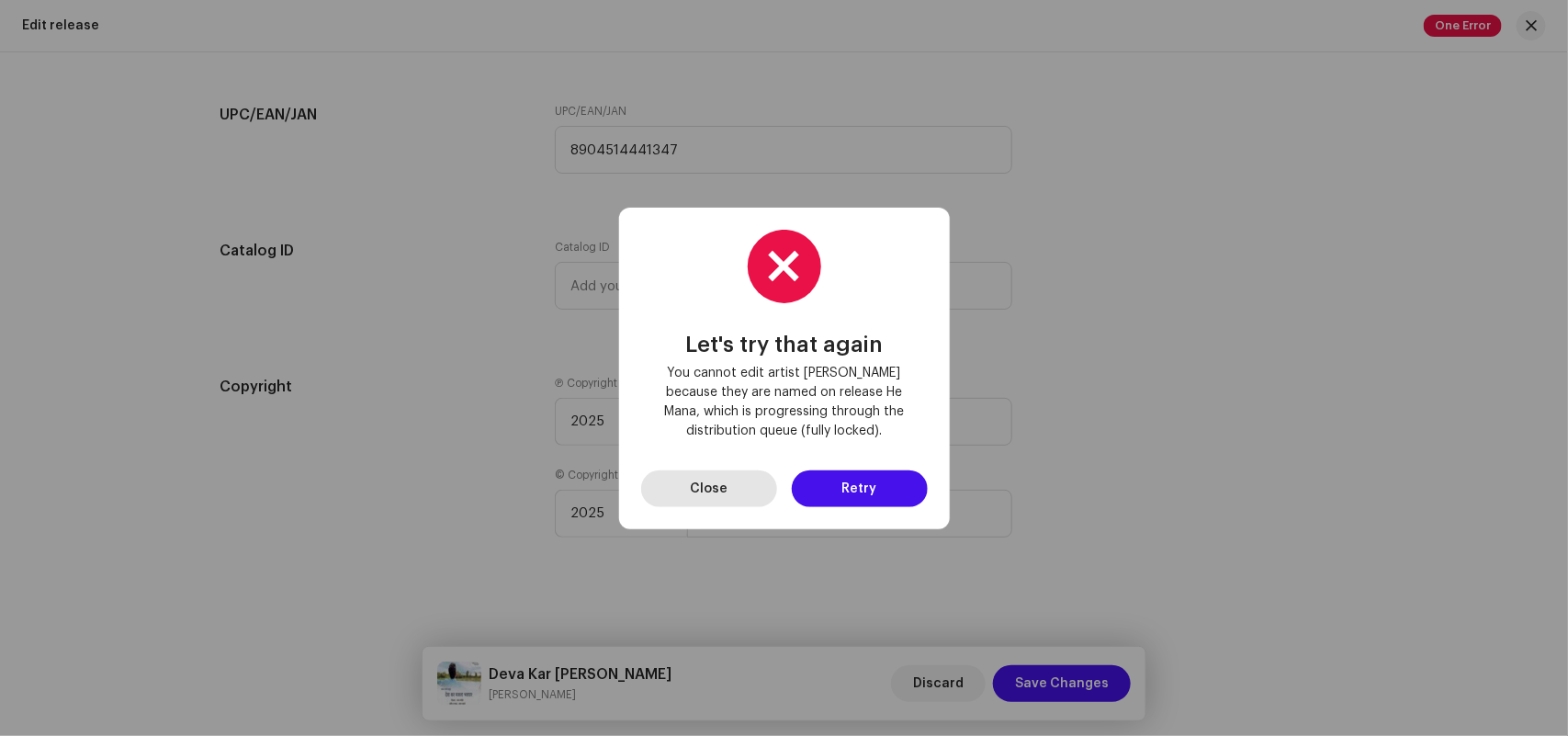
click at [690, 481] on button "Close" at bounding box center [709, 488] width 136 height 36
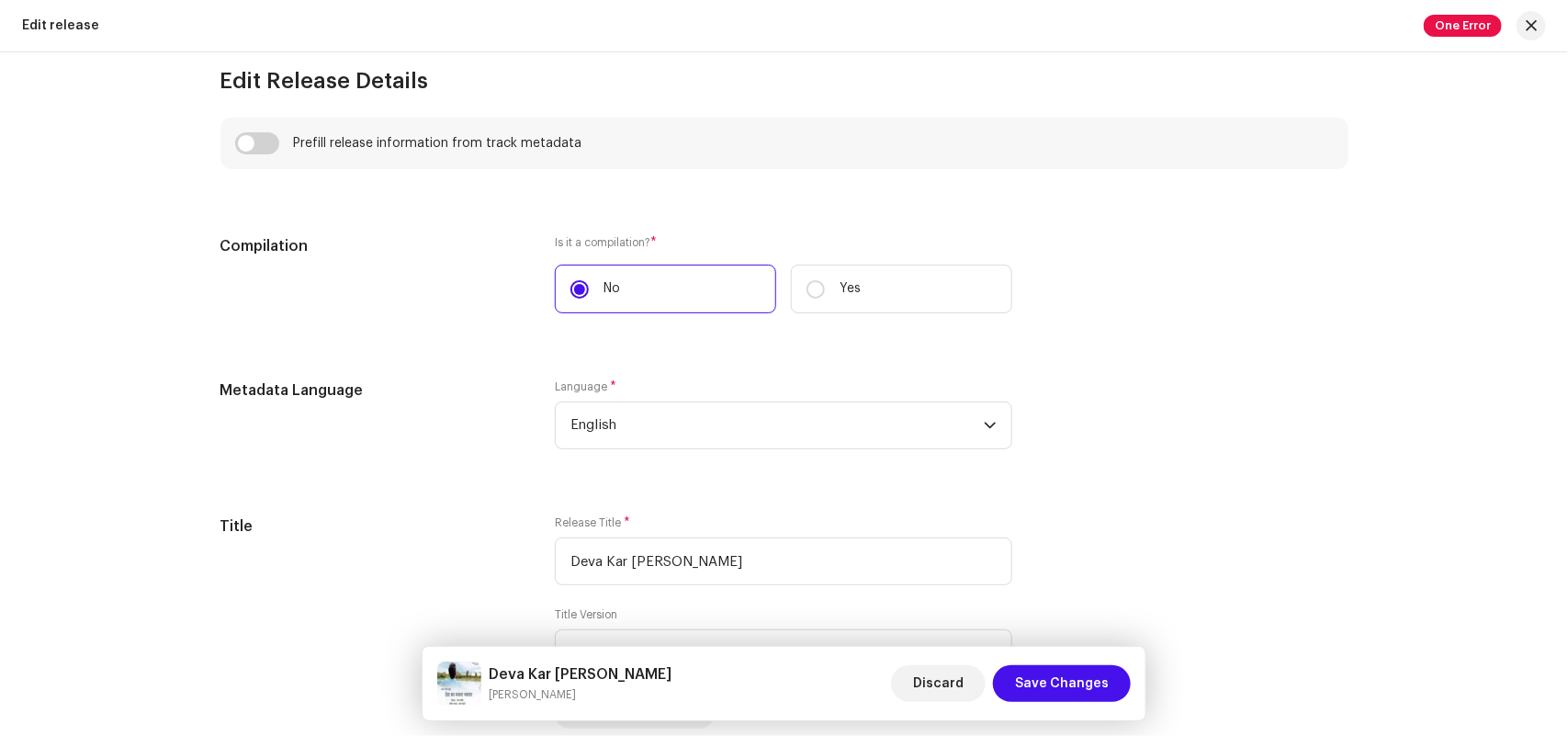
scroll to position [0, 0]
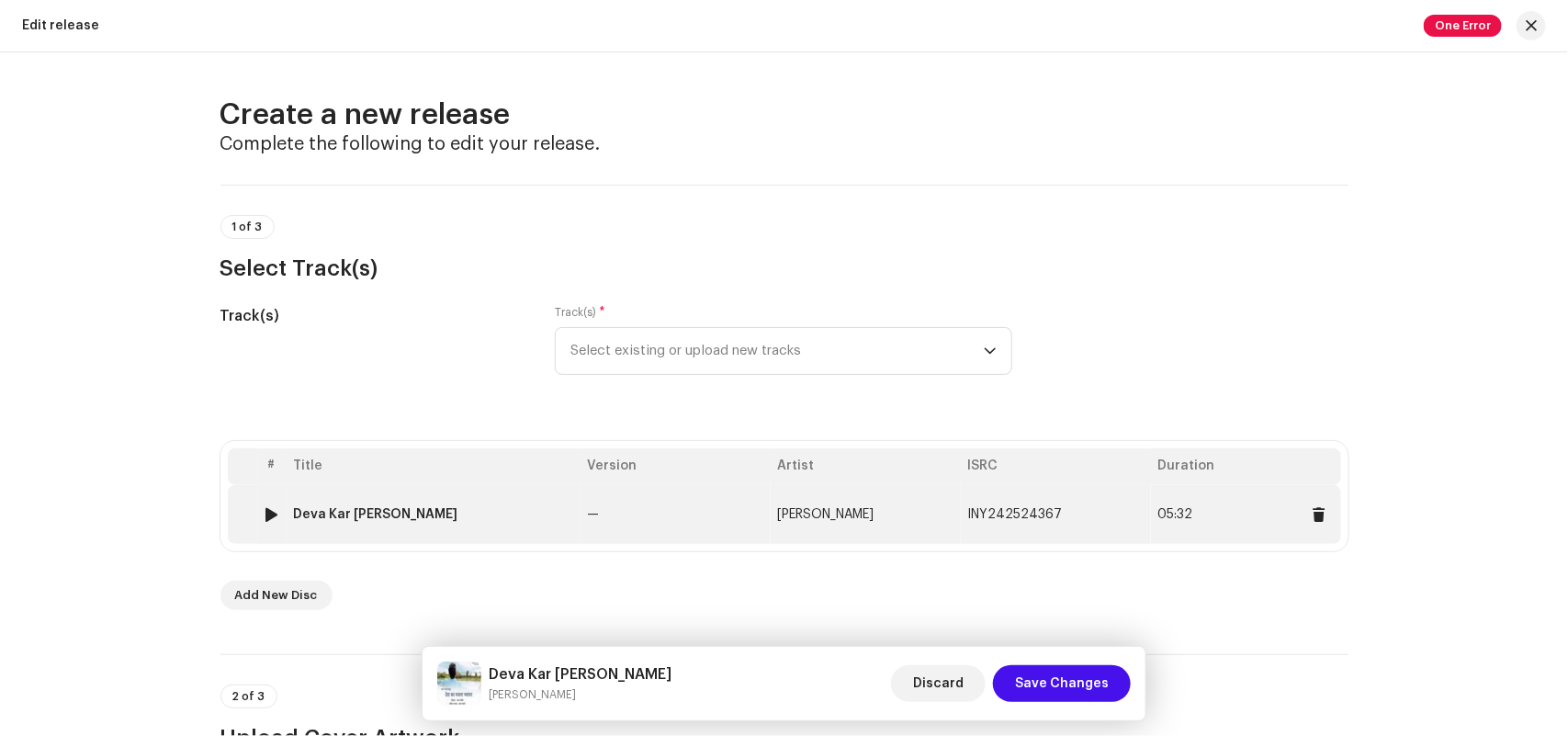
click at [368, 497] on td "Deva Kar [PERSON_NAME]" at bounding box center [433, 514] width 294 height 59
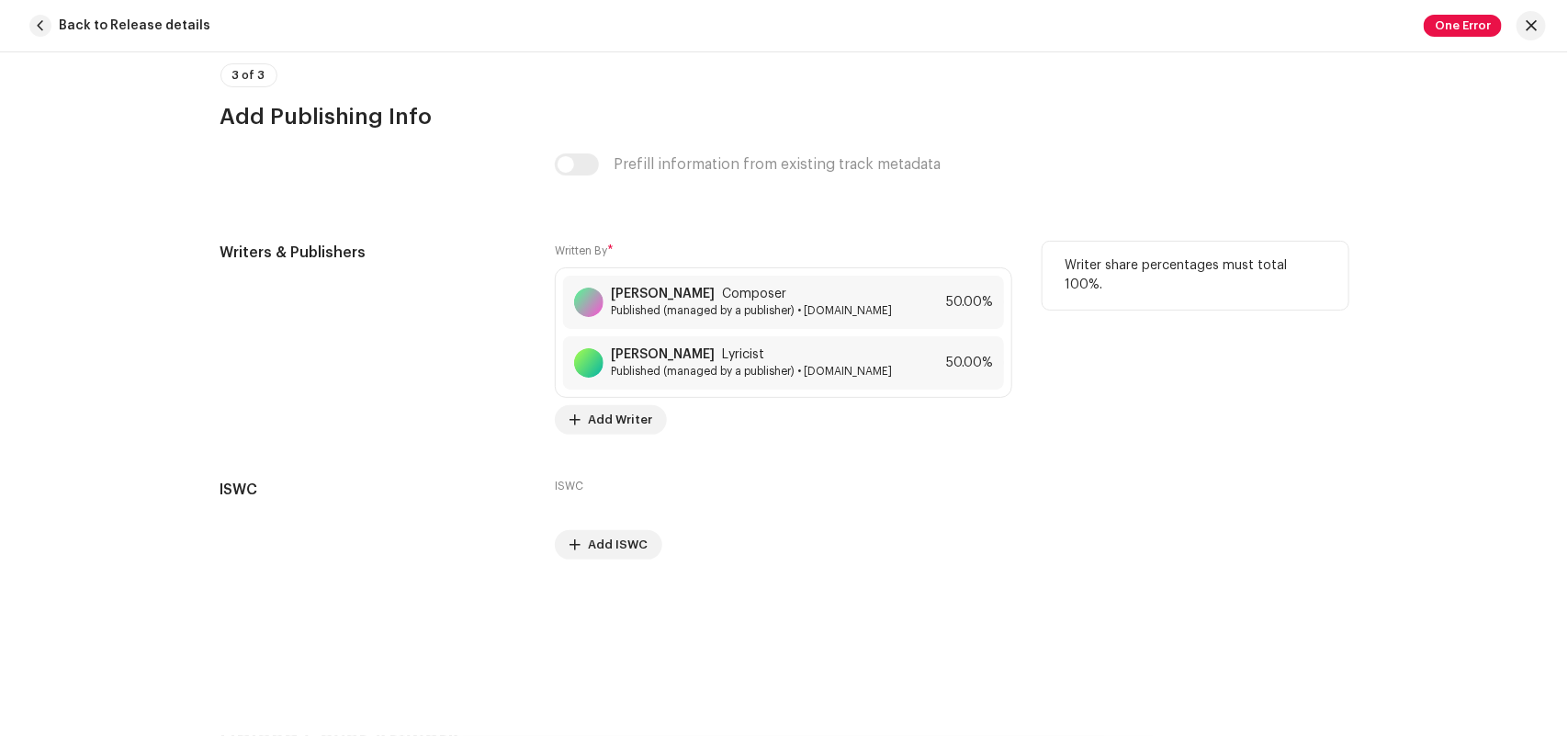
scroll to position [3175, 0]
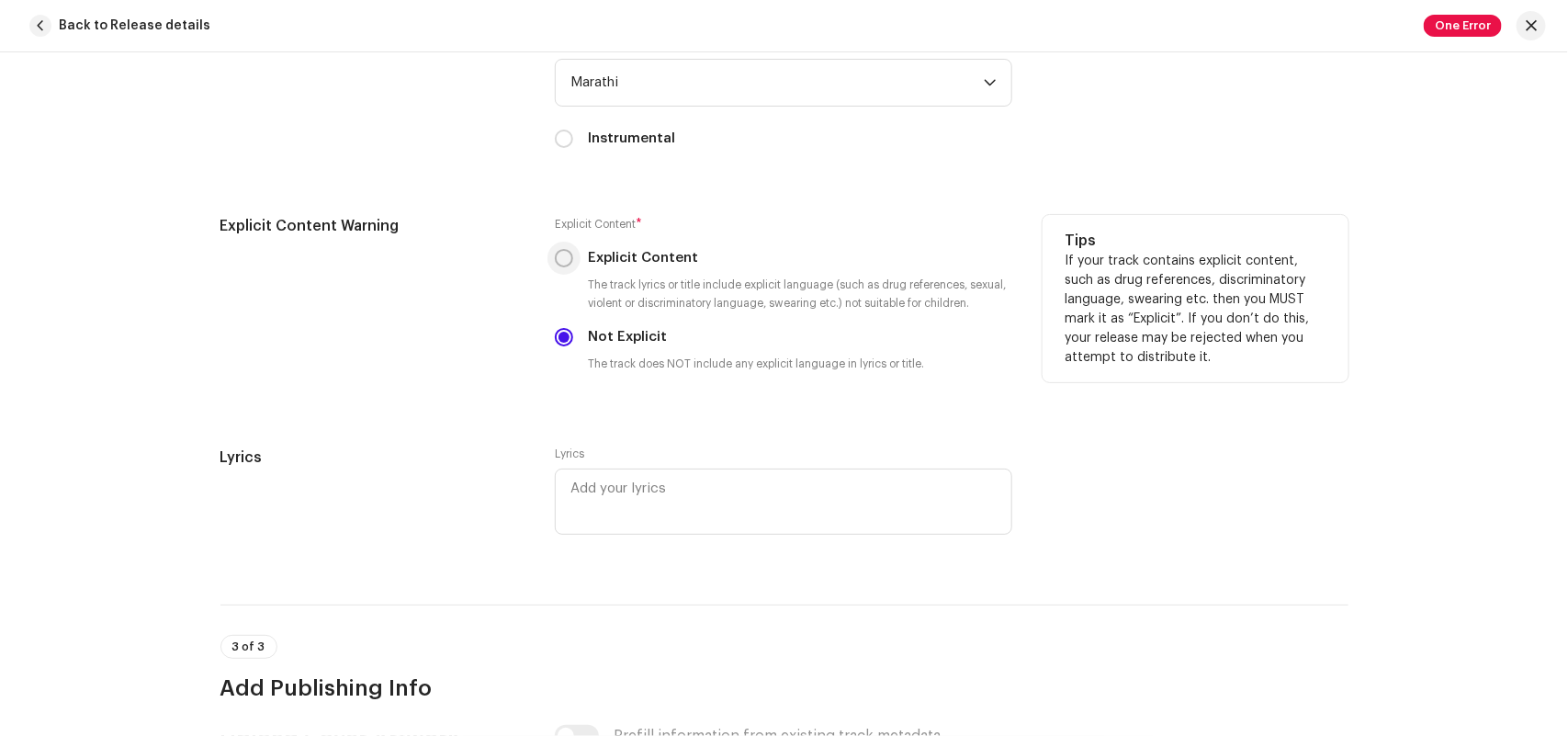
click at [554, 253] on input "Explicit Content" at bounding box center [564, 258] width 19 height 19
radio input "true"
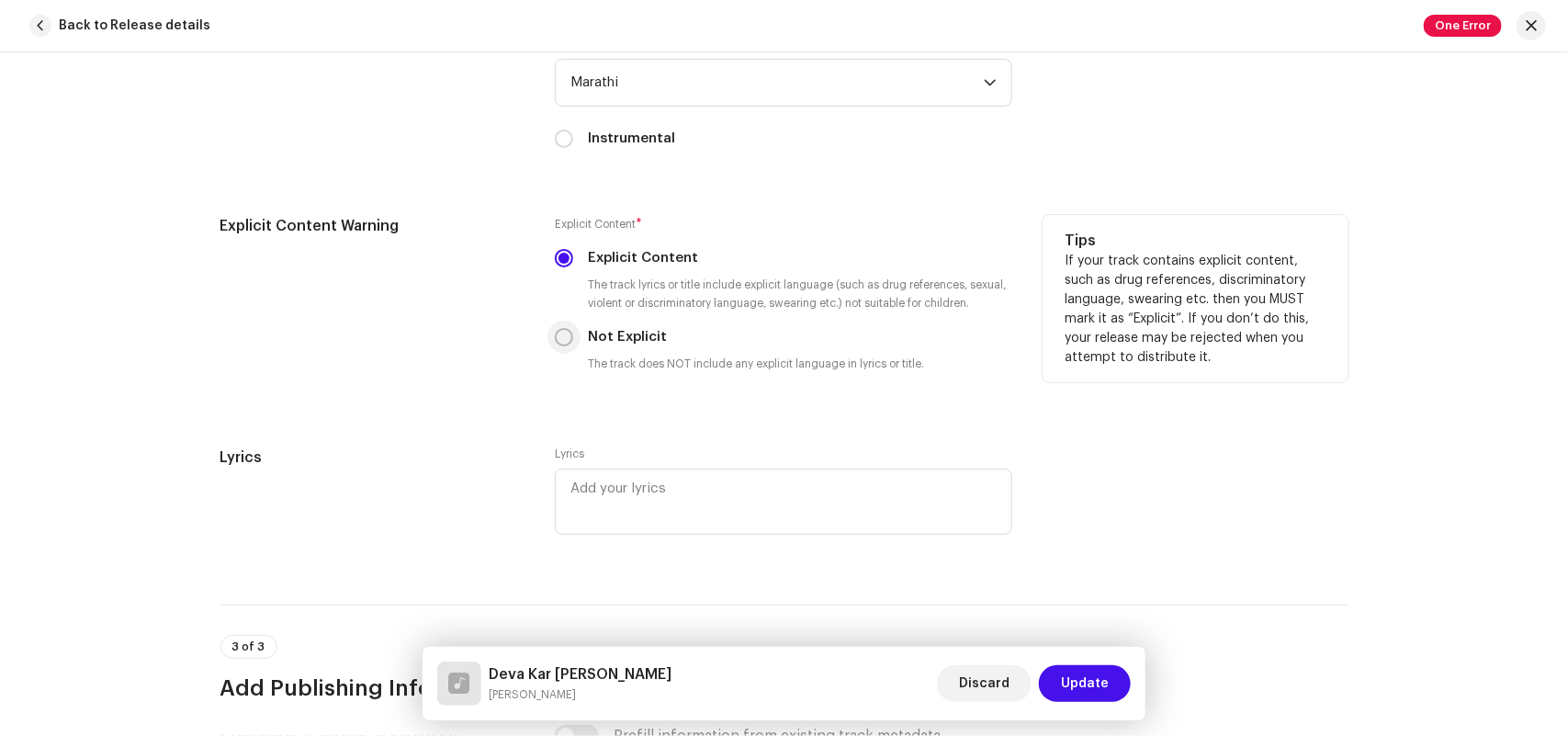
click at [554, 342] on input "Not Explicit" at bounding box center [564, 338] width 19 height 19
radio input "true"
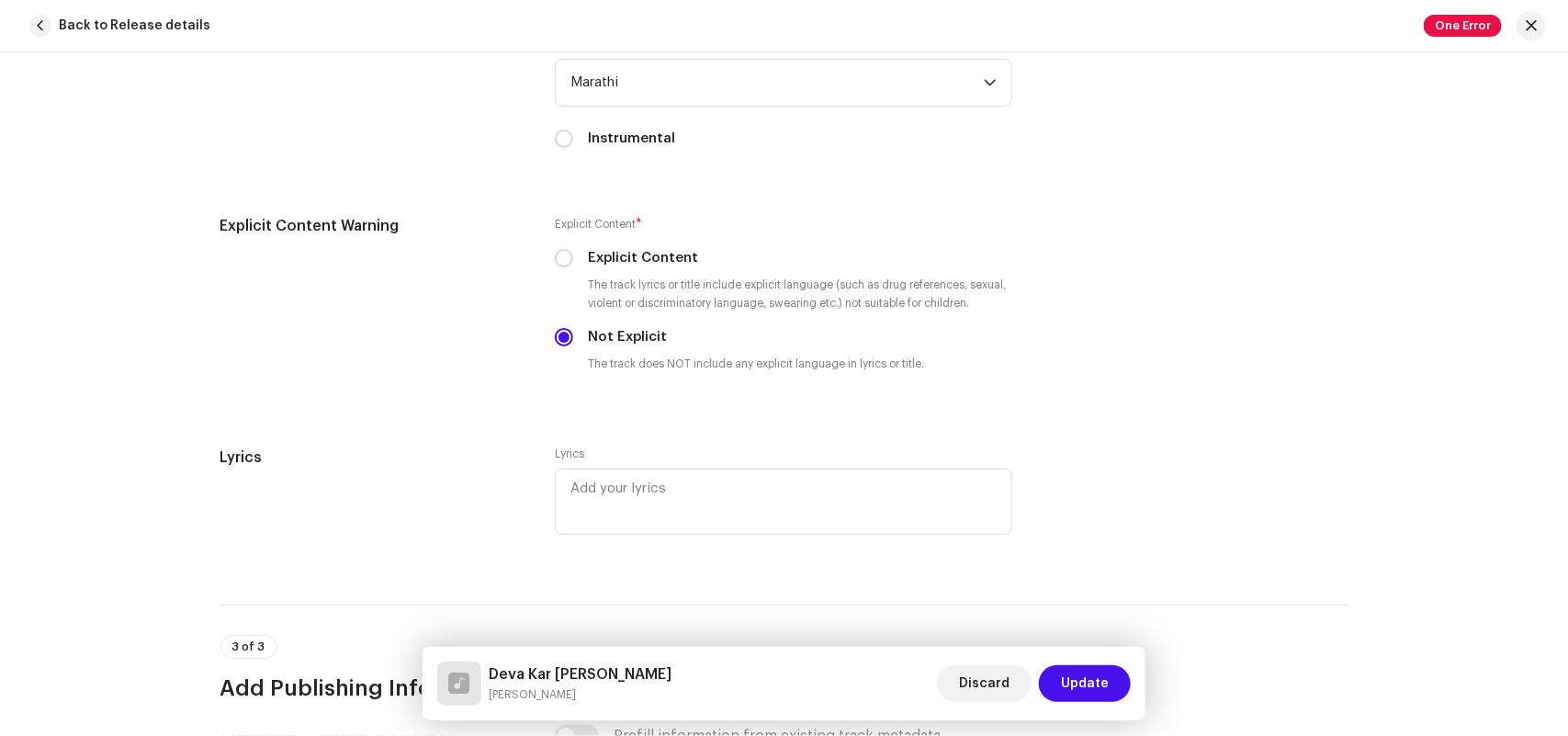
click at [1095, 680] on span "Update" at bounding box center [1085, 683] width 48 height 36
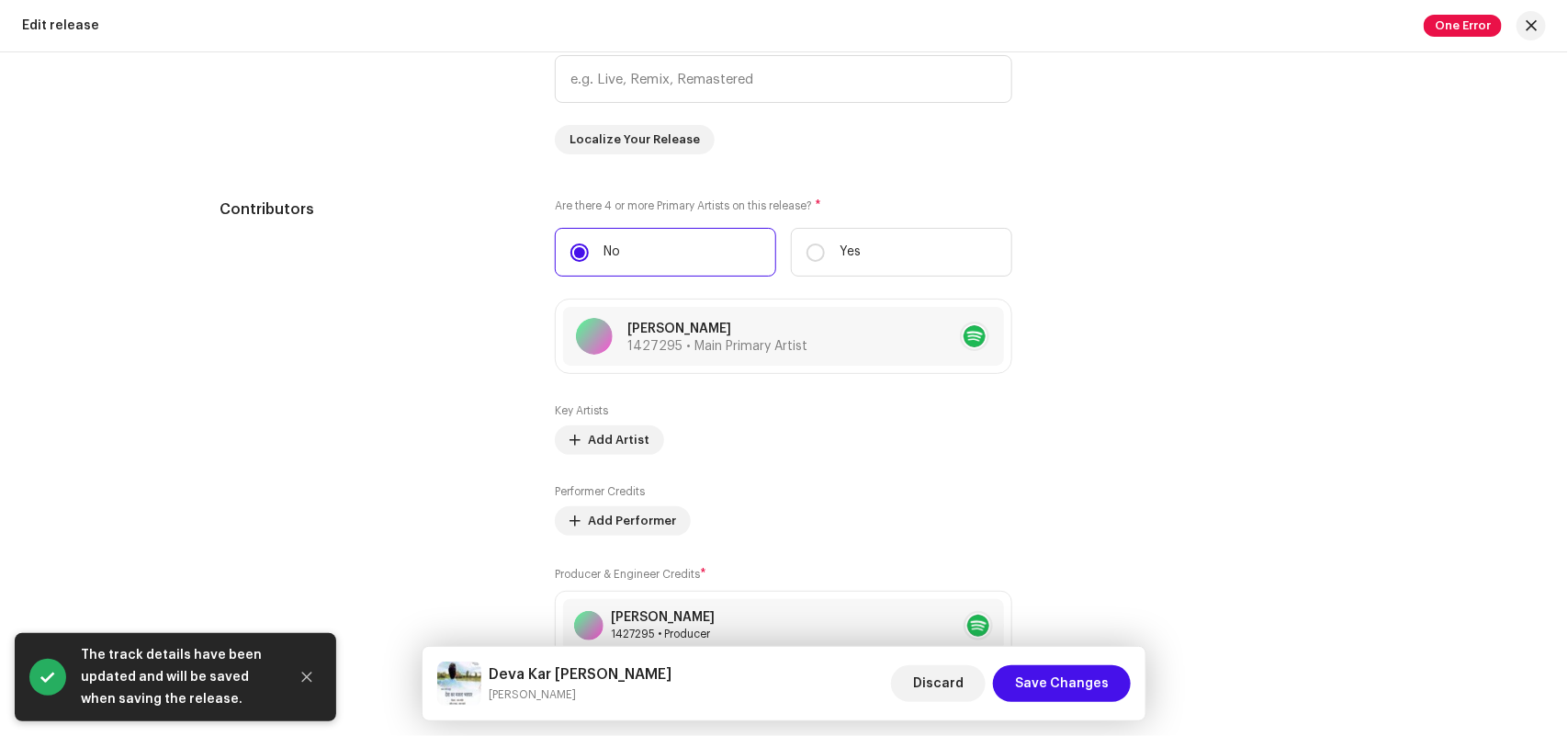
scroll to position [3001, 0]
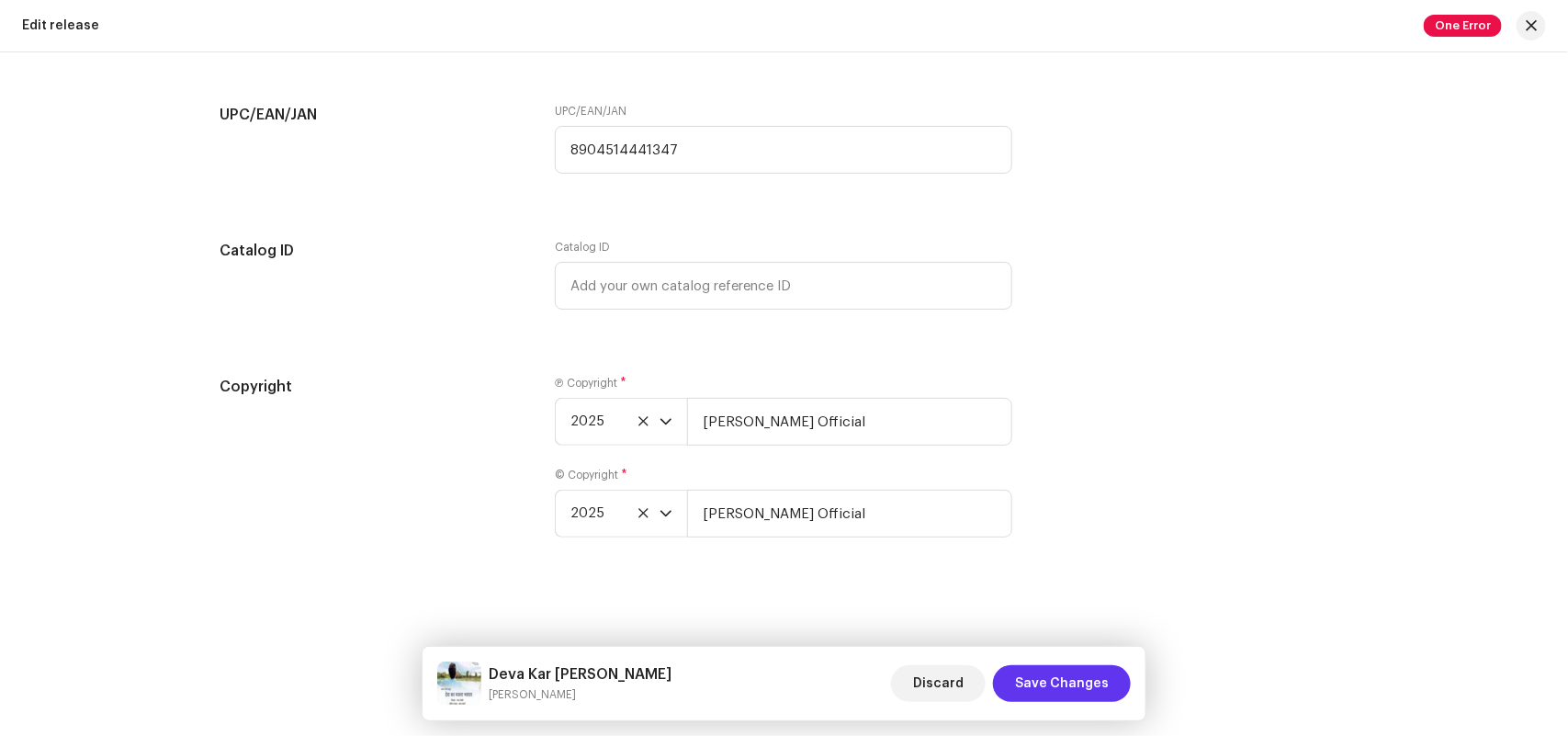
click at [1049, 671] on span "Save Changes" at bounding box center [1061, 683] width 94 height 36
